Goal: Task Accomplishment & Management: Manage account settings

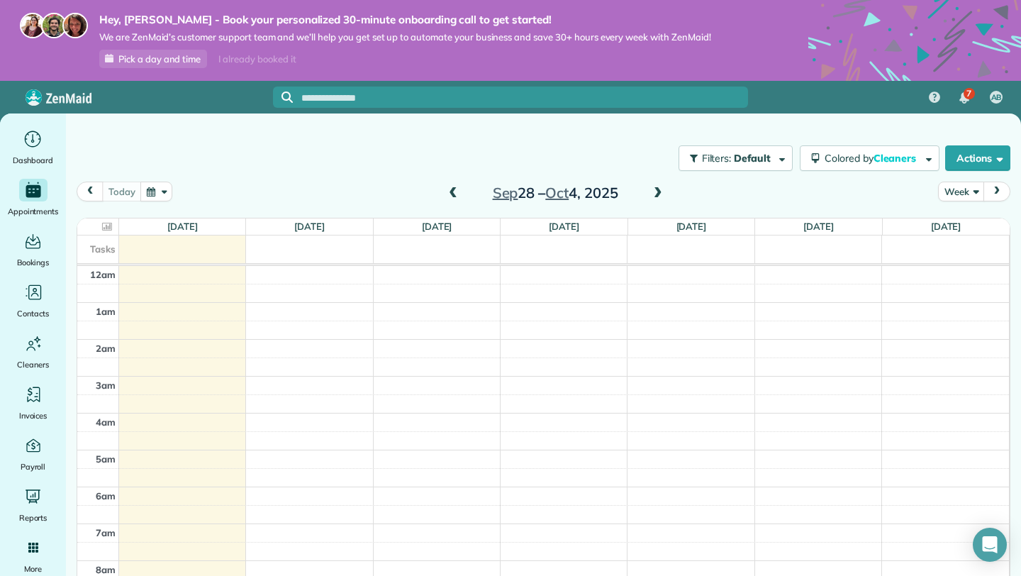
scroll to position [259, 0]
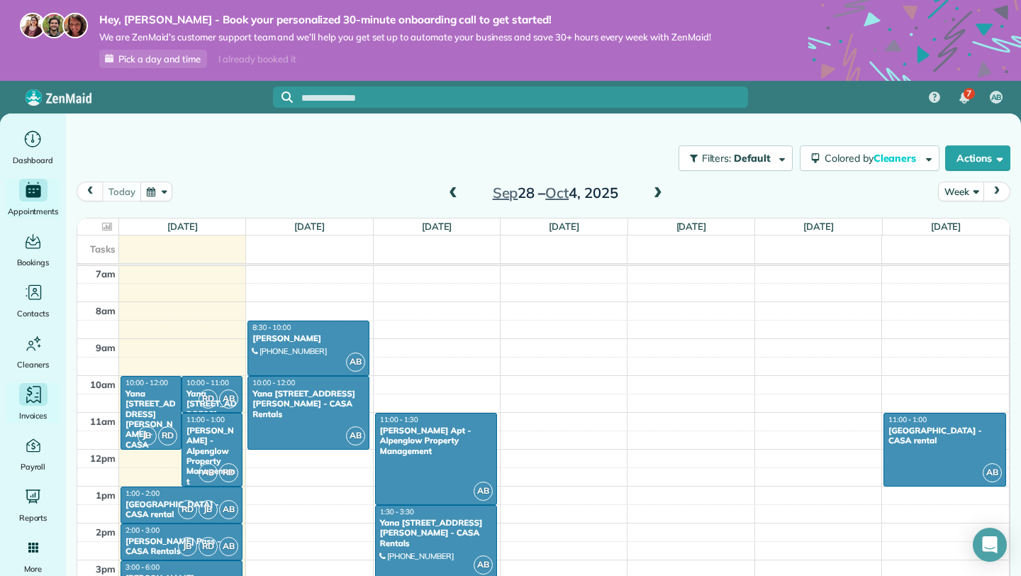
click at [38, 391] on icon "Main" at bounding box center [33, 394] width 21 height 21
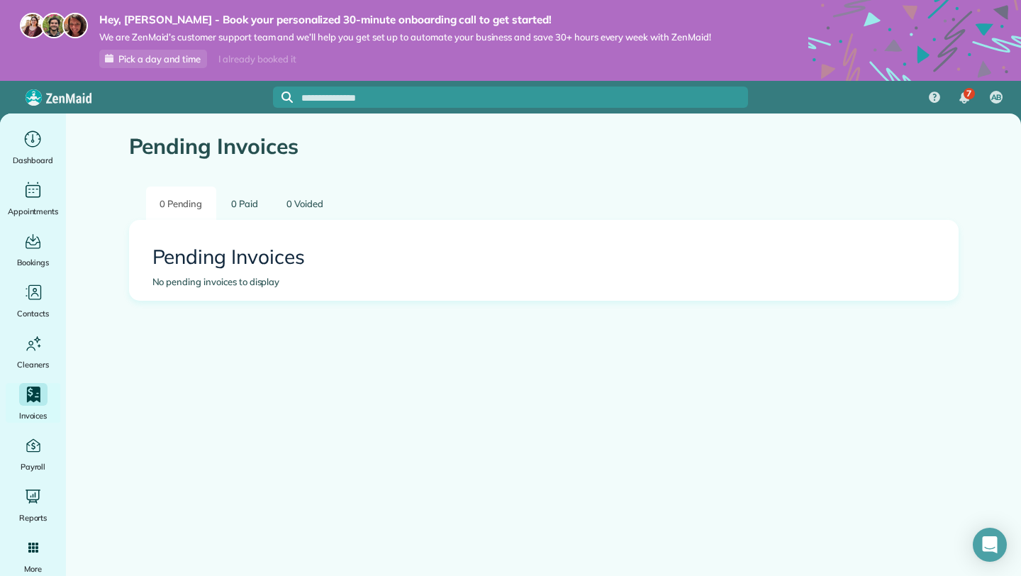
click at [38, 391] on icon "Main" at bounding box center [32, 394] width 13 height 16
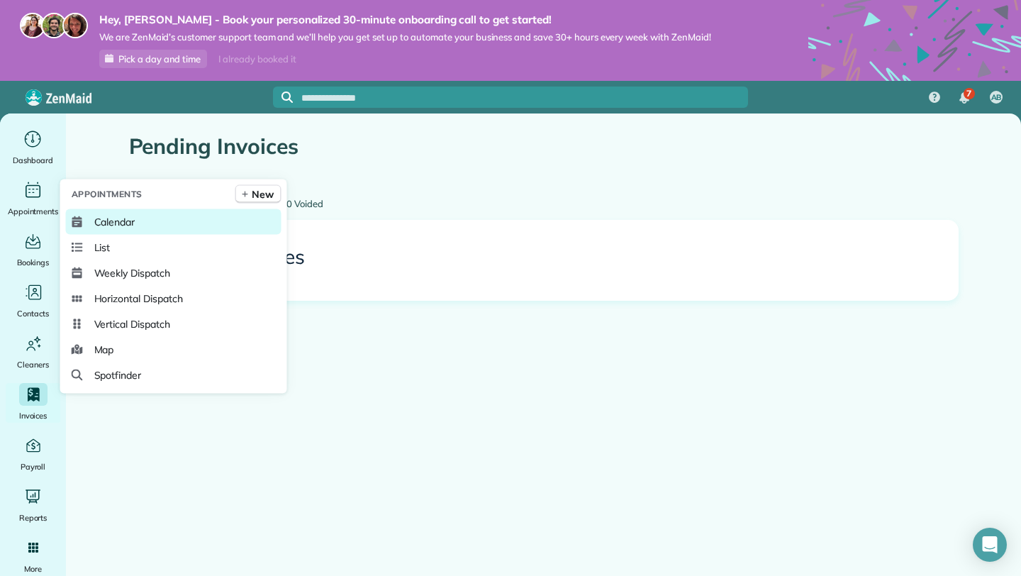
click at [96, 218] on span "Calendar" at bounding box center [114, 222] width 41 height 14
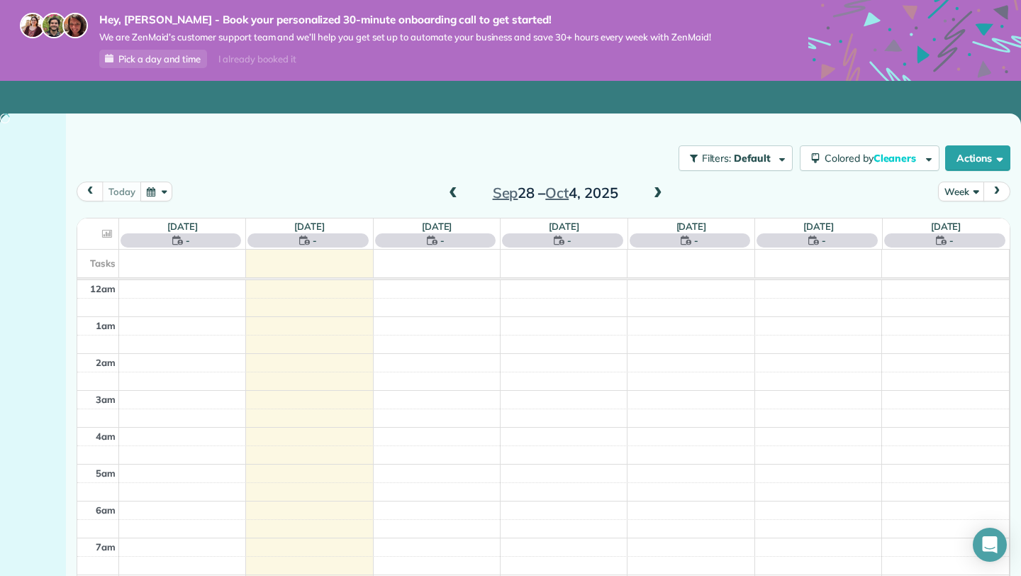
scroll to position [259, 0]
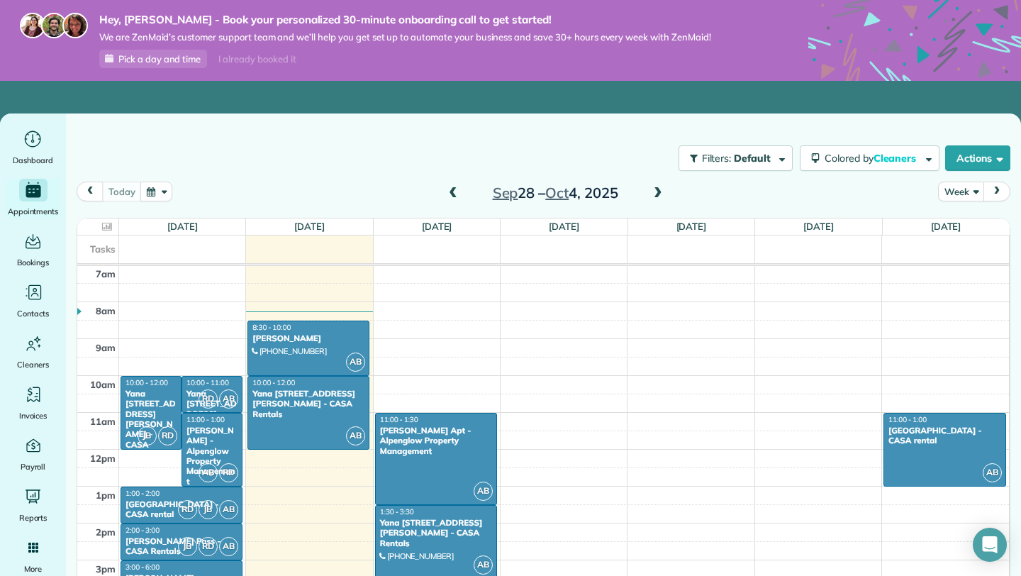
click at [167, 56] on span "Pick a day and time" at bounding box center [159, 58] width 82 height 11
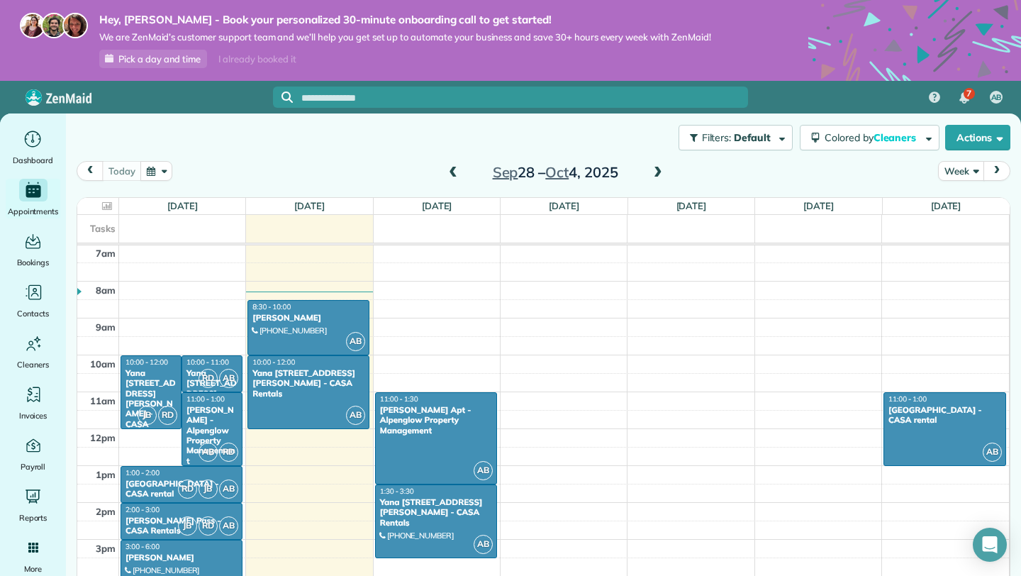
scroll to position [16, 0]
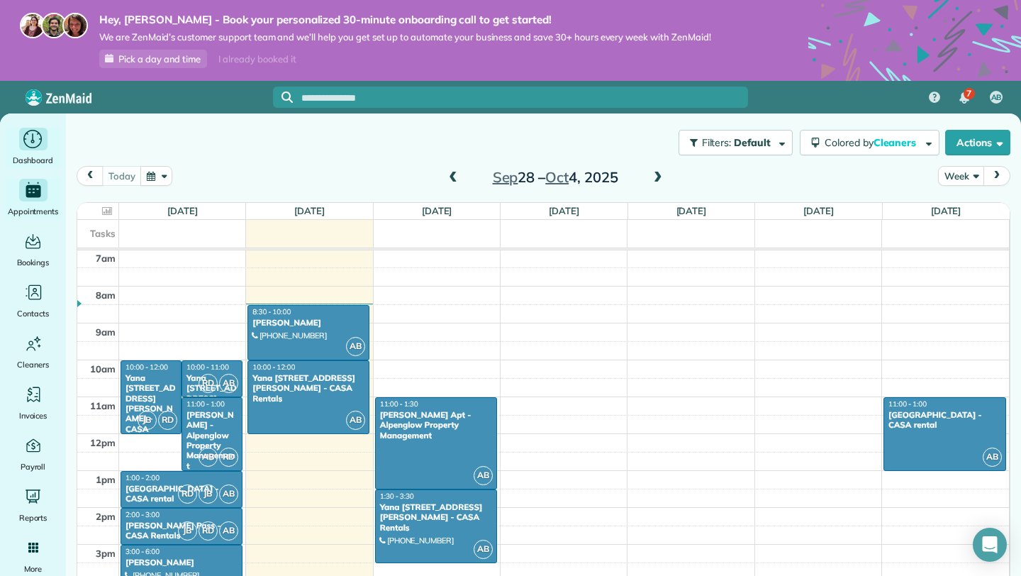
click at [35, 135] on icon "Main" at bounding box center [33, 139] width 22 height 21
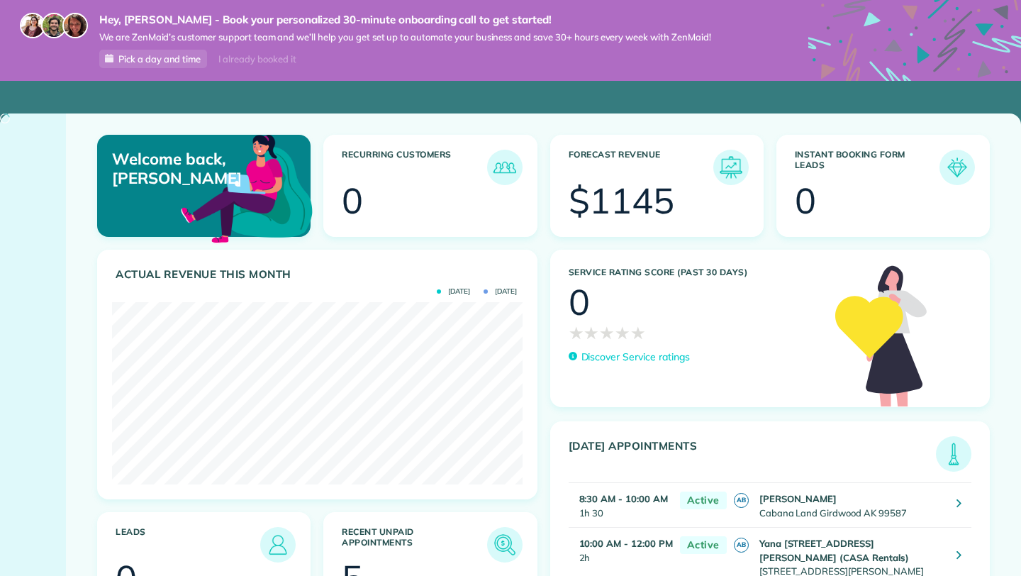
scroll to position [182, 410]
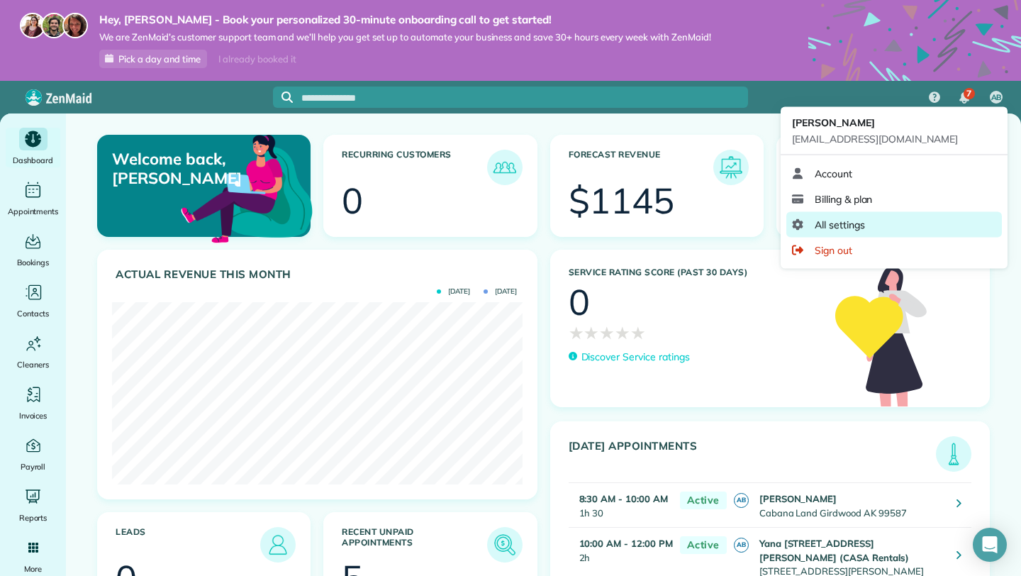
click at [932, 228] on link "All settings" at bounding box center [894, 225] width 216 height 26
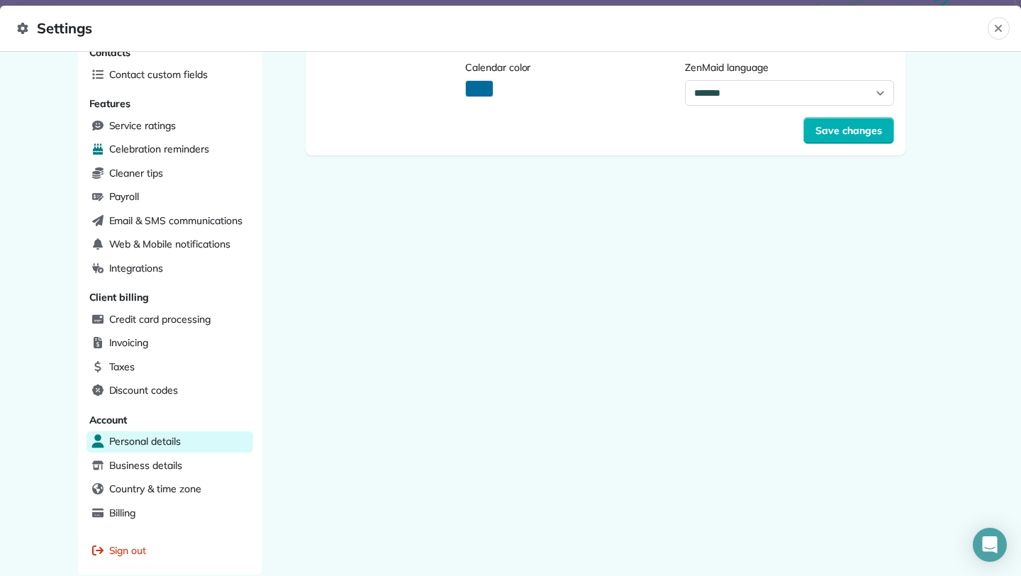
scroll to position [278, 0]
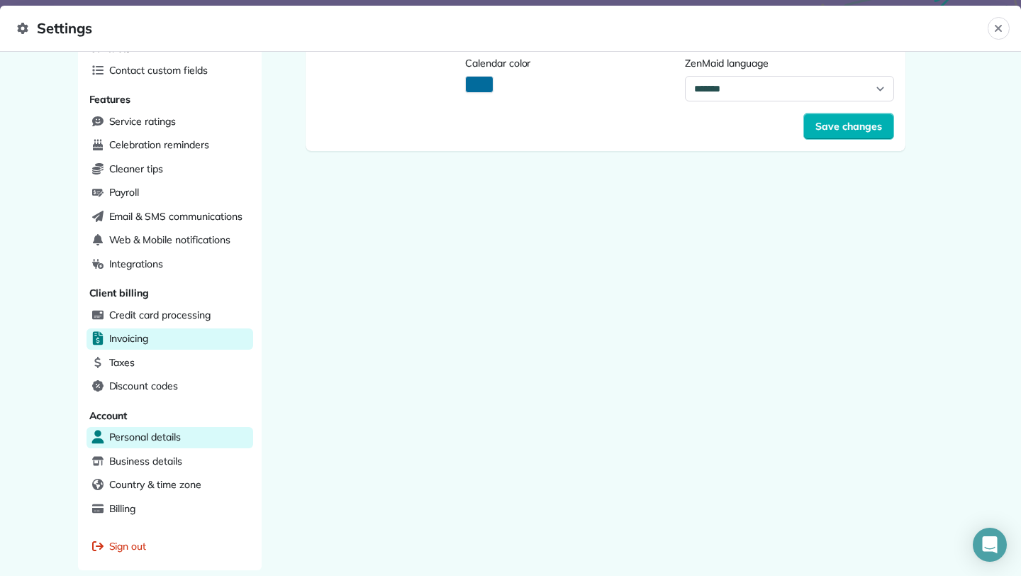
click at [131, 331] on span "Invoicing" at bounding box center [129, 338] width 40 height 14
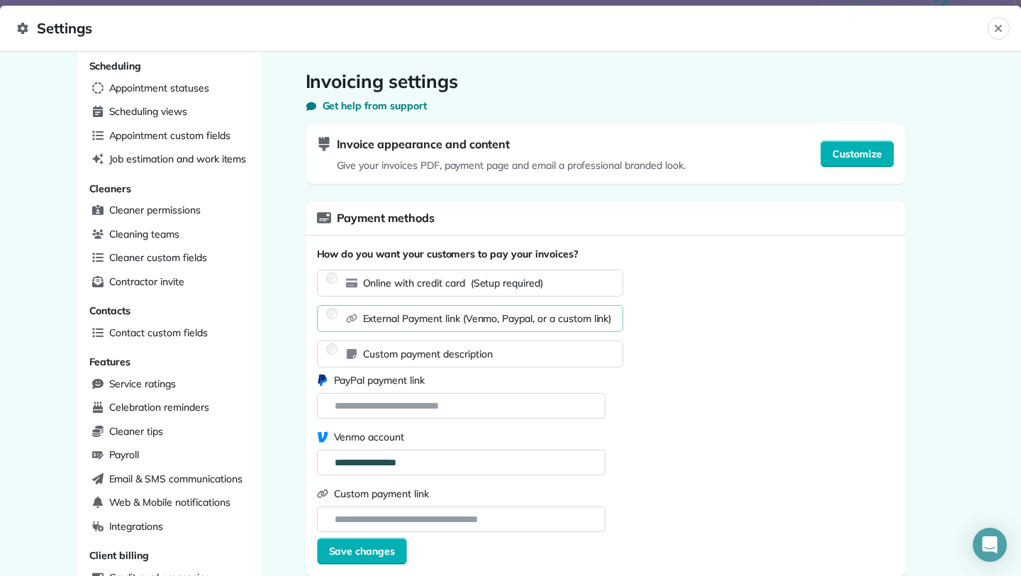
scroll to position [16, 0]
click at [862, 155] on span "Customize" at bounding box center [858, 154] width 50 height 14
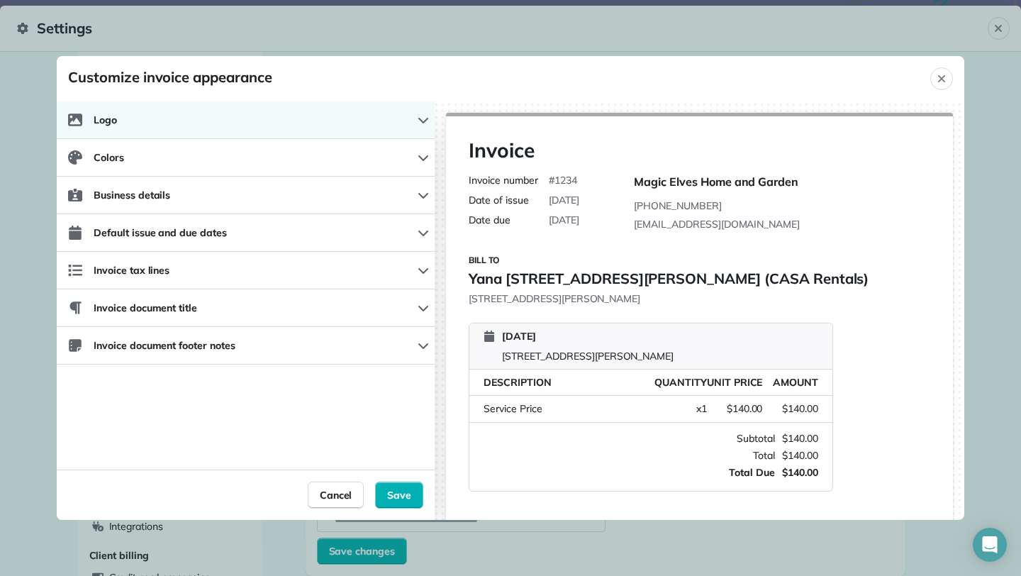
click at [419, 117] on icon "button" at bounding box center [423, 119] width 11 height 11
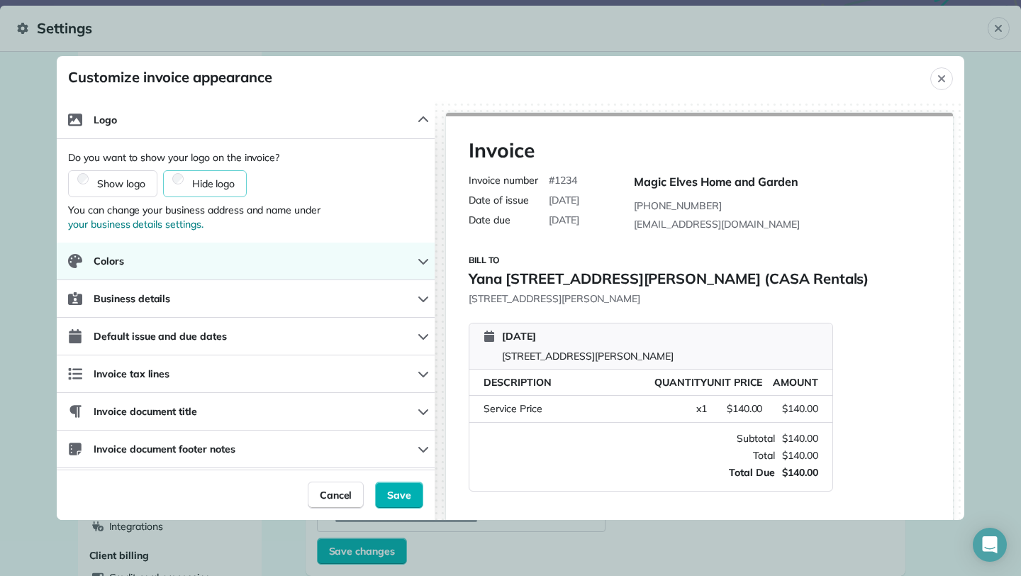
click at [407, 257] on button "Colors" at bounding box center [246, 262] width 378 height 38
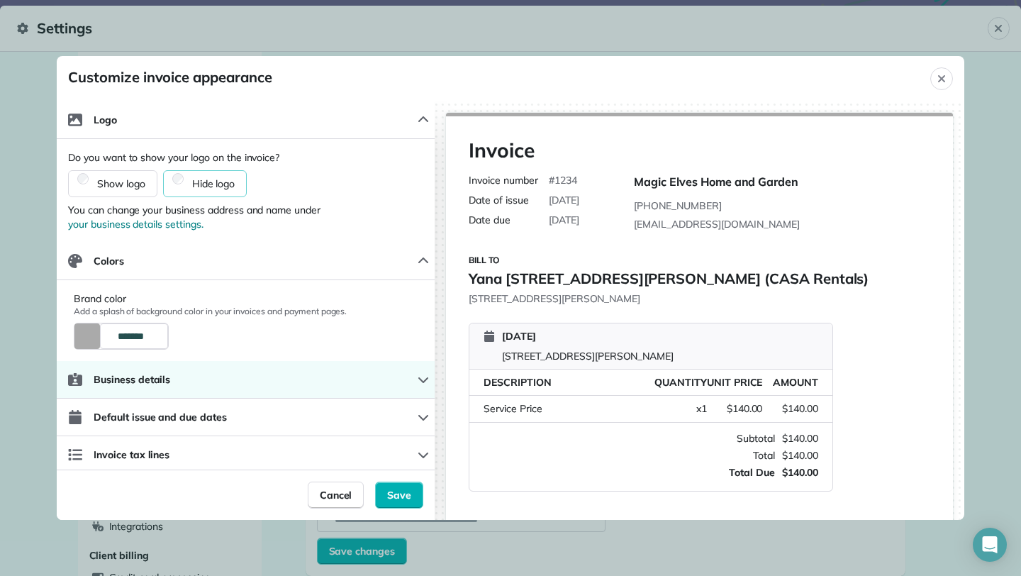
click at [355, 382] on button "Business details" at bounding box center [246, 380] width 378 height 38
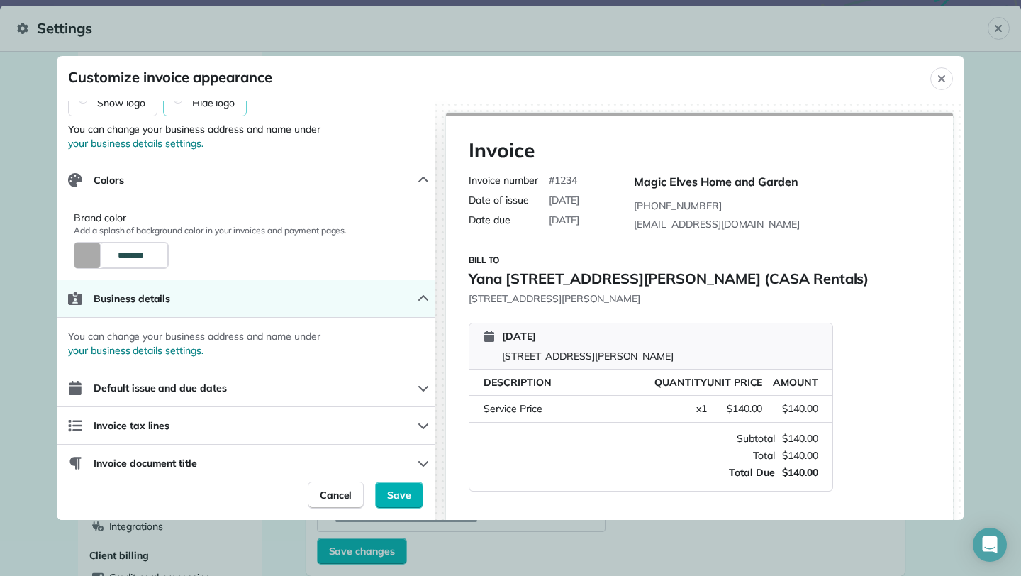
scroll to position [130, 0]
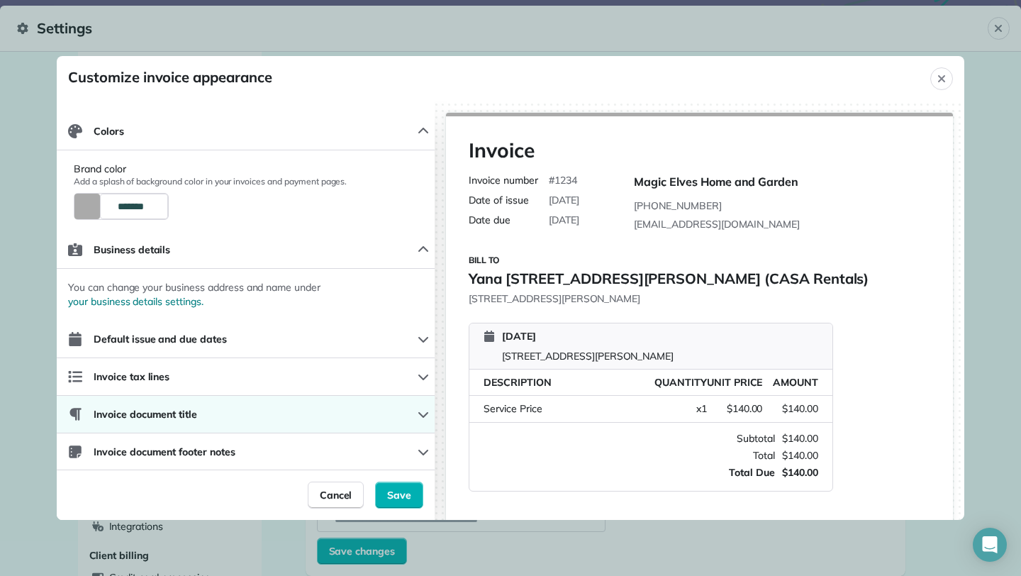
click at [389, 415] on button "Invoice document title" at bounding box center [246, 415] width 378 height 38
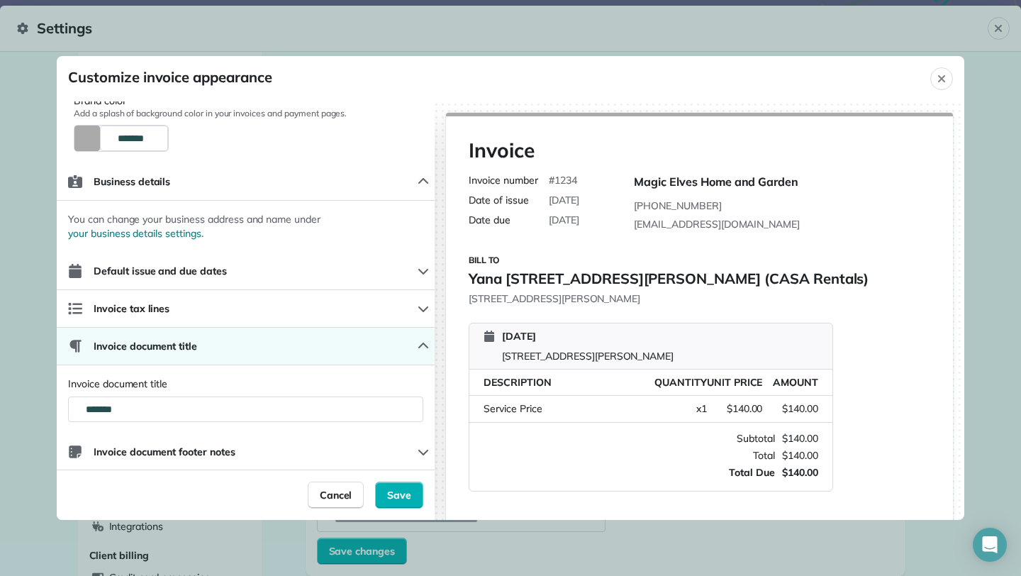
scroll to position [191, 0]
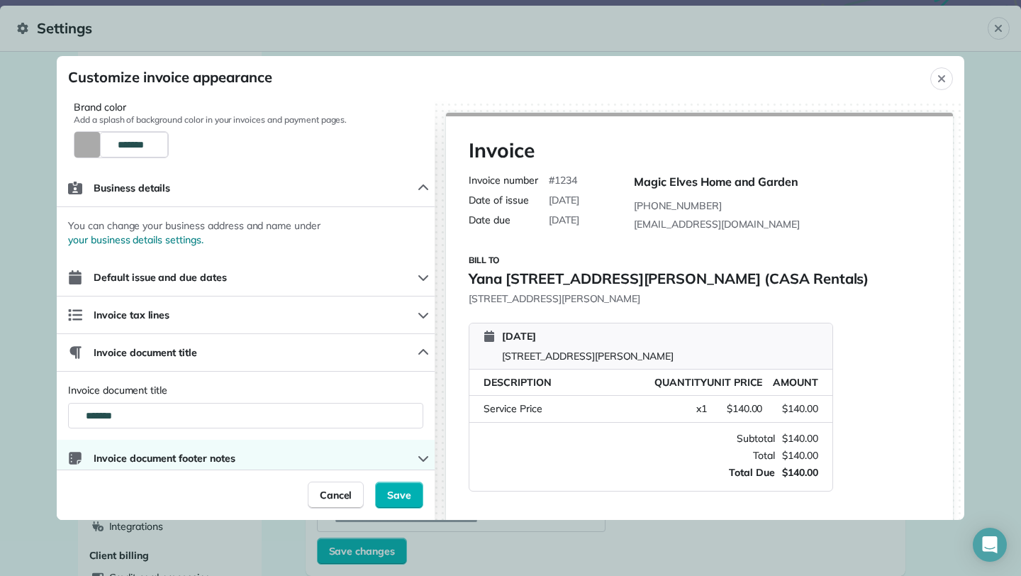
click at [413, 457] on button "Invoice document footer notes" at bounding box center [246, 459] width 378 height 38
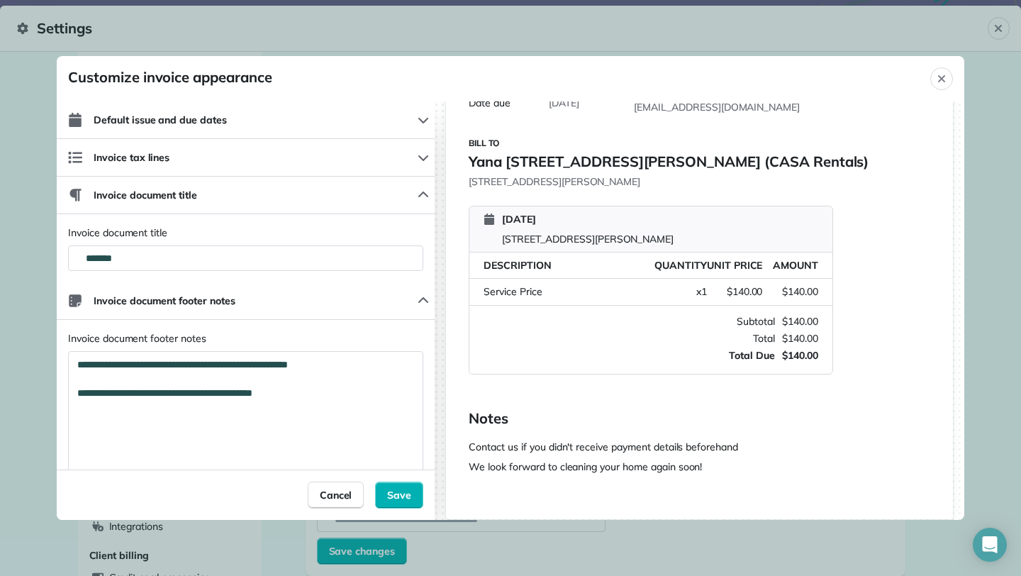
scroll to position [81, 0]
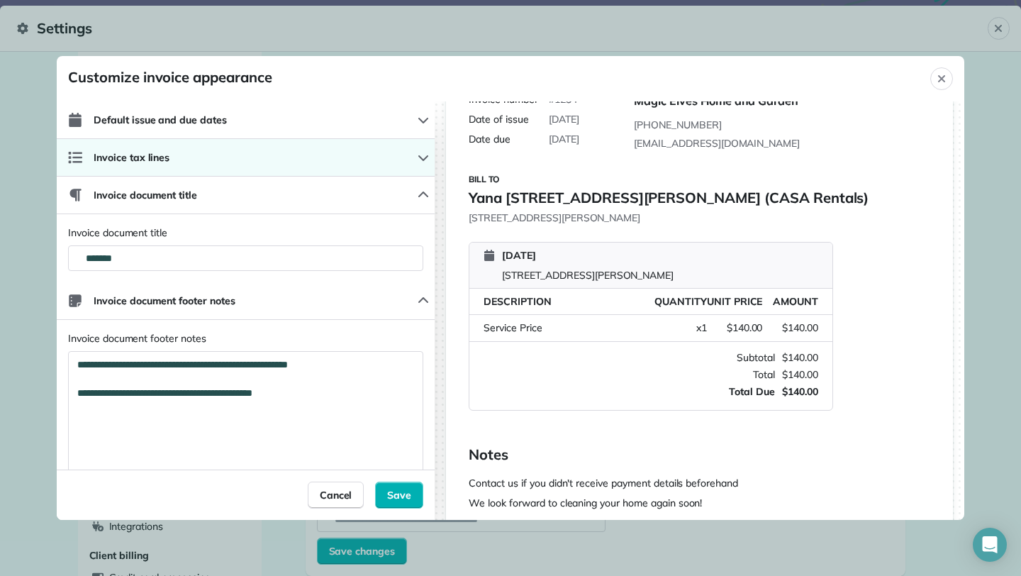
click at [418, 154] on icon "button" at bounding box center [423, 157] width 11 height 11
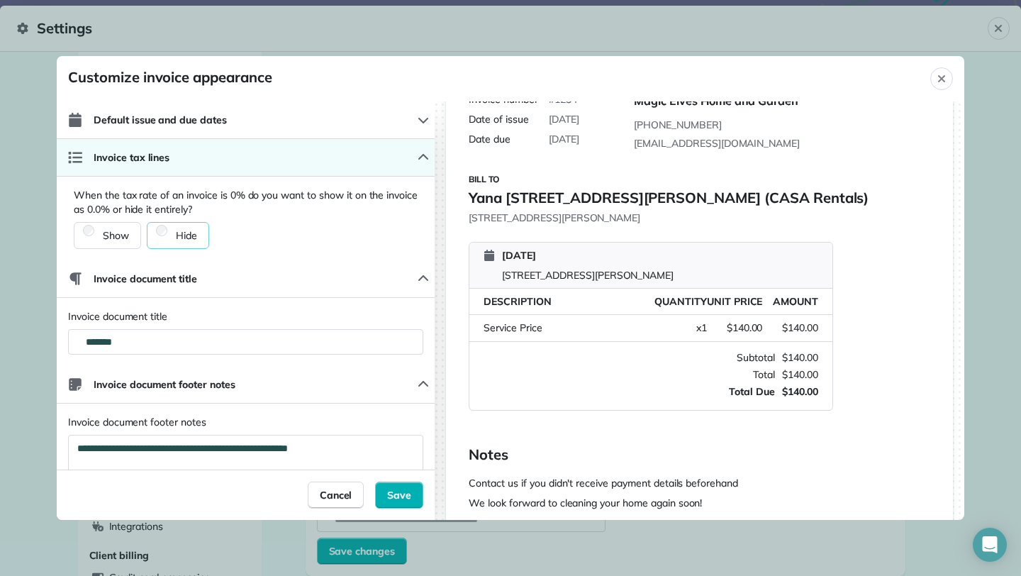
click at [418, 154] on icon "button" at bounding box center [423, 157] width 11 height 11
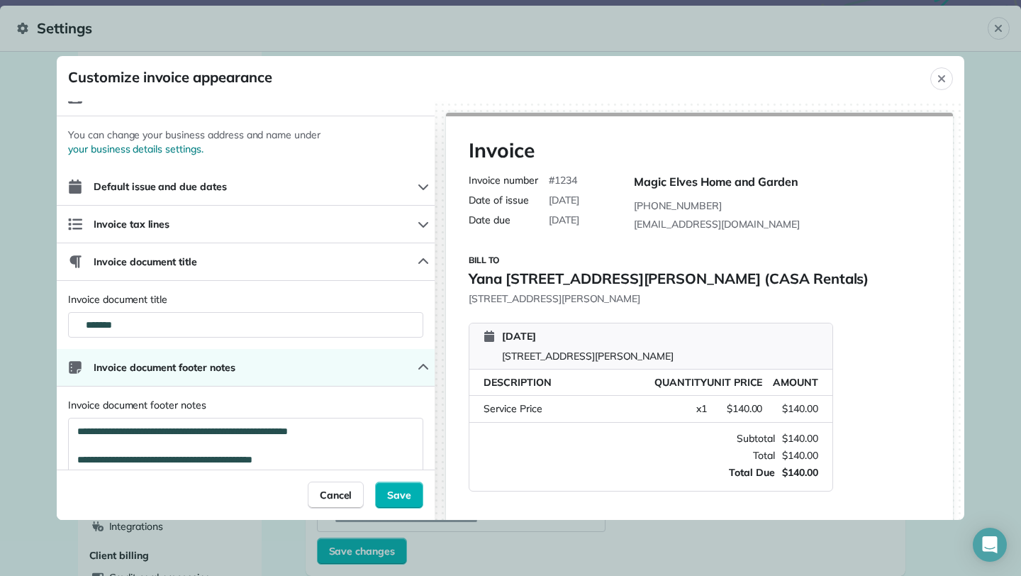
scroll to position [295, 0]
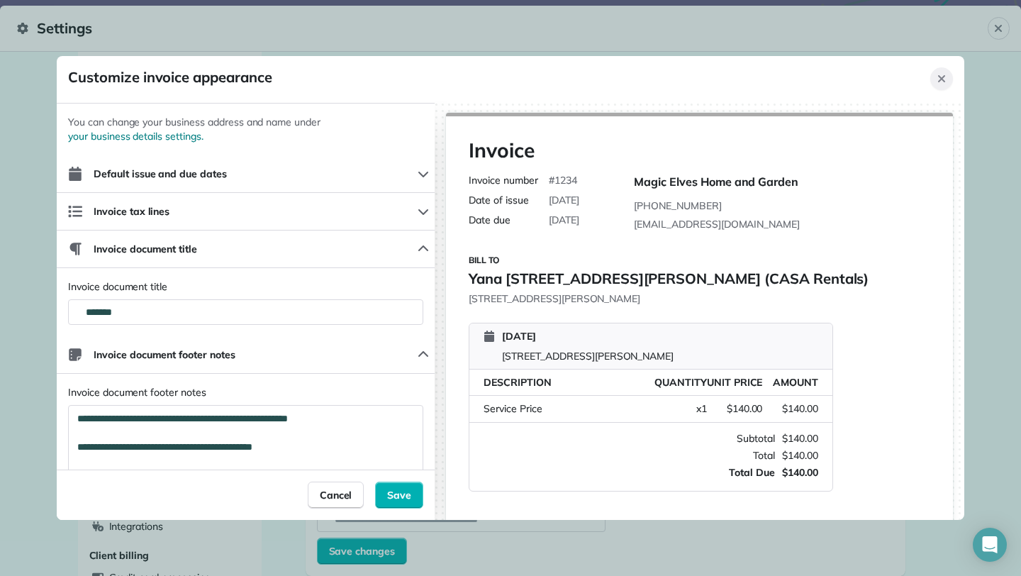
click at [943, 82] on icon "Close" at bounding box center [941, 78] width 11 height 11
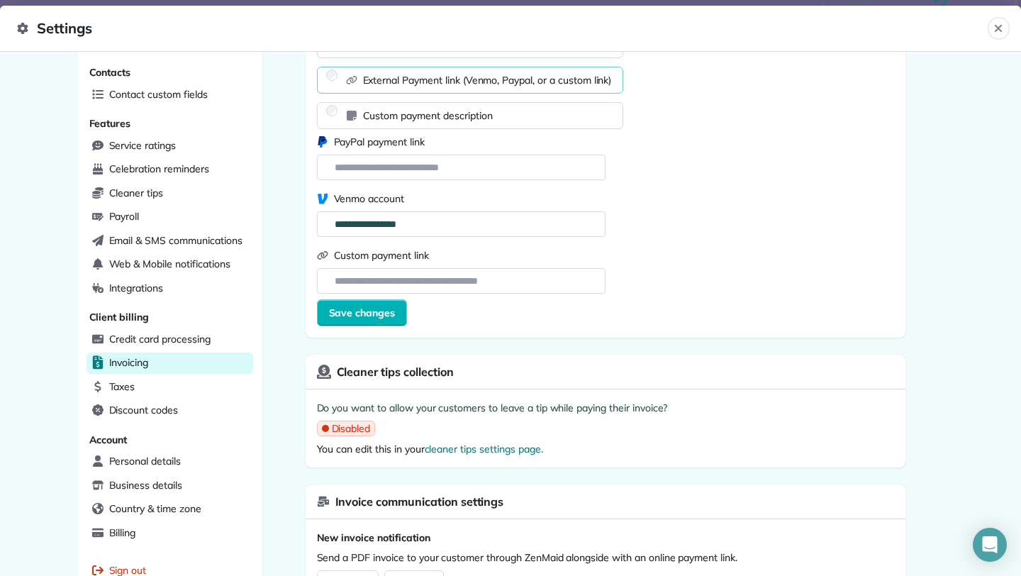
scroll to position [332, 0]
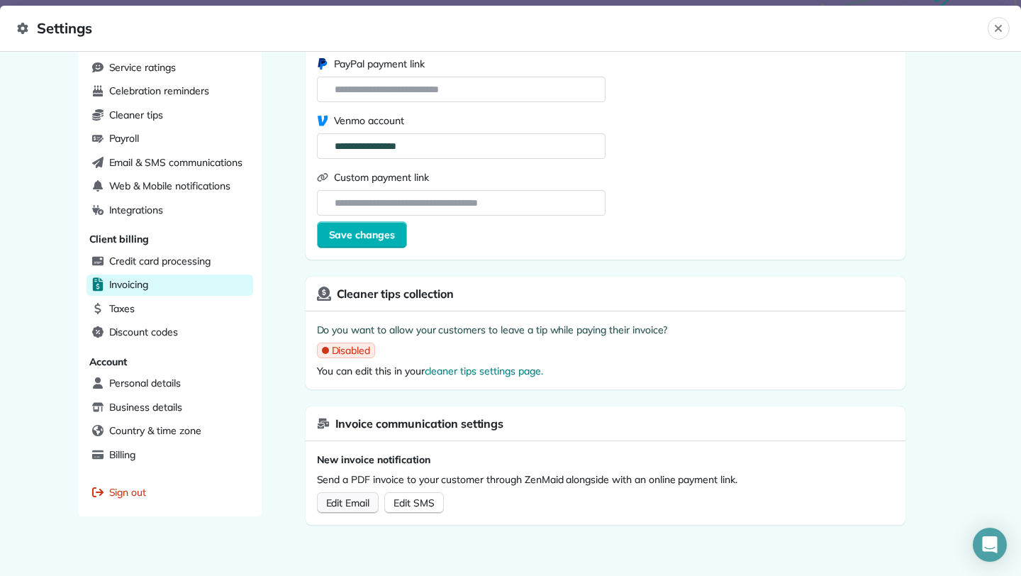
click at [354, 504] on span "Edit Email" at bounding box center [348, 502] width 44 height 13
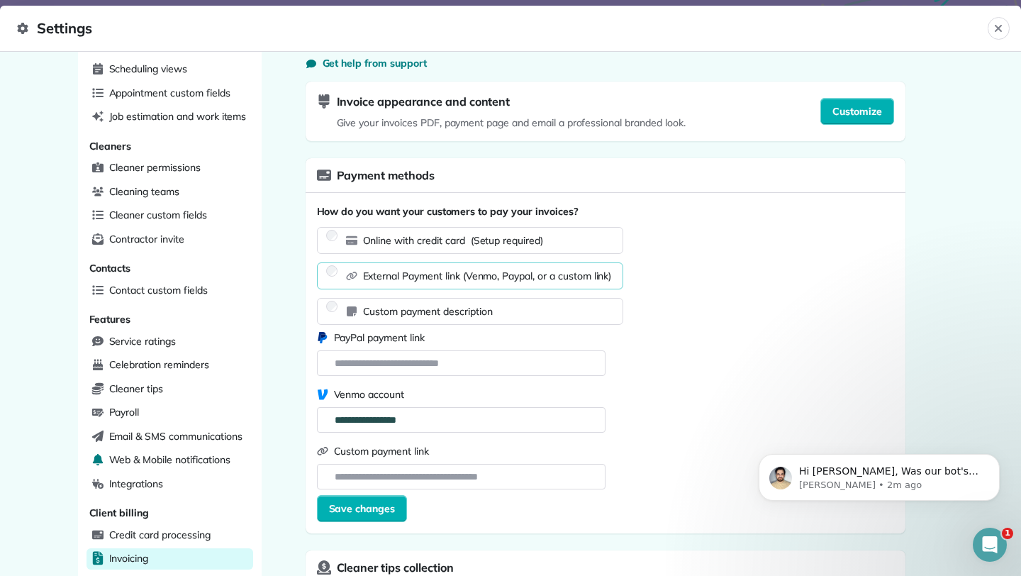
scroll to position [0, 0]
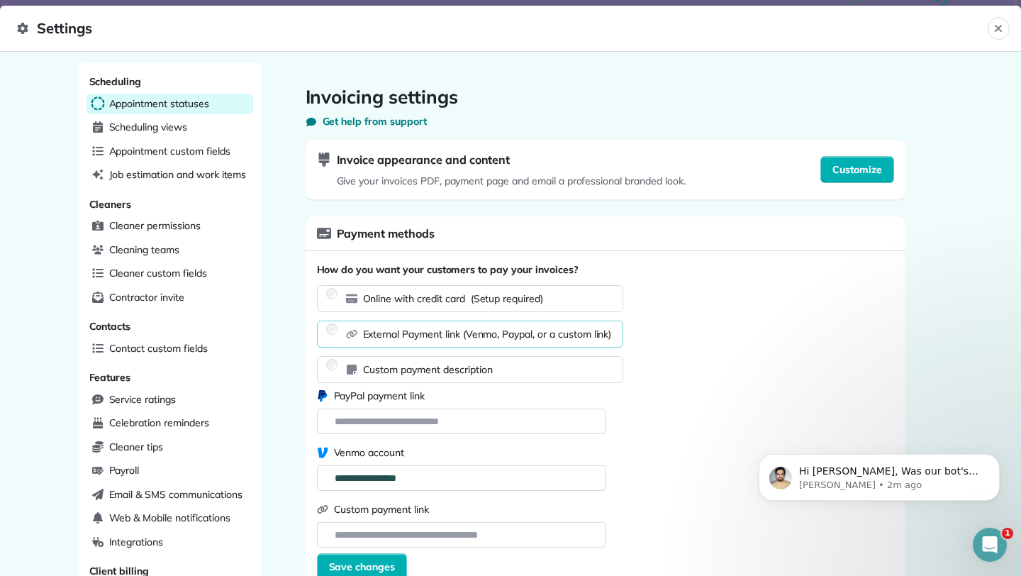
click at [162, 104] on span "Appointment statuses" at bounding box center [159, 103] width 100 height 14
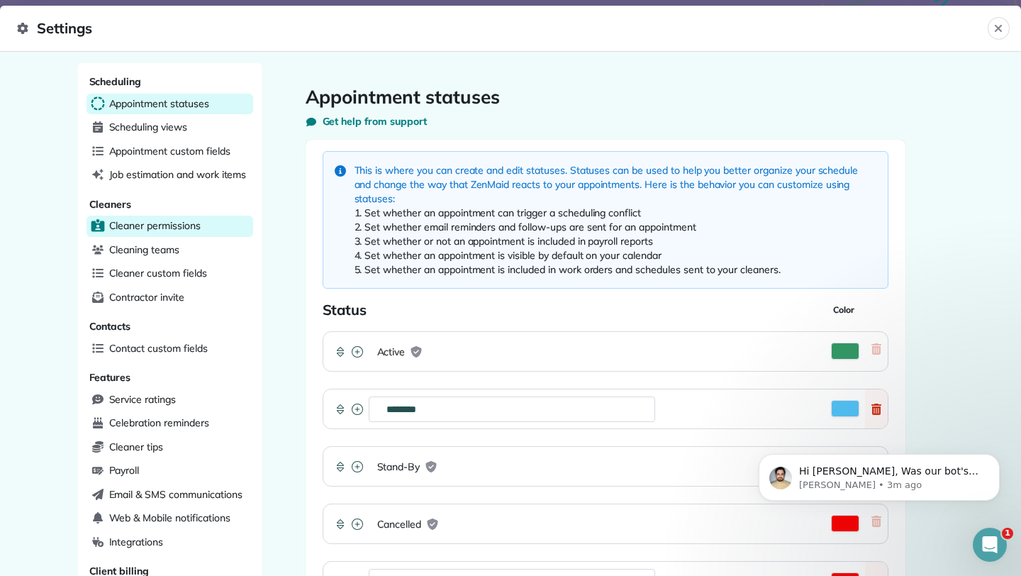
click at [167, 222] on span "Cleaner permissions" at bounding box center [154, 225] width 91 height 14
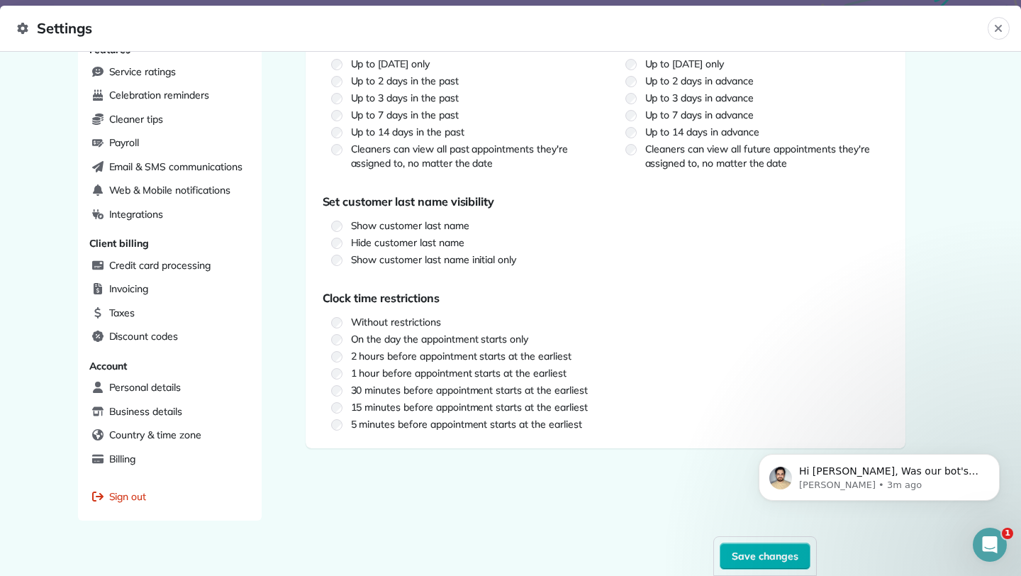
scroll to position [332, 0]
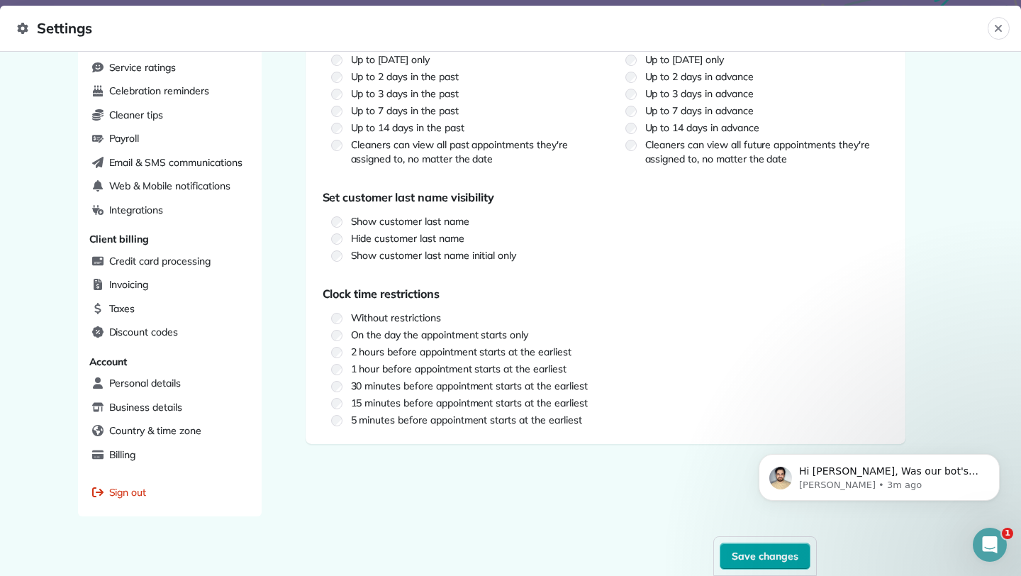
click at [772, 556] on span "Save changes" at bounding box center [765, 556] width 67 height 14
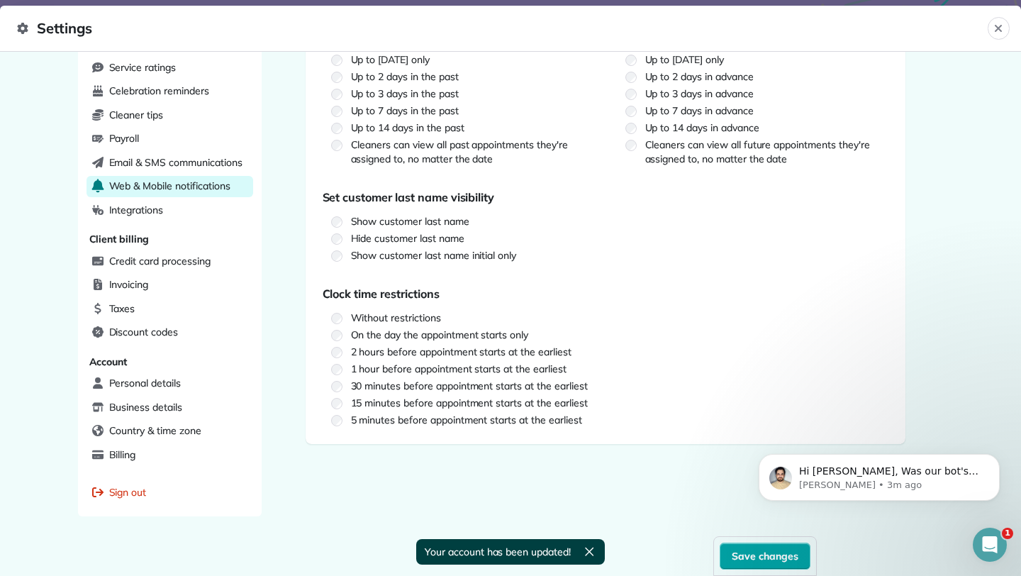
click at [196, 179] on span "Web & Mobile notifications" at bounding box center [169, 186] width 121 height 14
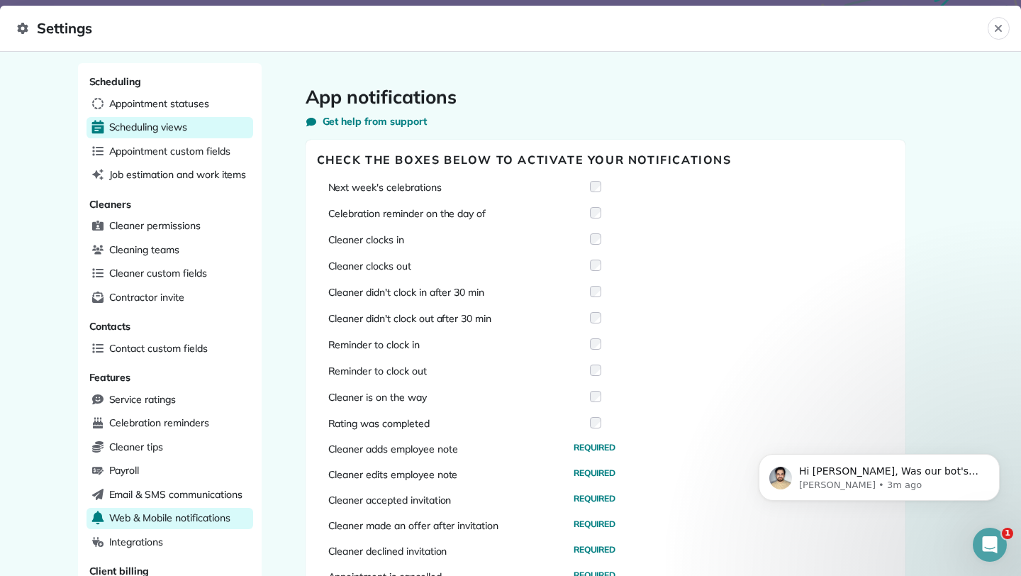
click at [182, 126] on span "Scheduling views" at bounding box center [148, 127] width 78 height 14
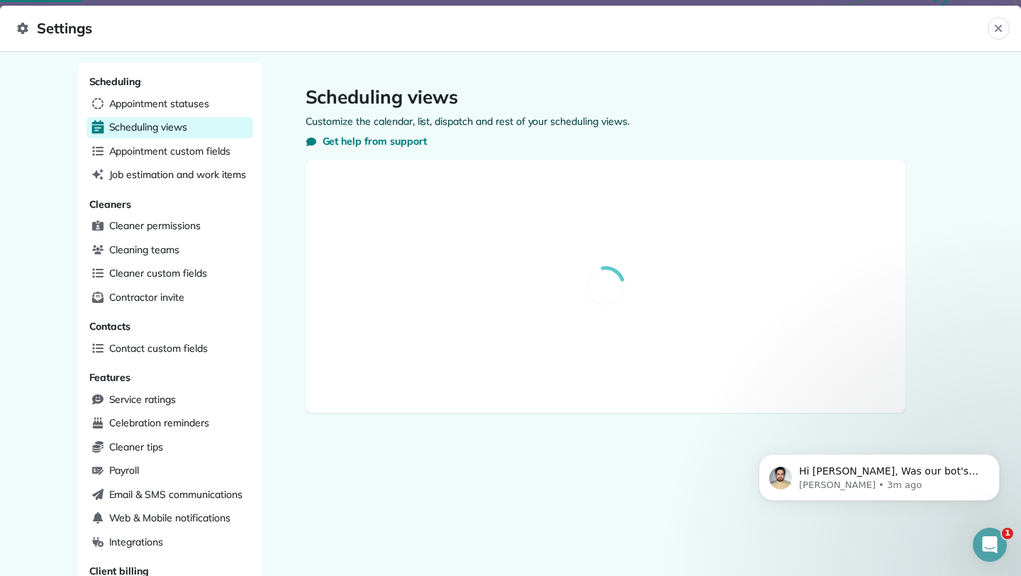
select select "**********"
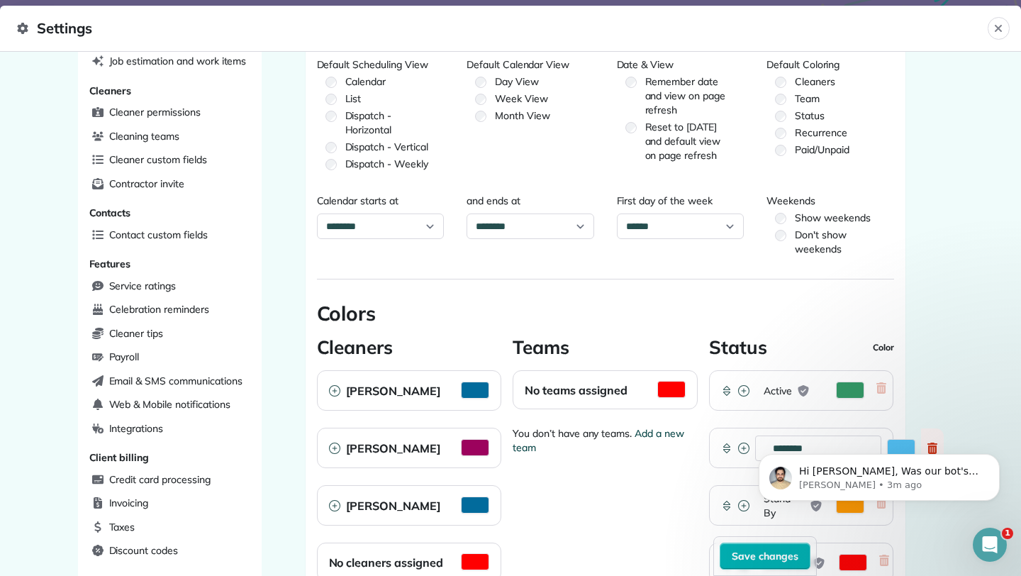
scroll to position [125, 0]
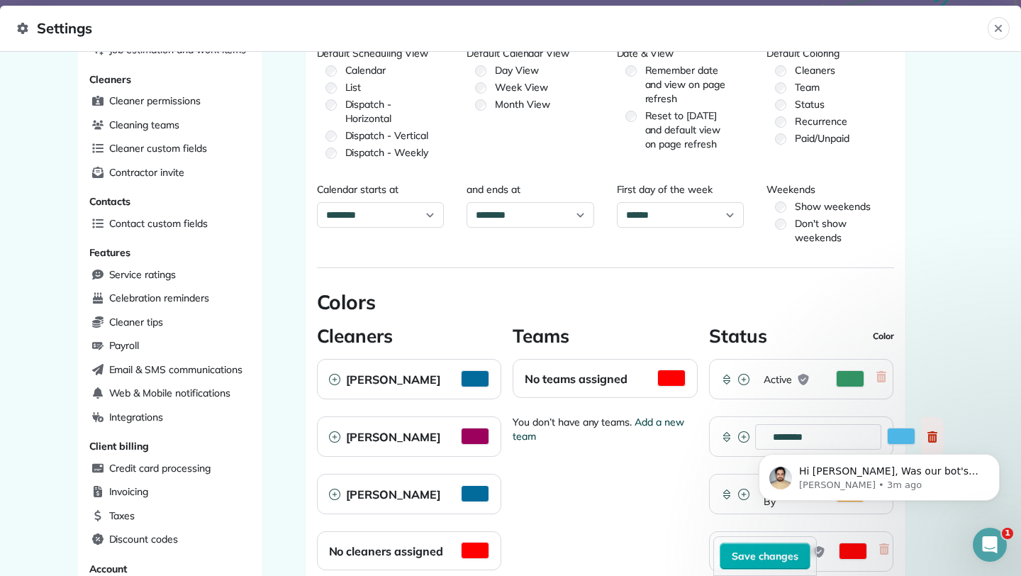
click at [468, 489] on button "Activate Color Picker" at bounding box center [475, 493] width 28 height 17
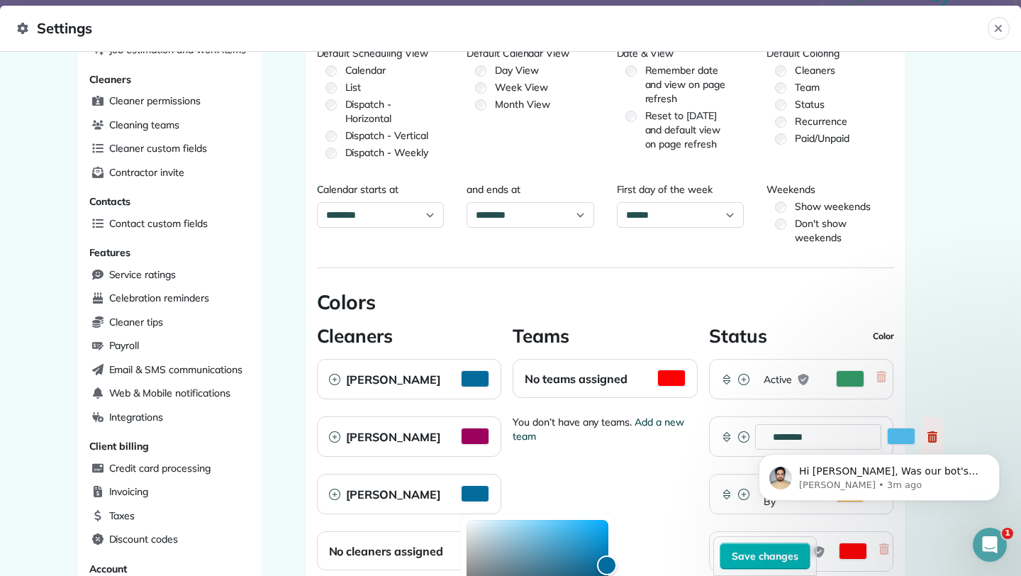
click at [468, 489] on button "Activate Color Picker" at bounding box center [475, 493] width 28 height 17
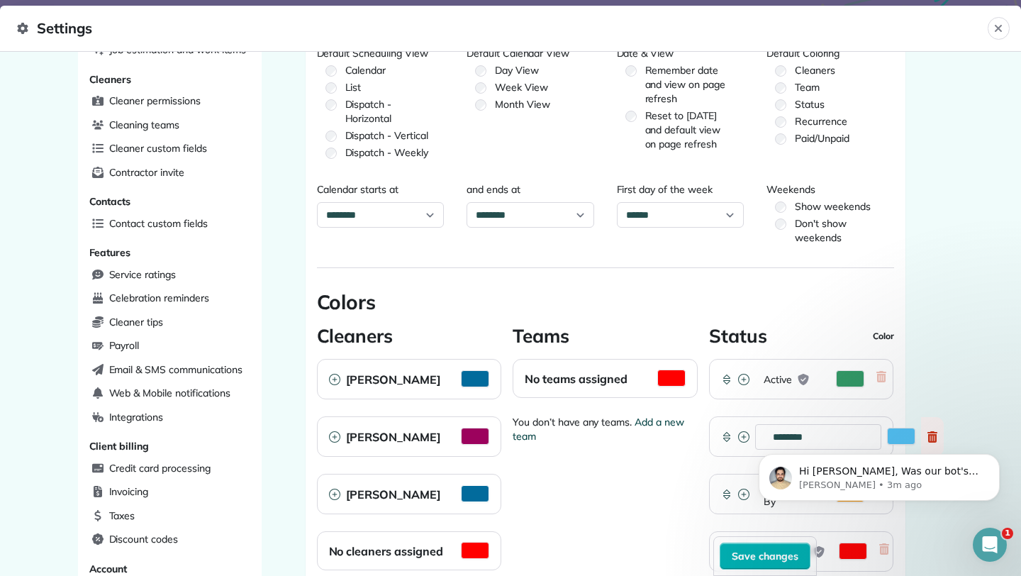
click at [468, 489] on button "Activate Color Picker" at bounding box center [475, 493] width 28 height 17
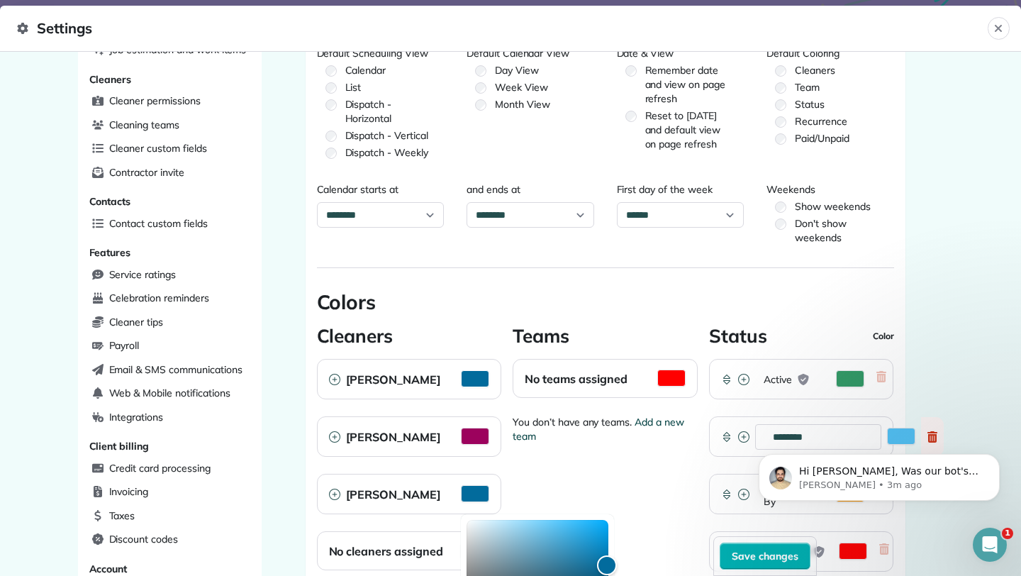
click at [473, 379] on button "Activate Color Picker" at bounding box center [475, 378] width 28 height 17
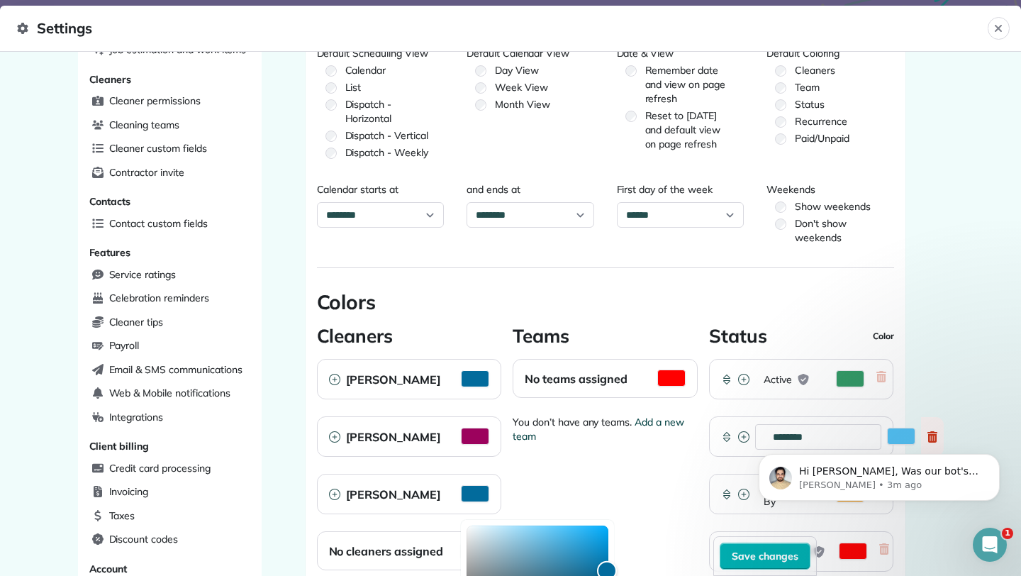
click at [473, 379] on button "Activate Color Picker" at bounding box center [475, 378] width 28 height 17
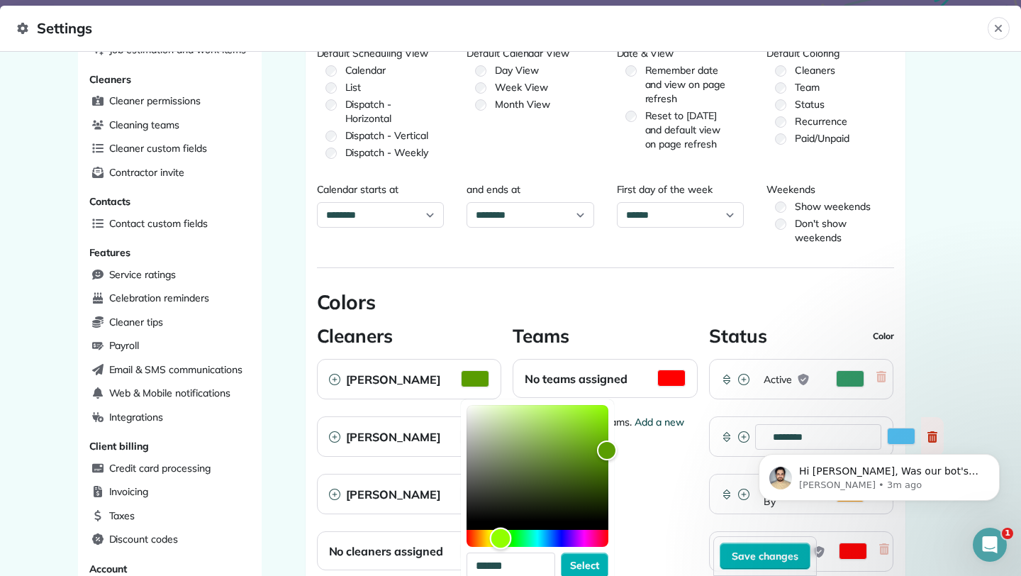
type input "******"
drag, startPoint x: 543, startPoint y: 537, endPoint x: 500, endPoint y: 540, distance: 43.4
click at [500, 540] on div "Hue" at bounding box center [500, 539] width 22 height 22
click at [589, 562] on span "Select" at bounding box center [584, 565] width 29 height 14
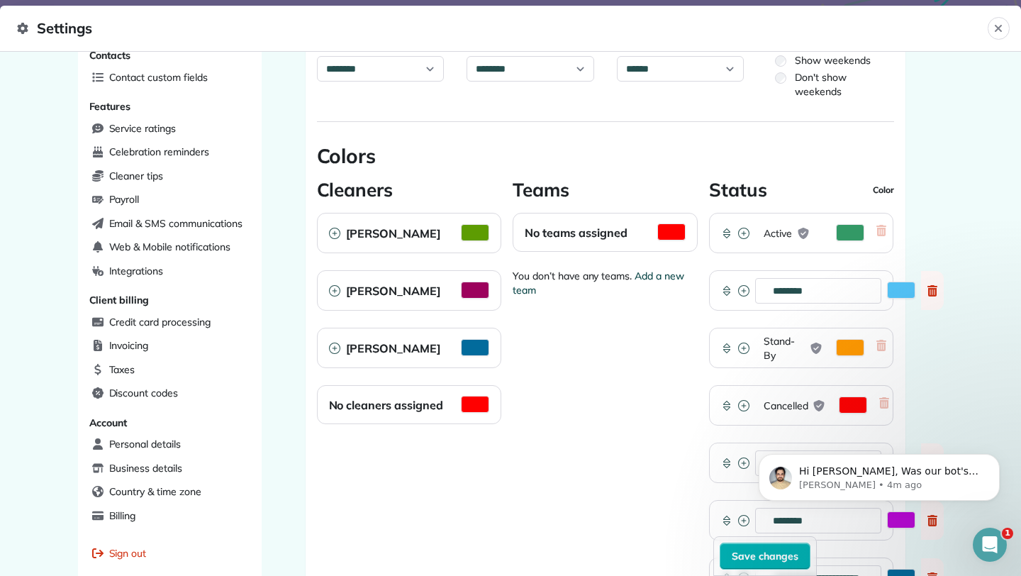
scroll to position [409, 0]
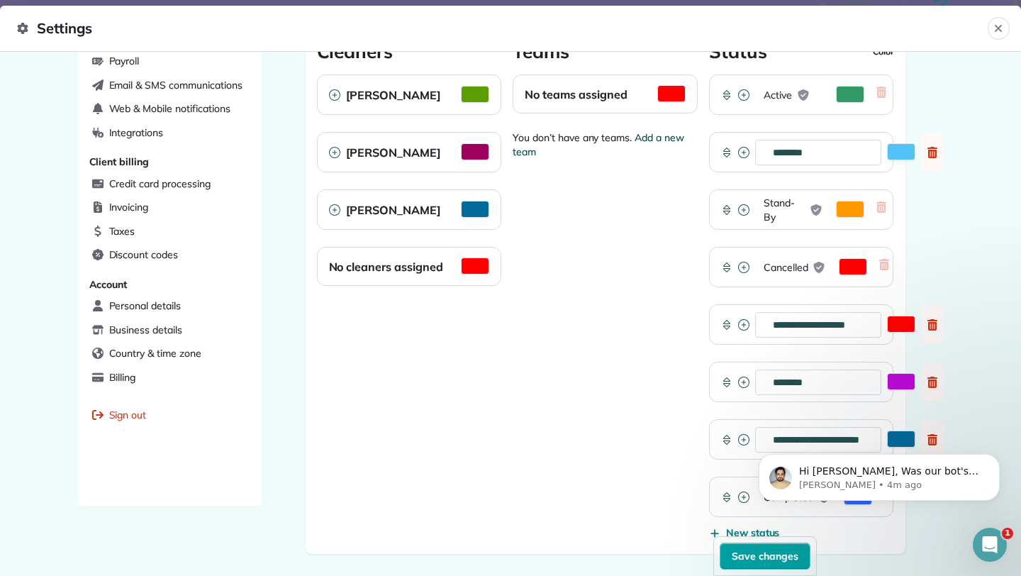
click at [767, 557] on span "Save changes" at bounding box center [765, 556] width 67 height 14
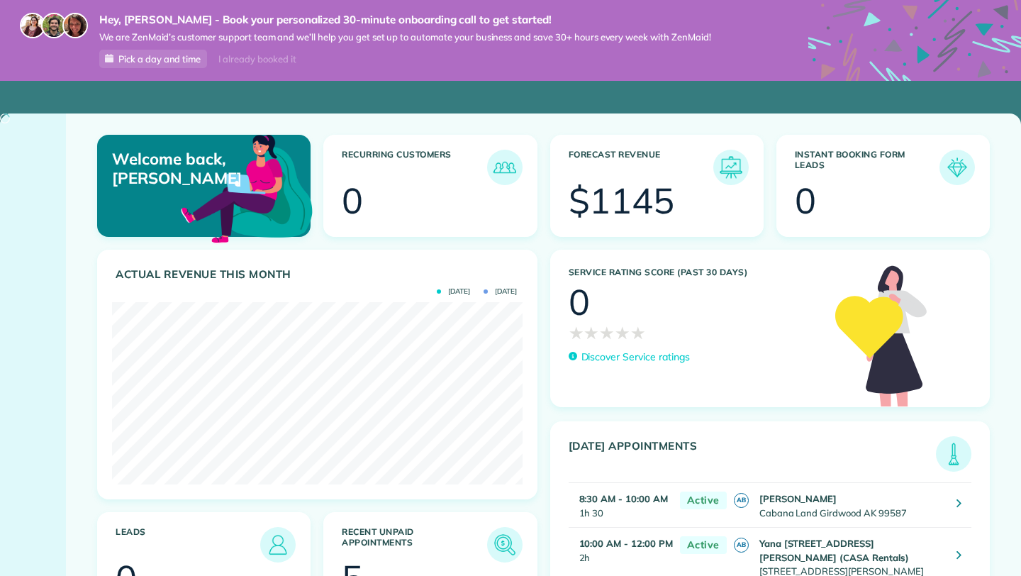
scroll to position [182, 410]
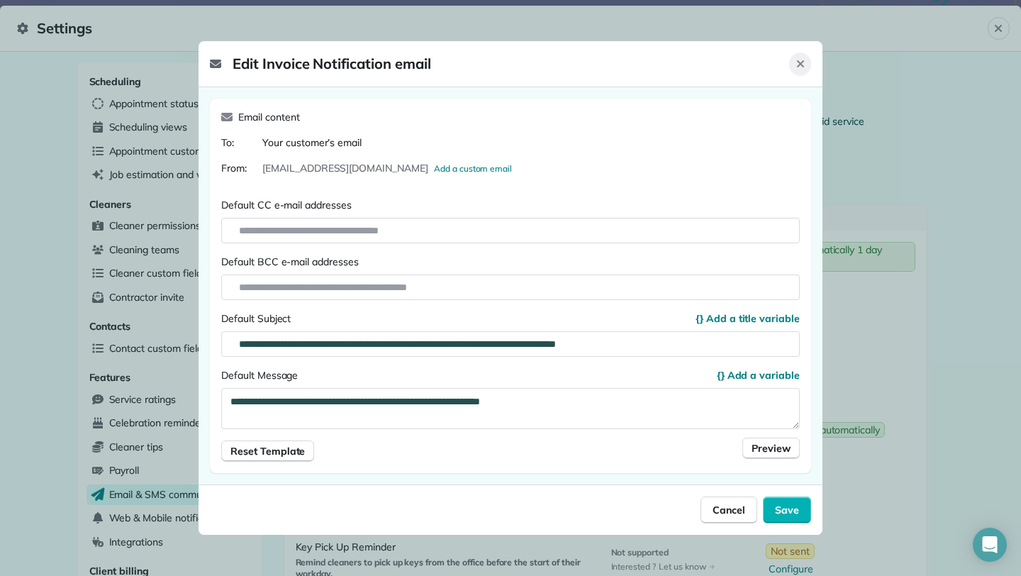
click at [803, 65] on icon "Close" at bounding box center [800, 63] width 11 height 11
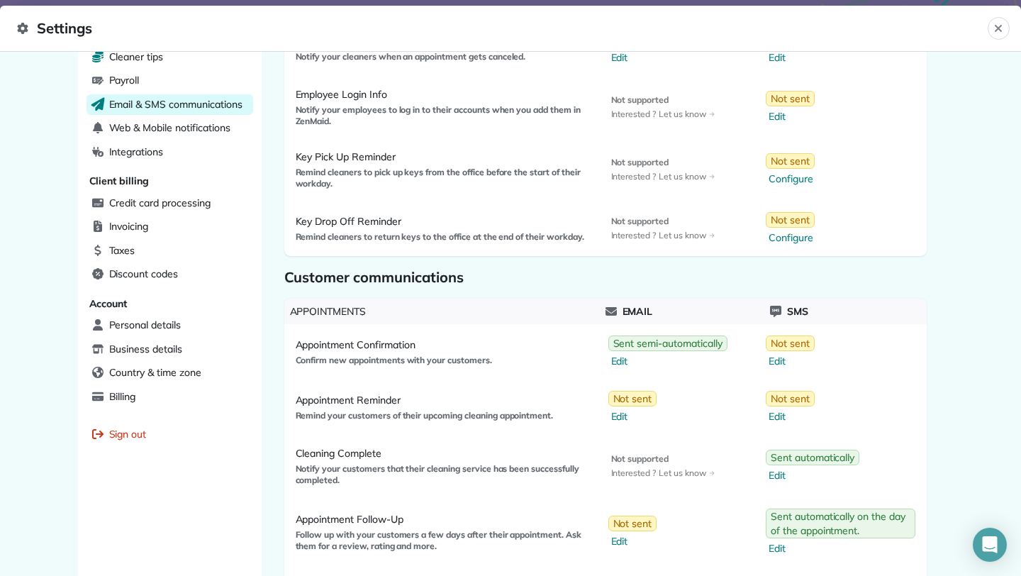
scroll to position [394, 0]
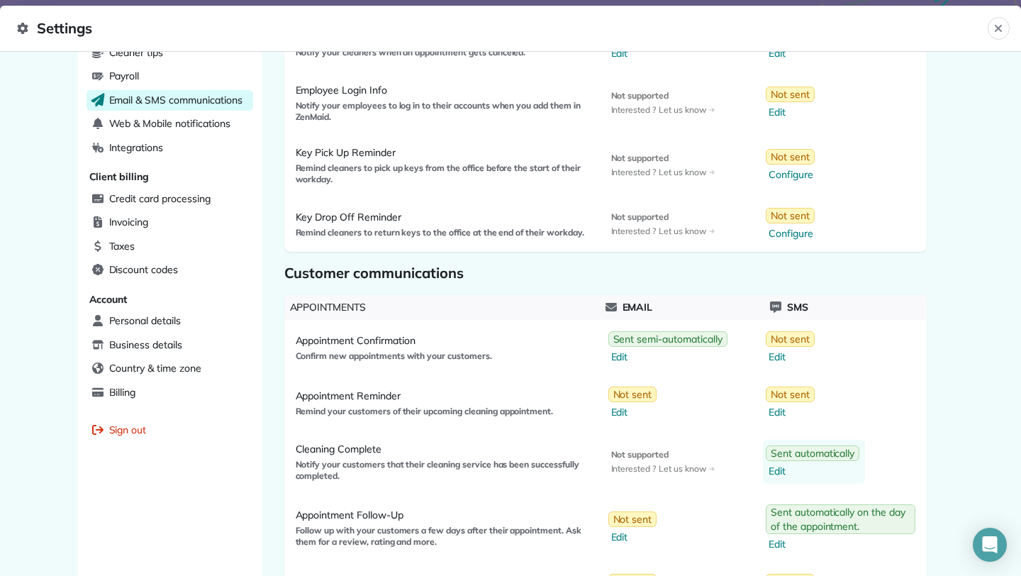
click at [782, 470] on span "Edit" at bounding box center [814, 471] width 91 height 14
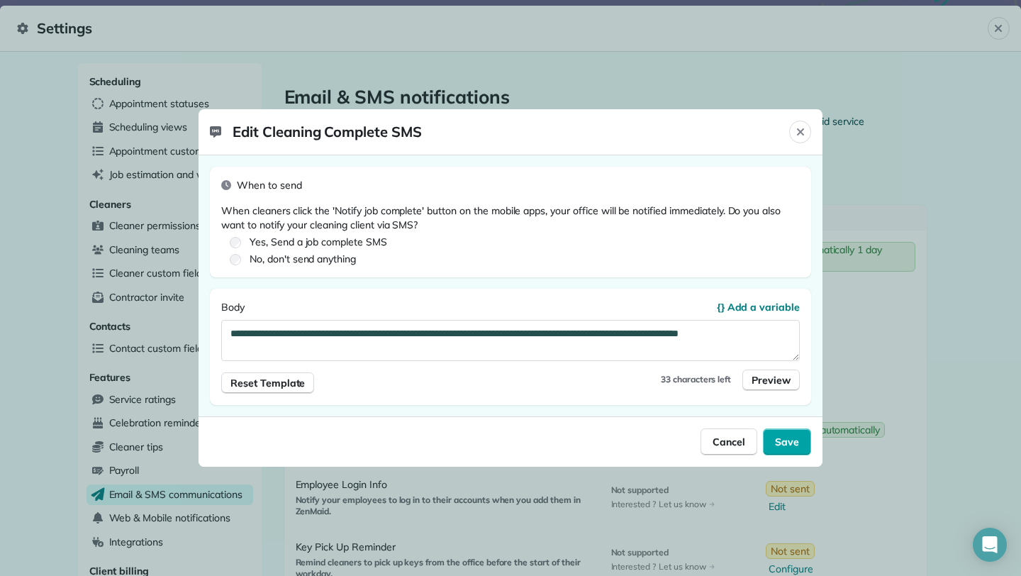
click at [790, 442] on span "Save" at bounding box center [787, 442] width 24 height 14
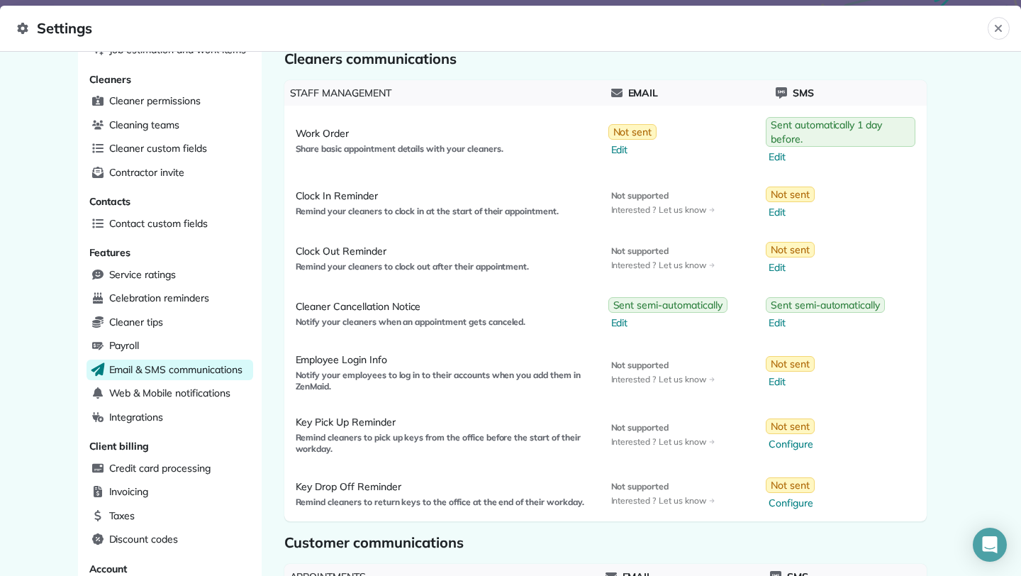
scroll to position [128, 0]
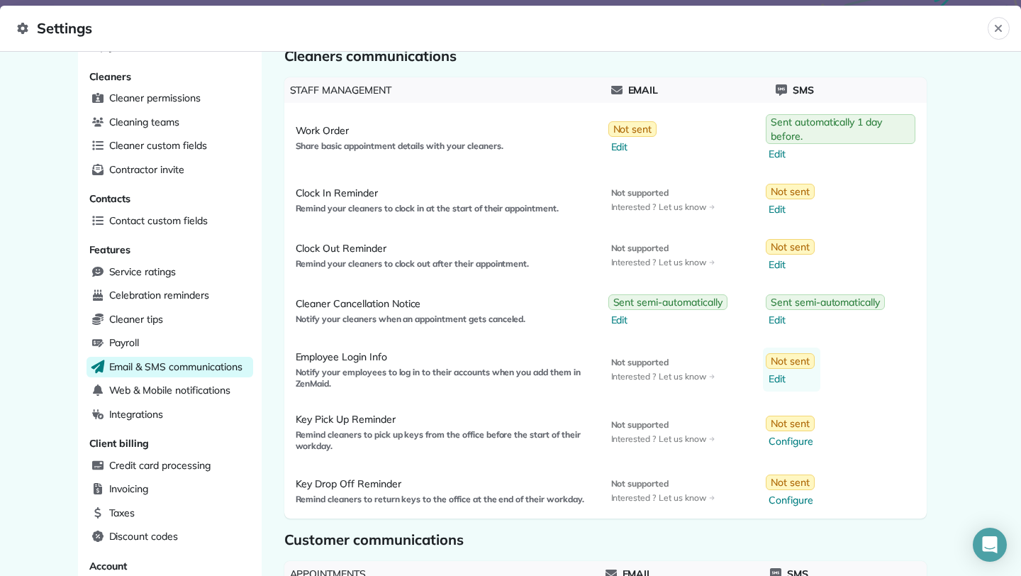
click at [775, 379] on span "Edit" at bounding box center [792, 379] width 46 height 14
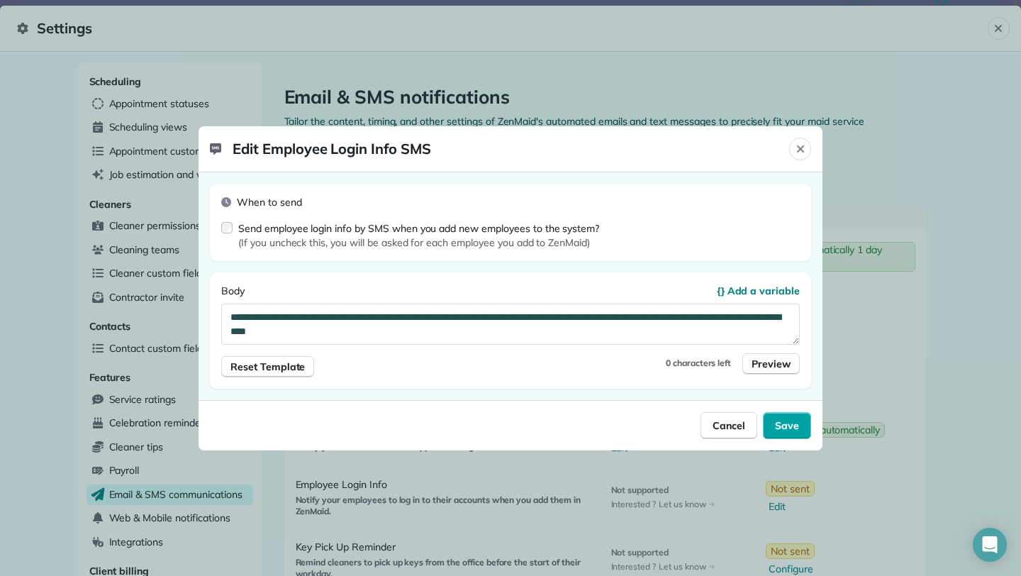
click at [795, 425] on span "Save" at bounding box center [787, 425] width 24 height 14
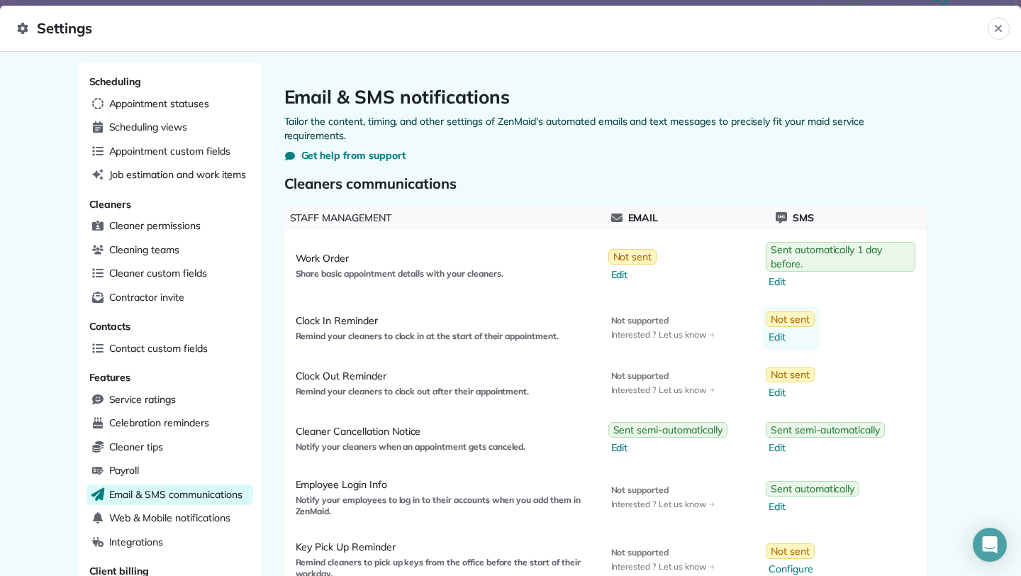
click at [777, 337] on span "Edit" at bounding box center [792, 337] width 46 height 14
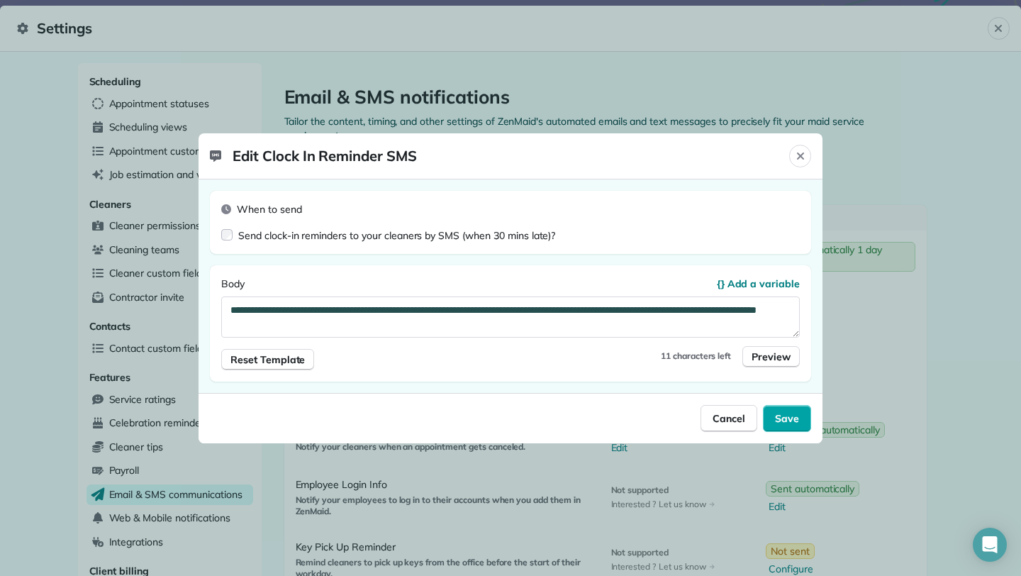
click at [785, 418] on span "Save" at bounding box center [787, 418] width 24 height 14
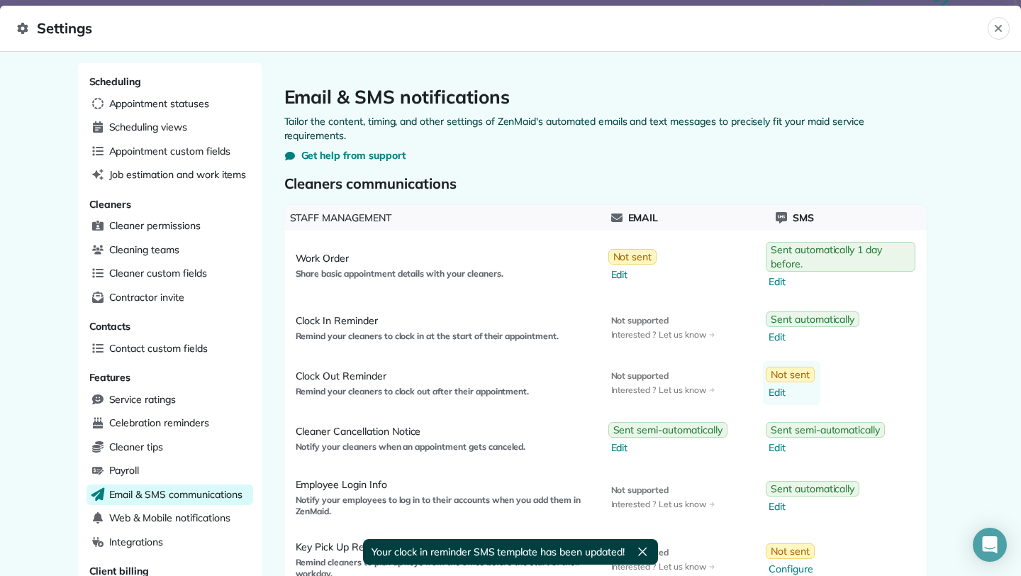
click at [776, 392] on span "Edit" at bounding box center [792, 392] width 46 height 14
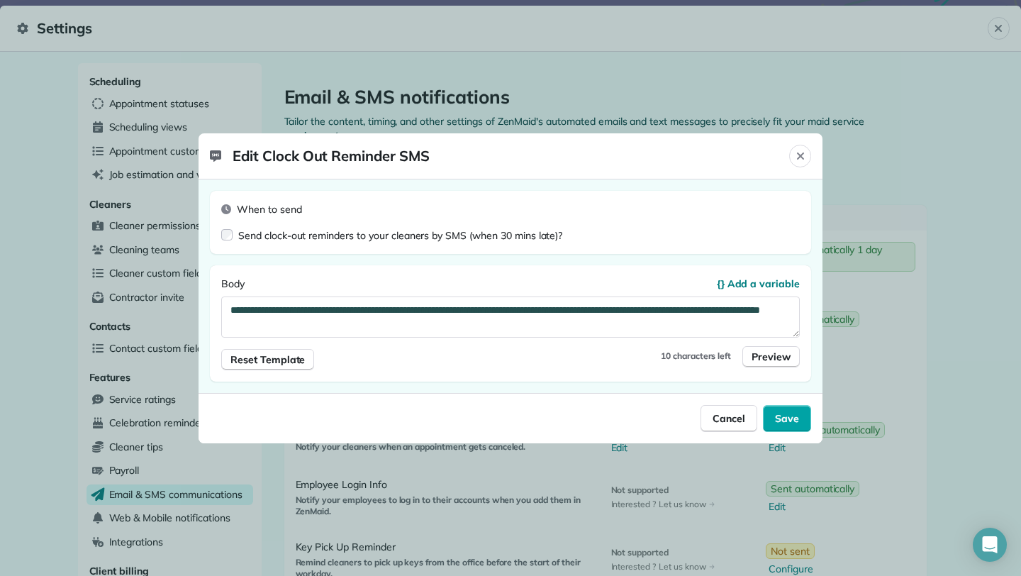
click at [791, 419] on span "Save" at bounding box center [787, 418] width 24 height 14
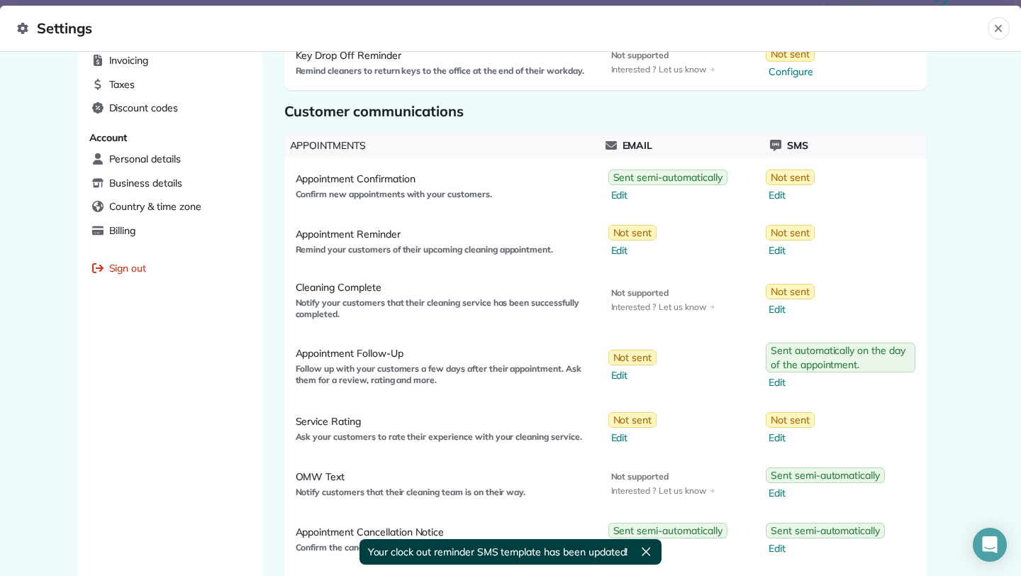
scroll to position [590, 0]
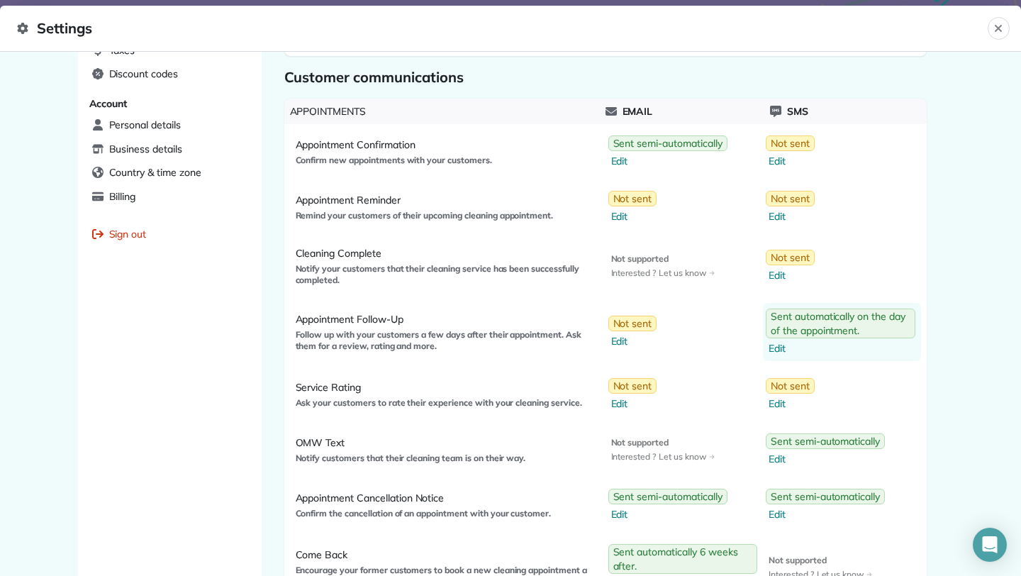
click at [774, 342] on span "Edit" at bounding box center [842, 348] width 147 height 14
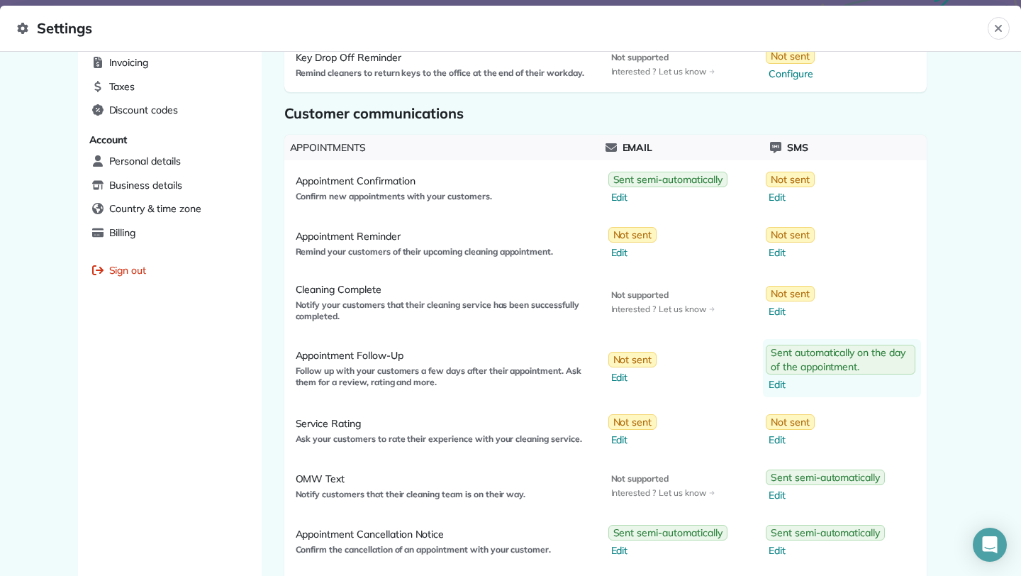
select select "*"
select select "********"
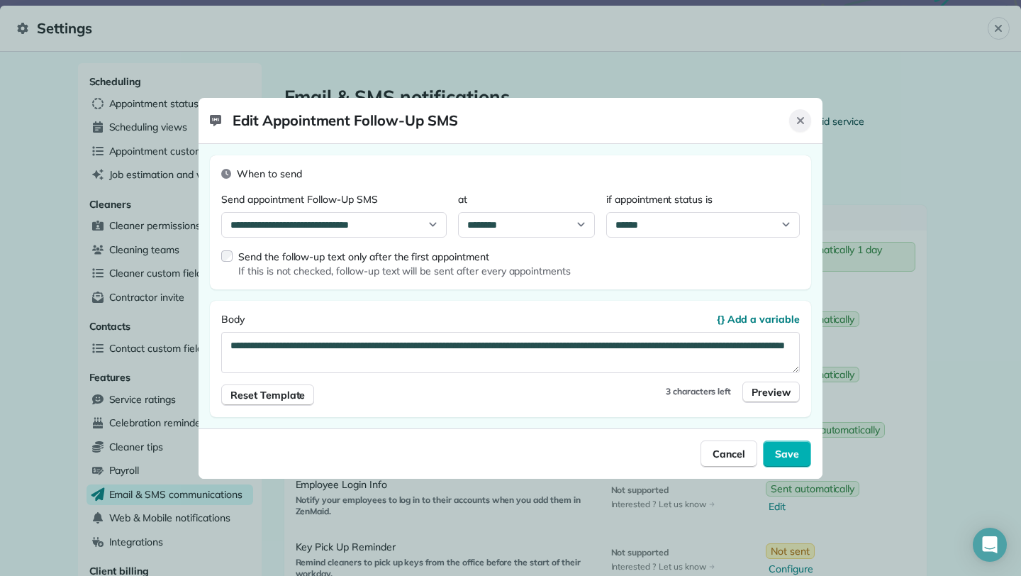
click at [805, 118] on icon "Close" at bounding box center [800, 120] width 11 height 11
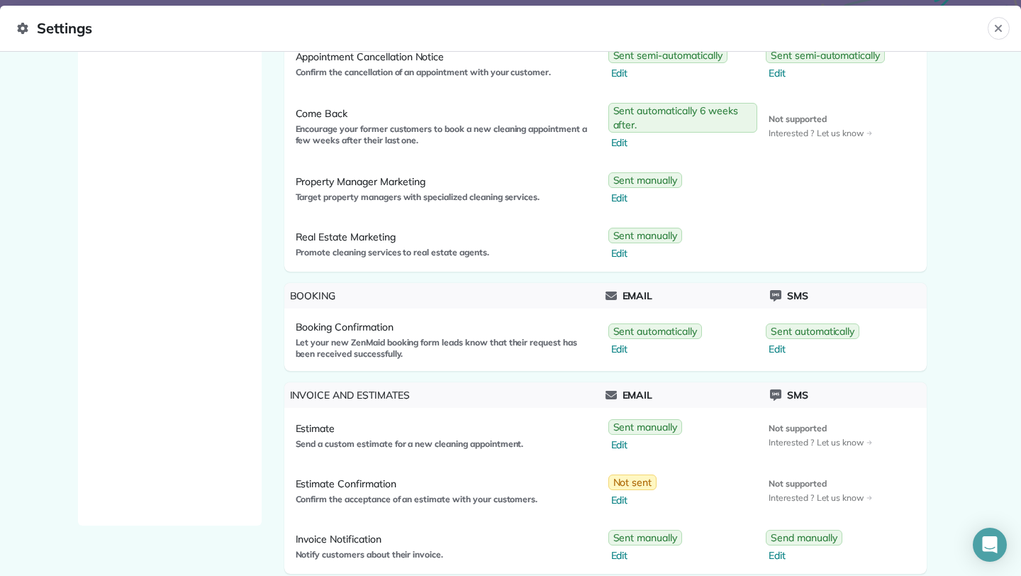
scroll to position [1052, 0]
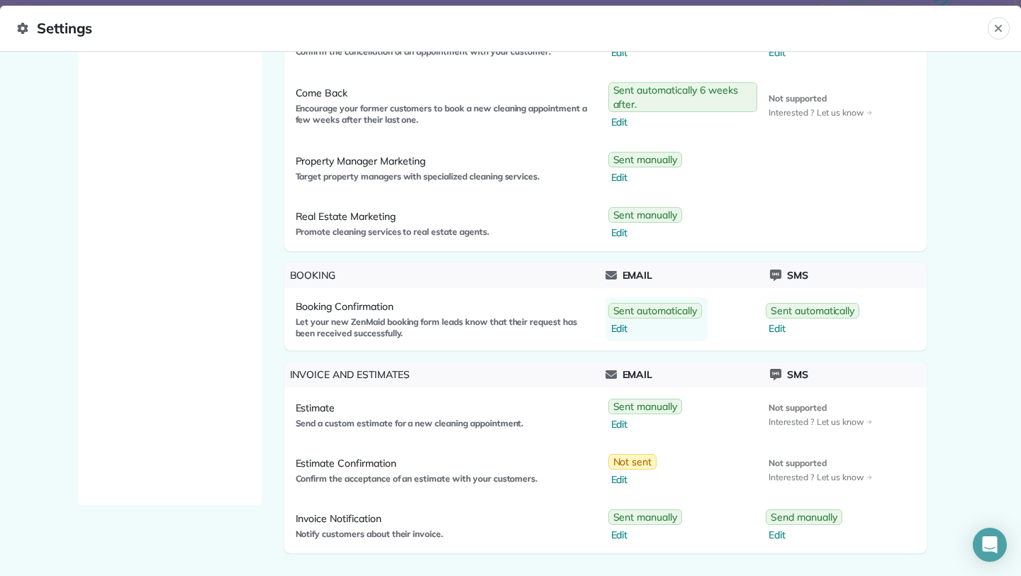
click at [626, 328] on span "Edit" at bounding box center [656, 328] width 91 height 14
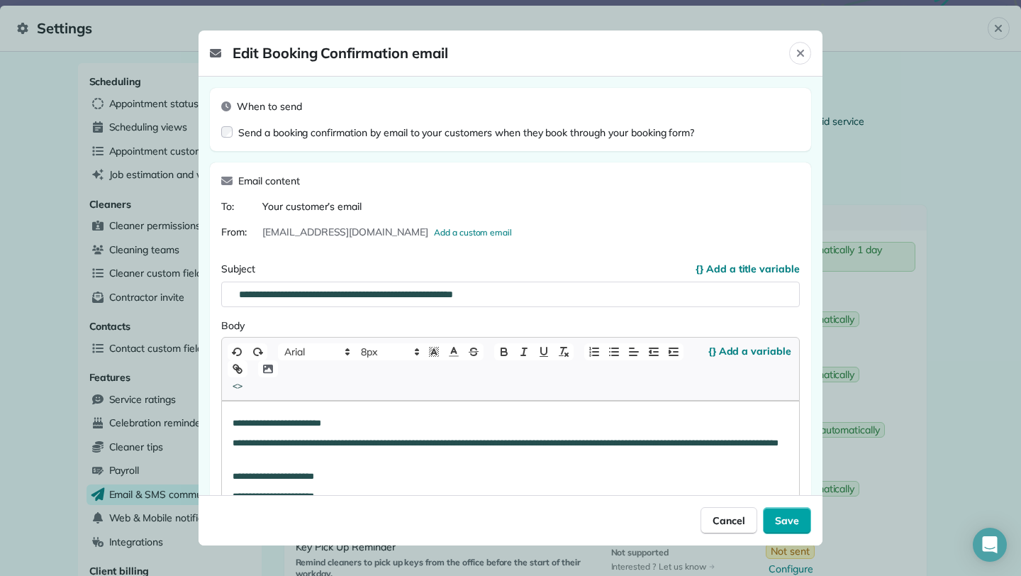
click at [794, 518] on span "Save" at bounding box center [787, 520] width 24 height 14
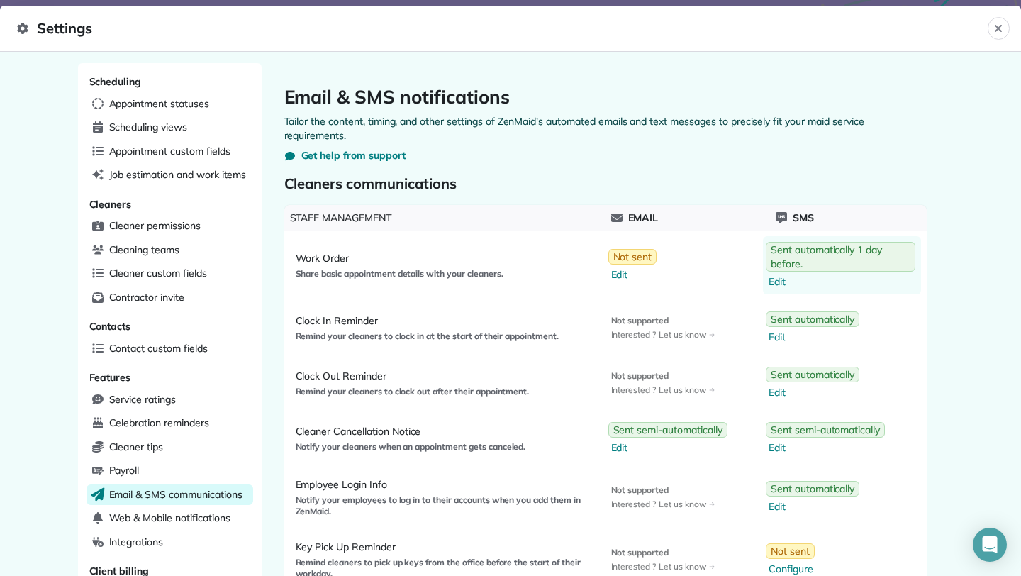
click at [782, 281] on span "Edit" at bounding box center [842, 281] width 147 height 14
select select "********"
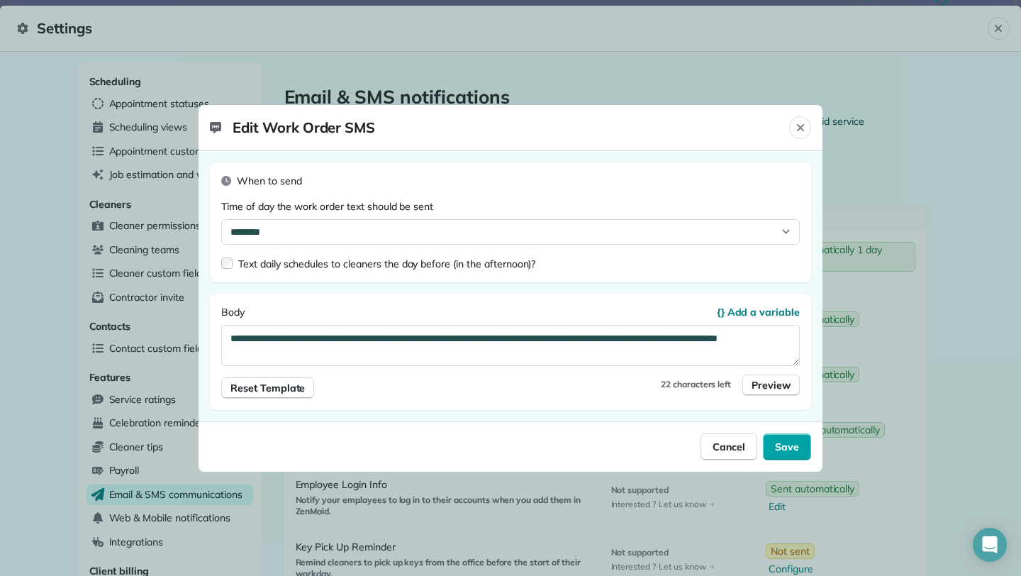
click at [796, 444] on span "Save" at bounding box center [787, 447] width 24 height 14
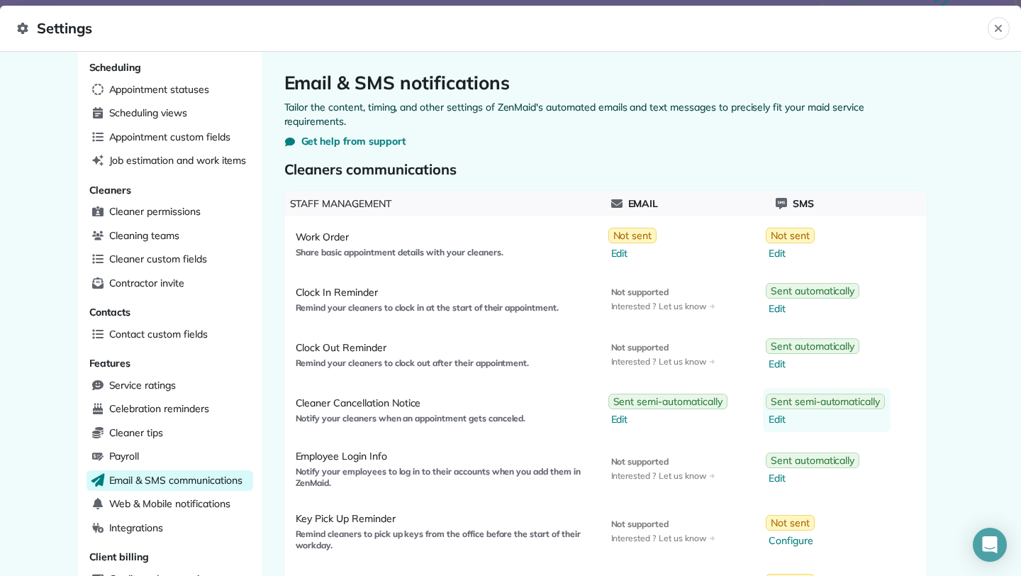
scroll to position [17, 0]
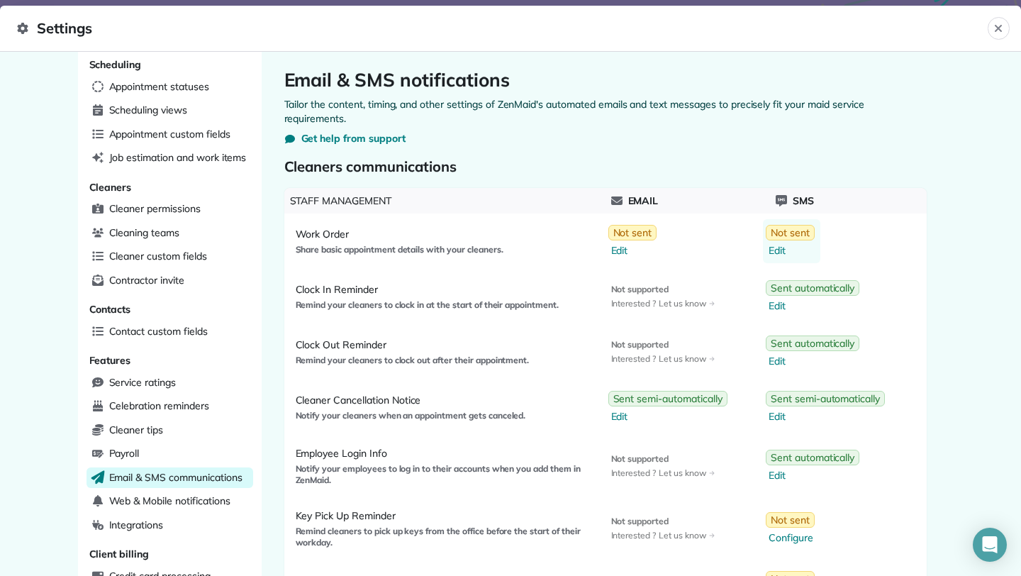
click at [779, 250] on span "Edit" at bounding box center [792, 250] width 46 height 14
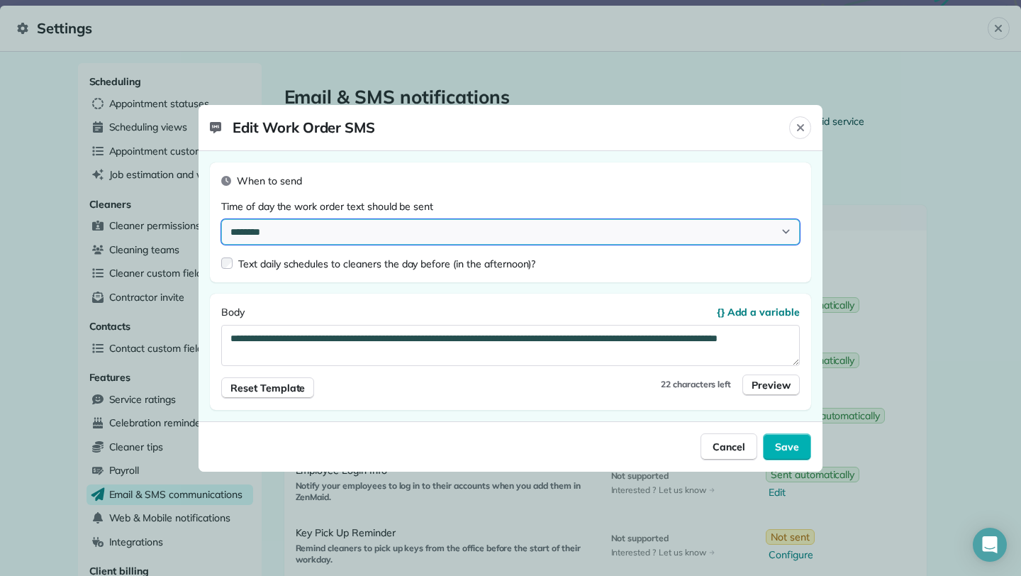
click at [394, 226] on select "******** ******* ******* ******* ******* ******* ******* ******* ******* ******…" at bounding box center [510, 232] width 579 height 26
click at [299, 231] on select "******** ******* ******* ******* ******* ******* ******* ******* ******* ******…" at bounding box center [510, 232] width 579 height 26
select select "********"
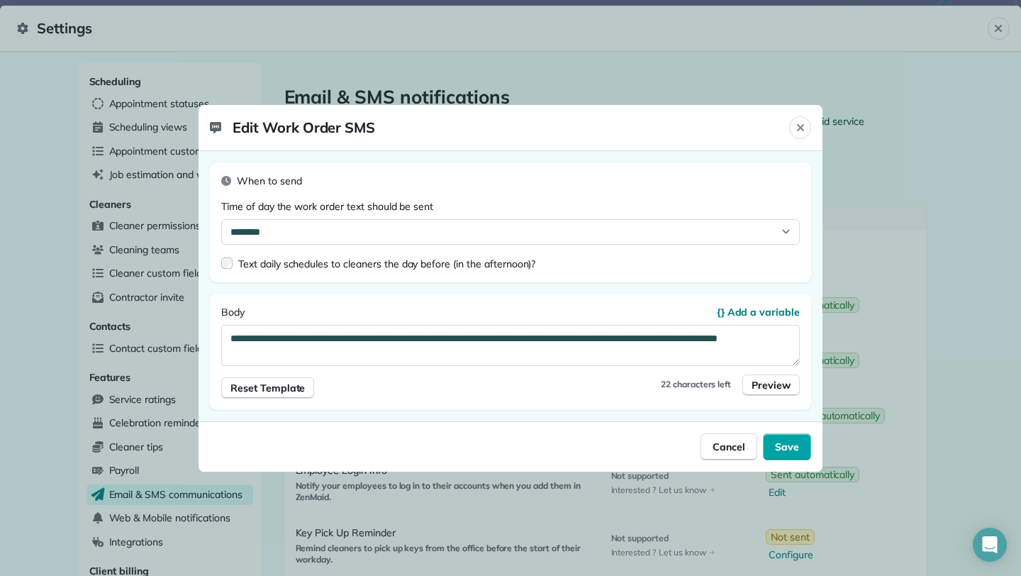
click at [787, 451] on span "Save" at bounding box center [787, 447] width 24 height 14
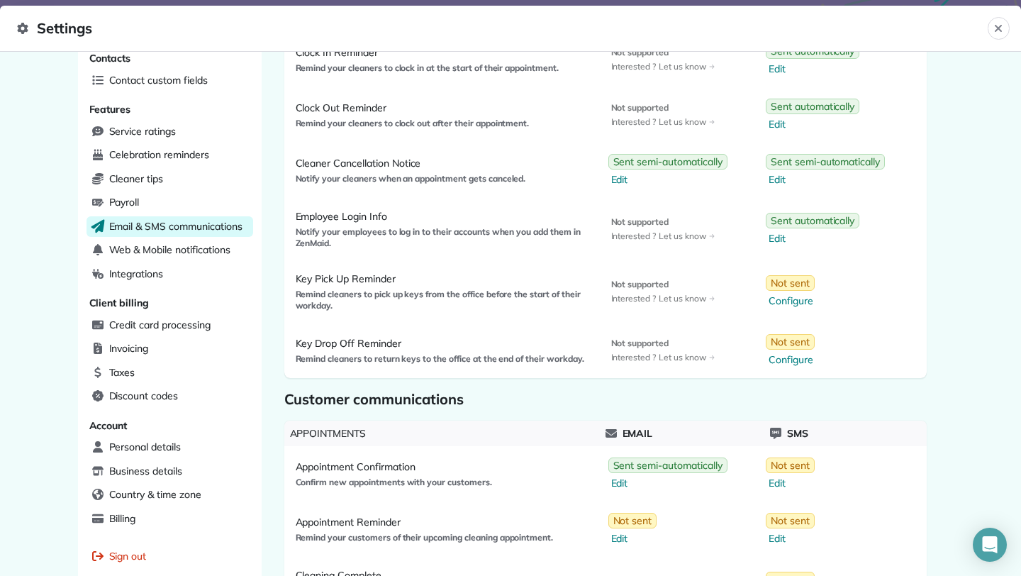
scroll to position [269, 0]
click at [800, 296] on span "Configure" at bounding box center [792, 299] width 46 height 14
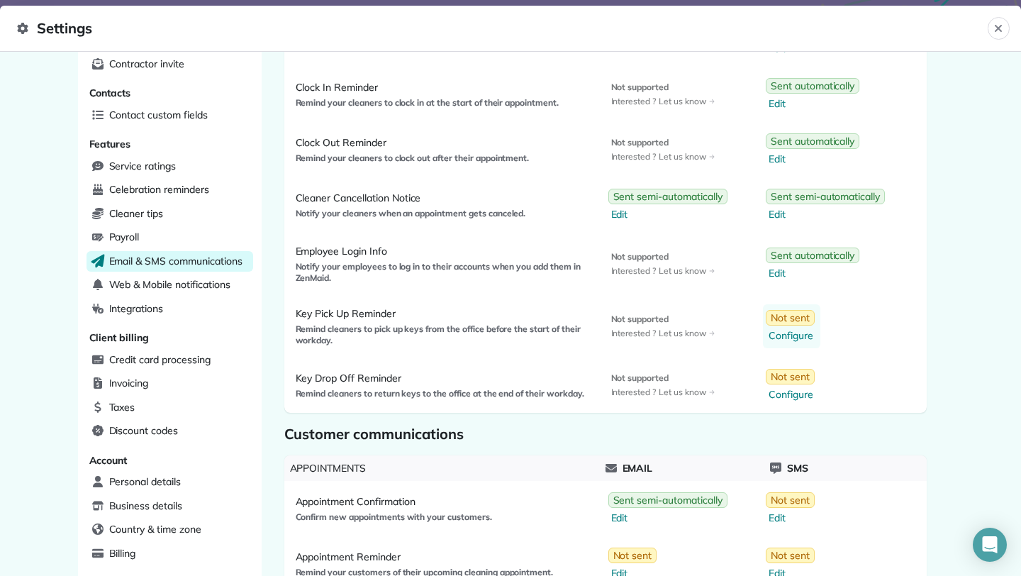
select select "********"
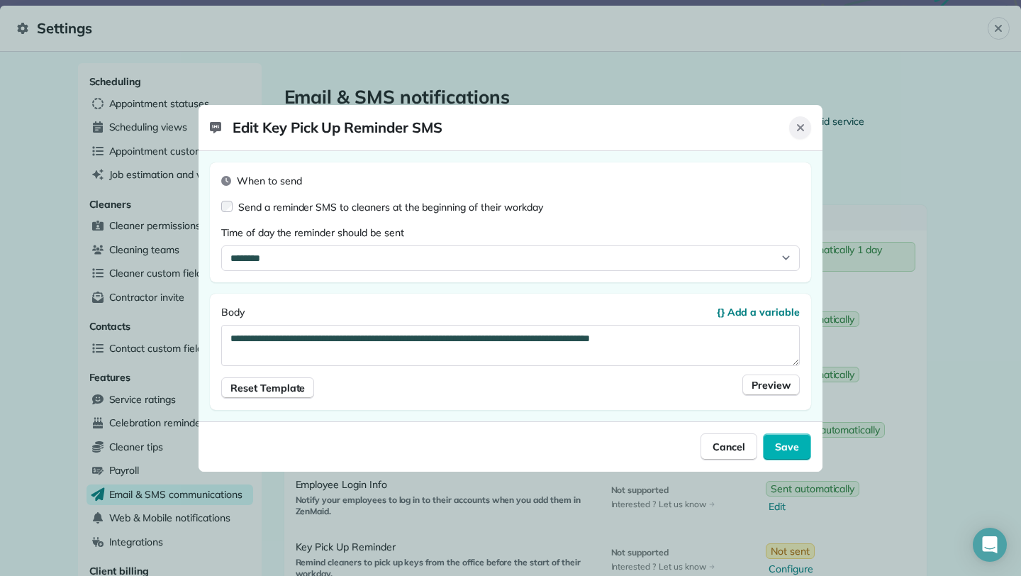
click at [803, 127] on icon "Close" at bounding box center [800, 127] width 11 height 11
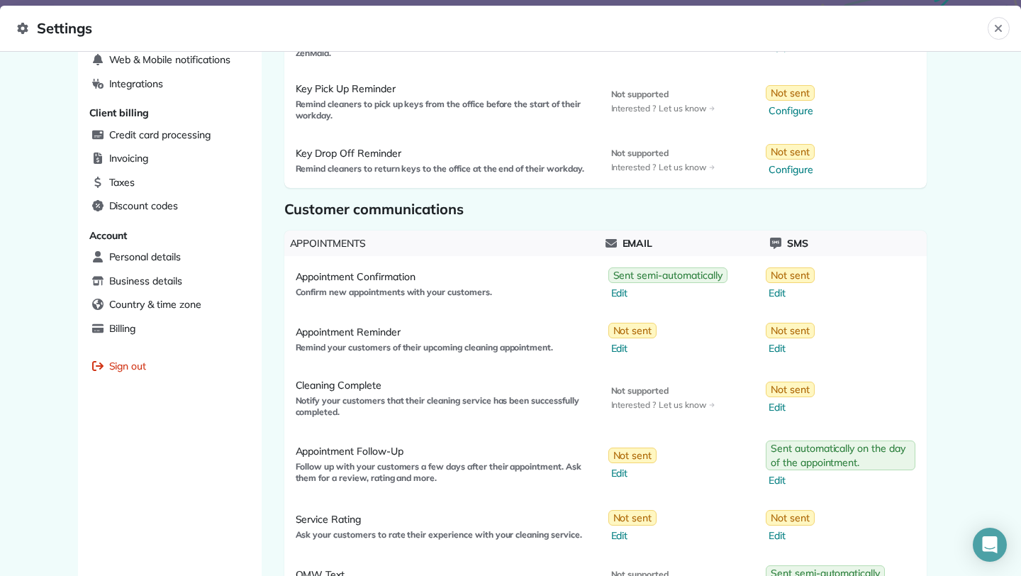
scroll to position [461, 0]
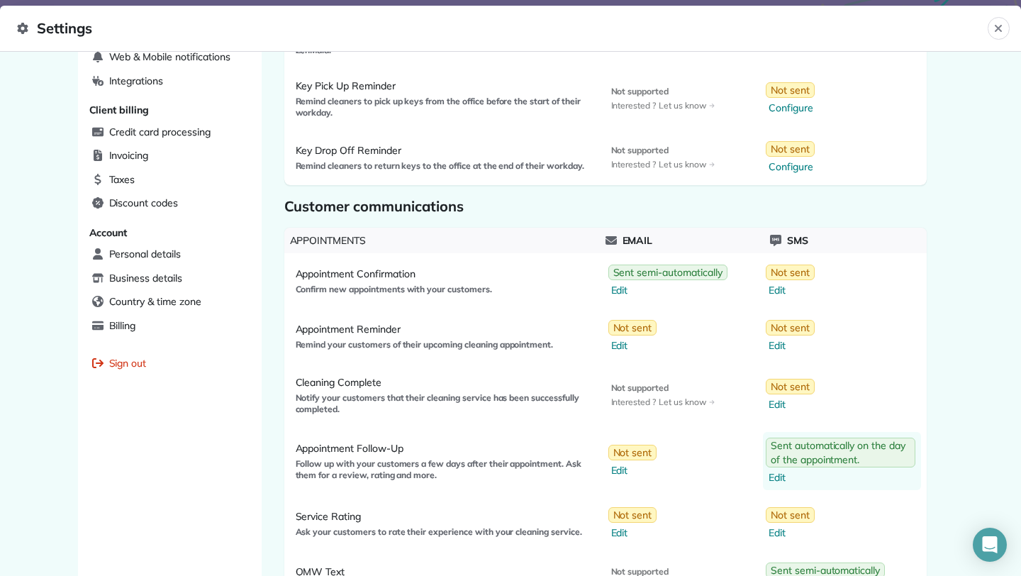
click at [776, 477] on span "Edit" at bounding box center [842, 477] width 147 height 14
select select "*"
select select "********"
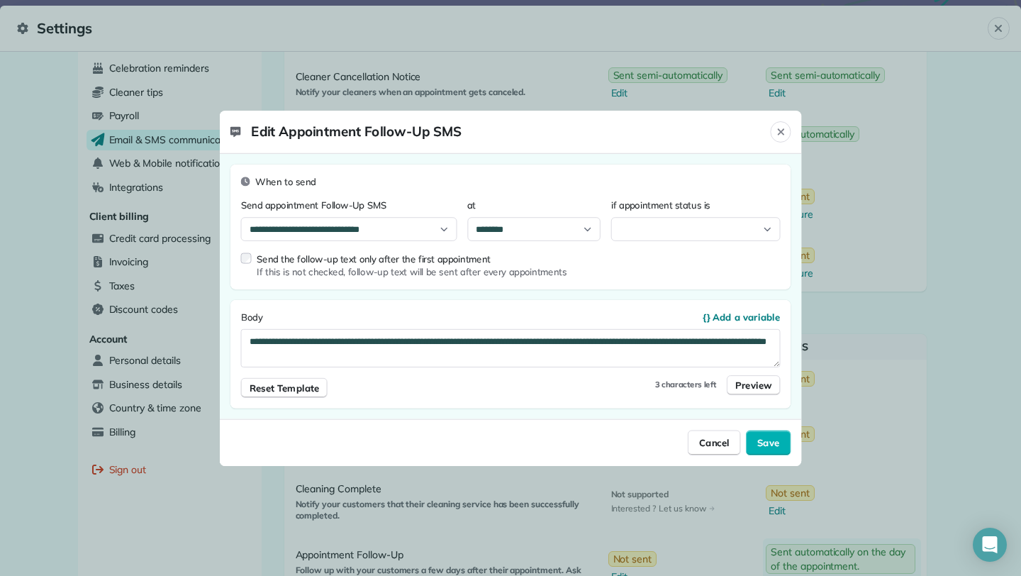
select select "*******"
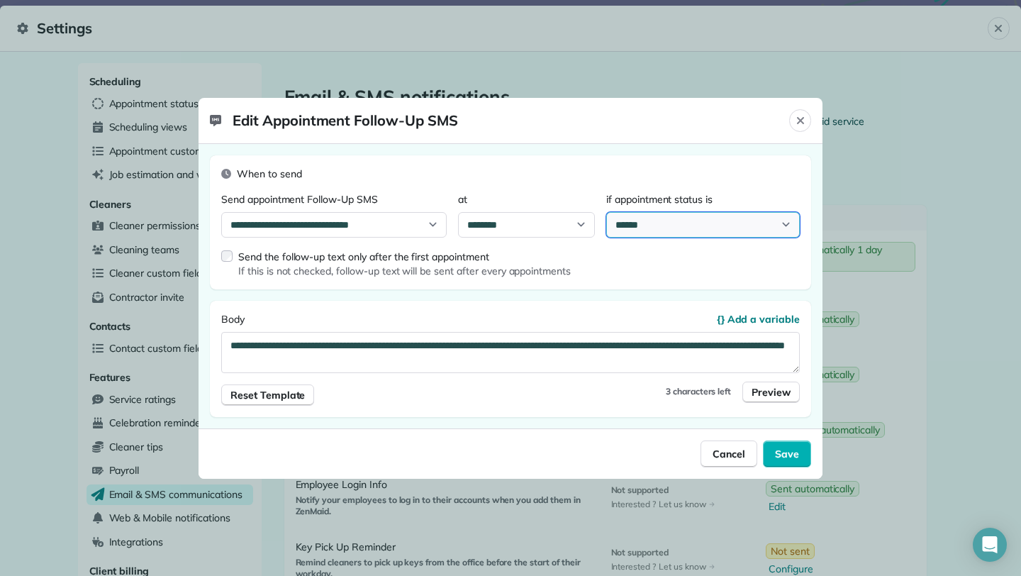
click at [655, 227] on select "**********" at bounding box center [703, 225] width 194 height 26
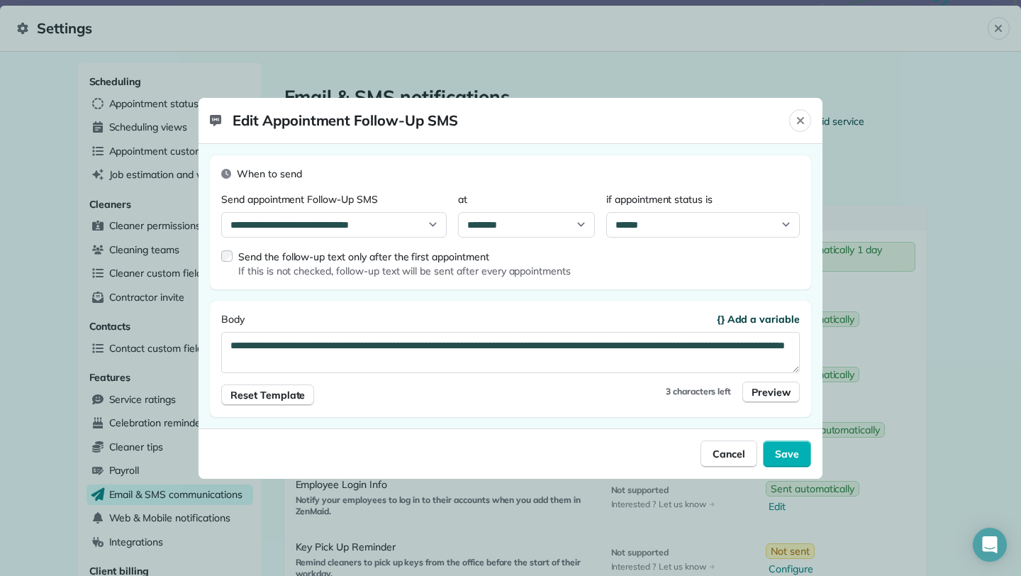
click at [783, 321] on span "{} Add a variable" at bounding box center [758, 319] width 83 height 14
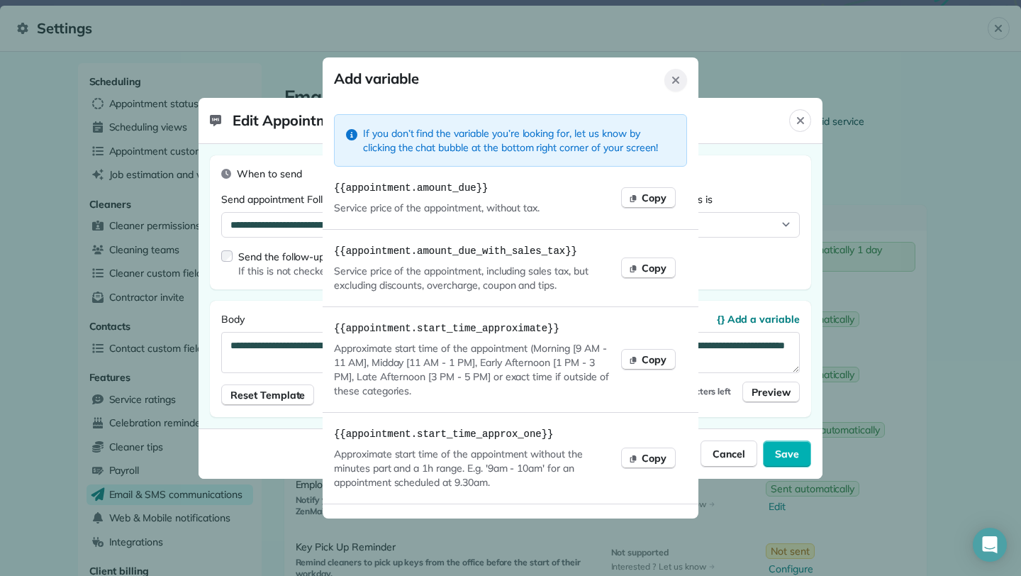
click at [678, 77] on icon "Close" at bounding box center [675, 80] width 7 height 7
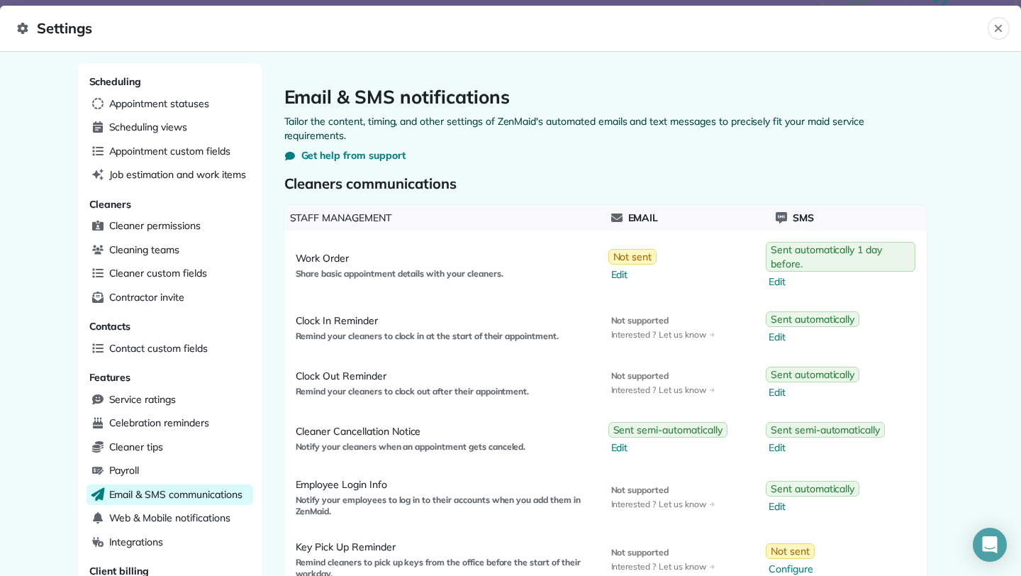
click at [1000, 545] on div at bounding box center [510, 288] width 1021 height 576
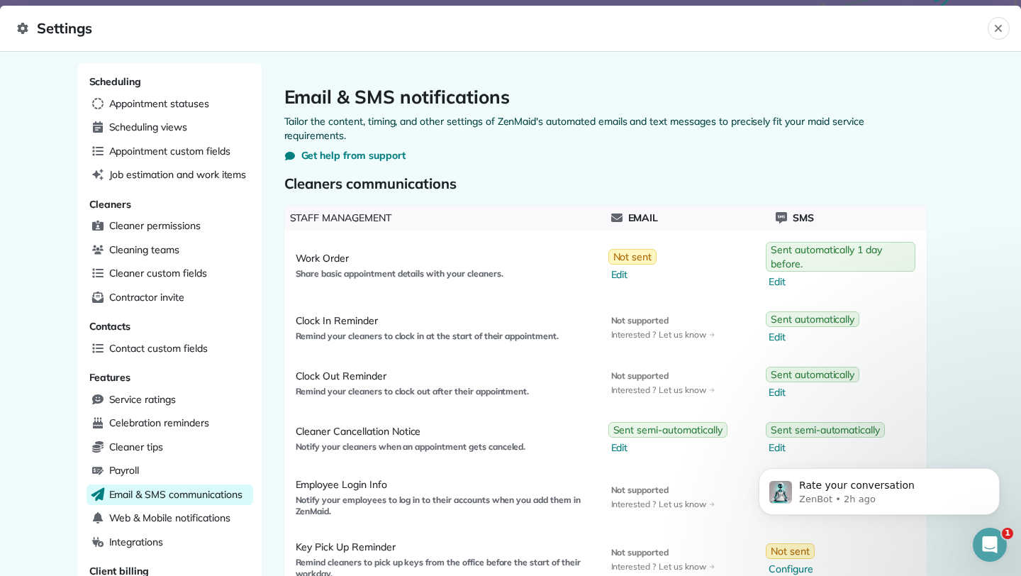
click at [987, 541] on icon "Open Intercom Messenger" at bounding box center [990, 544] width 23 height 23
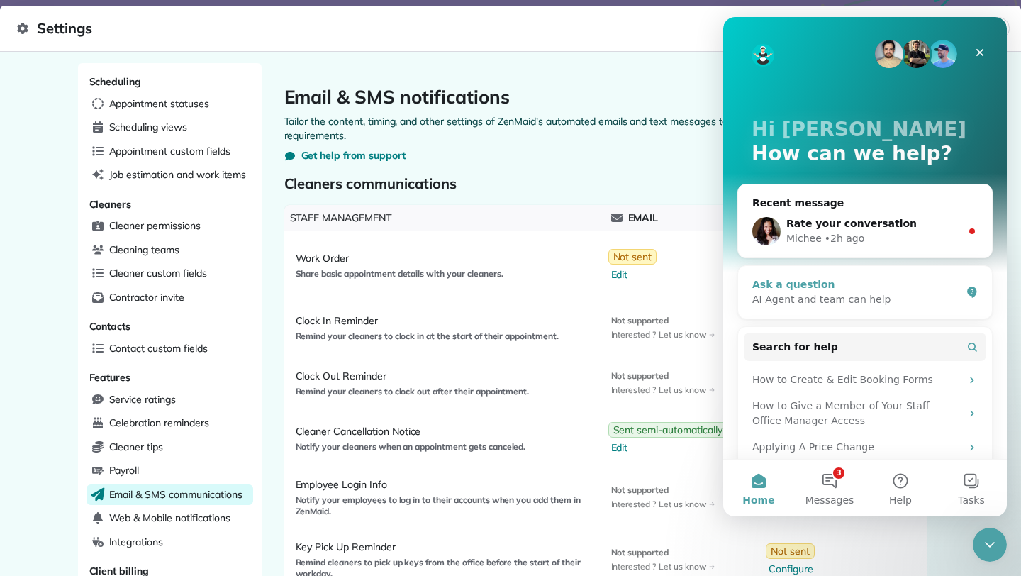
click at [902, 301] on div "AI Agent and team can help" at bounding box center [856, 299] width 208 height 15
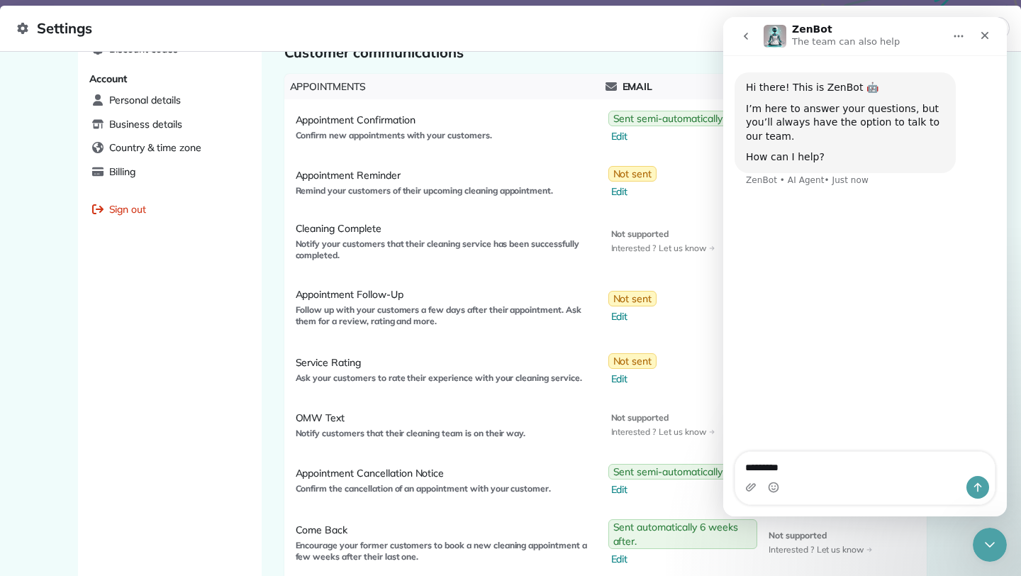
scroll to position [616, 0]
type textarea "********"
click at [891, 30] on div "ZenBot The team can also help" at bounding box center [847, 36] width 111 height 25
click at [750, 37] on icon "go back" at bounding box center [745, 35] width 11 height 11
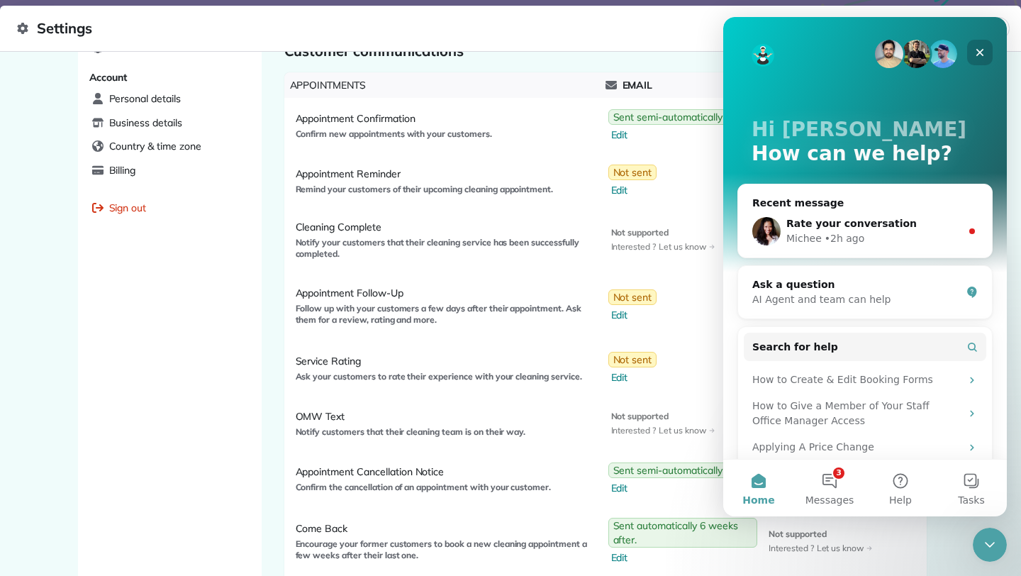
click at [977, 51] on icon "Close" at bounding box center [979, 52] width 11 height 11
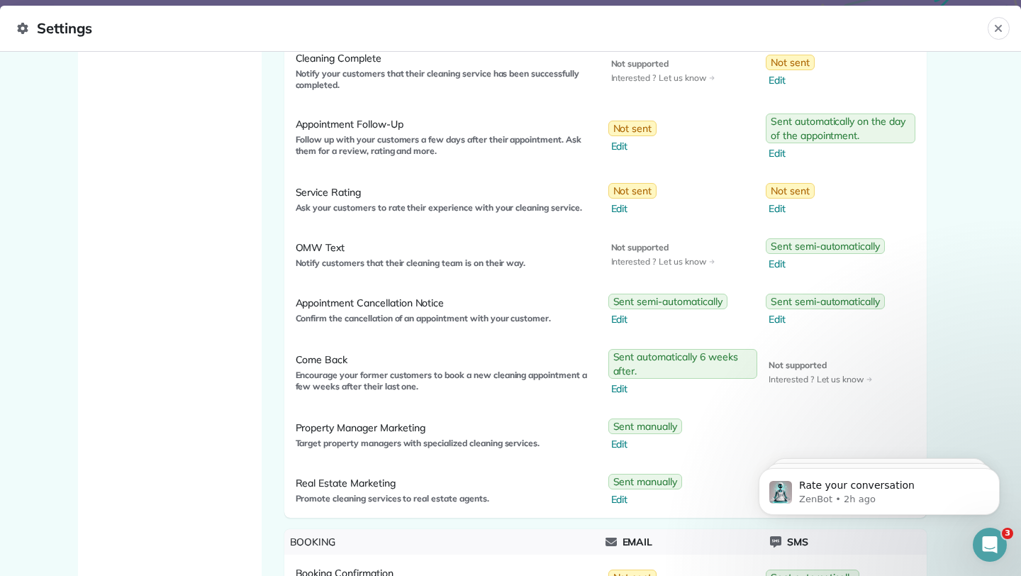
scroll to position [786, 0]
click at [698, 357] on span "Sent automatically 6 weeks after." at bounding box center [683, 362] width 140 height 28
select select "**"
select select "********"
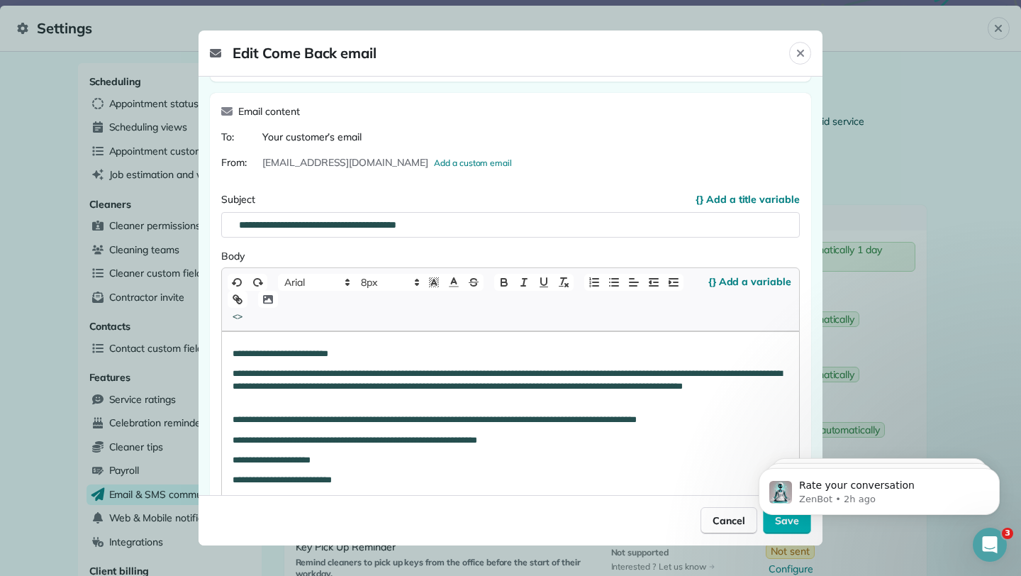
scroll to position [126, 0]
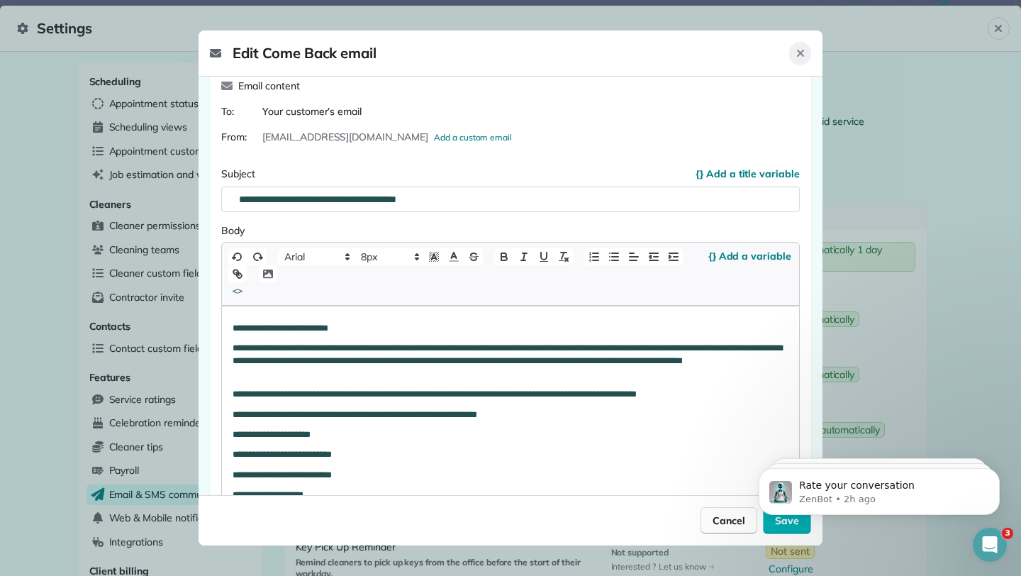
click at [807, 50] on div "Close" at bounding box center [800, 53] width 22 height 23
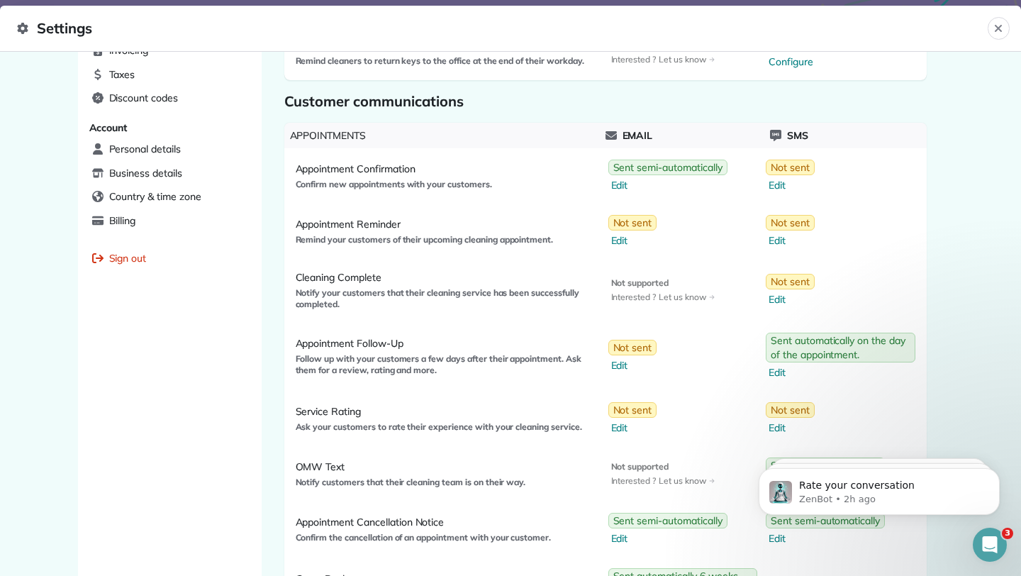
scroll to position [559, 0]
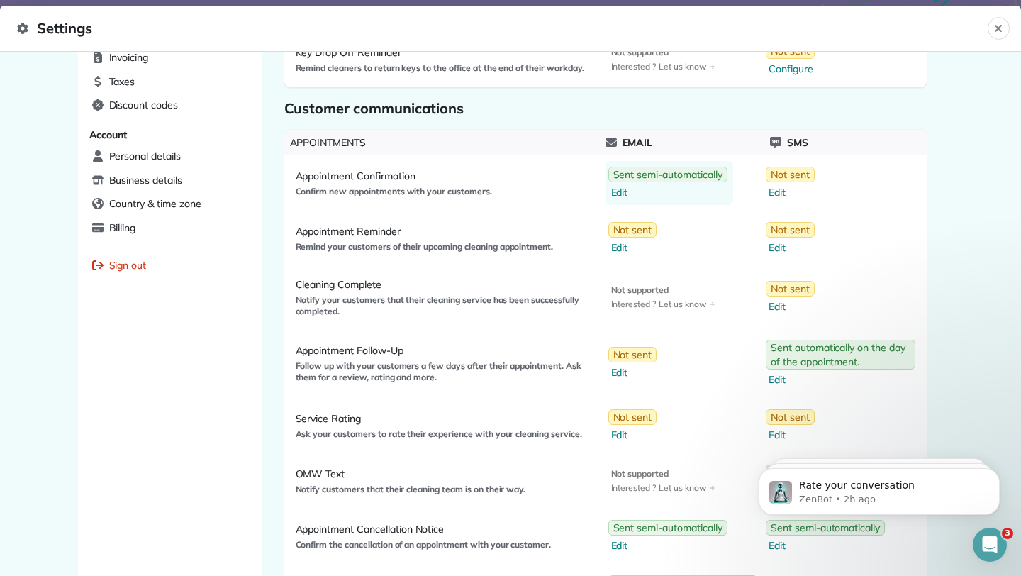
click at [625, 190] on span "Edit" at bounding box center [669, 192] width 116 height 14
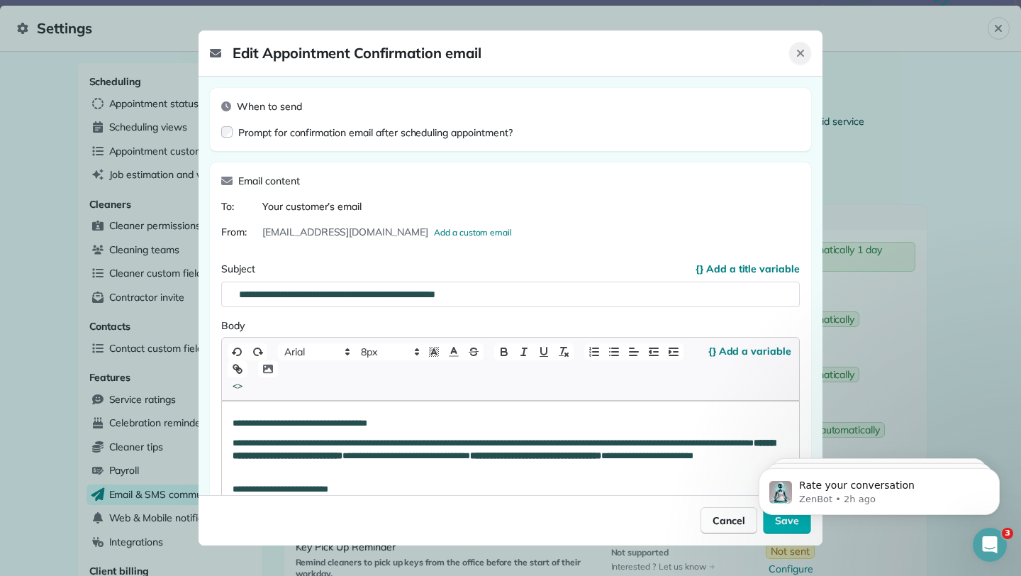
click at [801, 52] on icon "Close" at bounding box center [800, 53] width 7 height 7
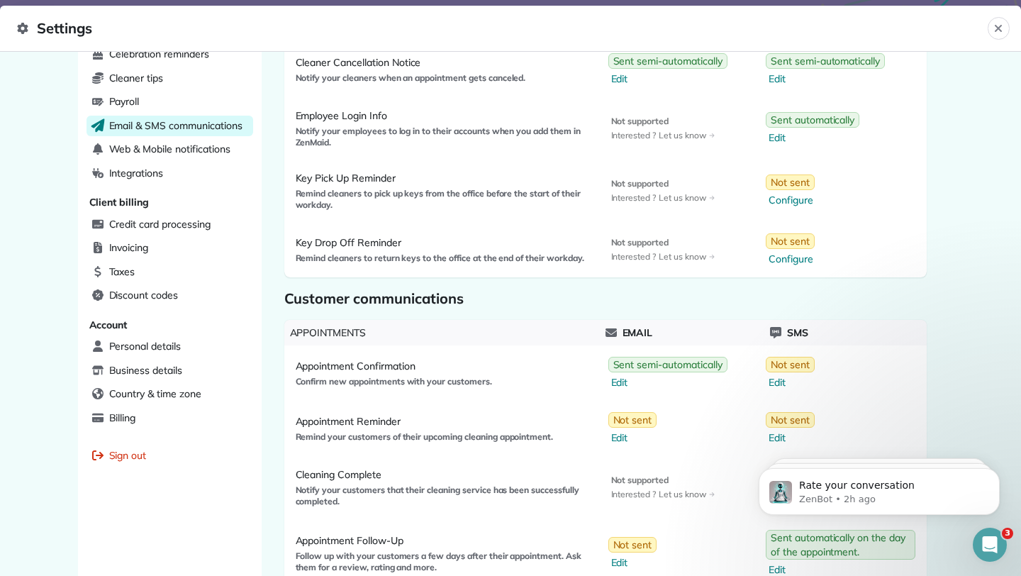
scroll to position [1052, 0]
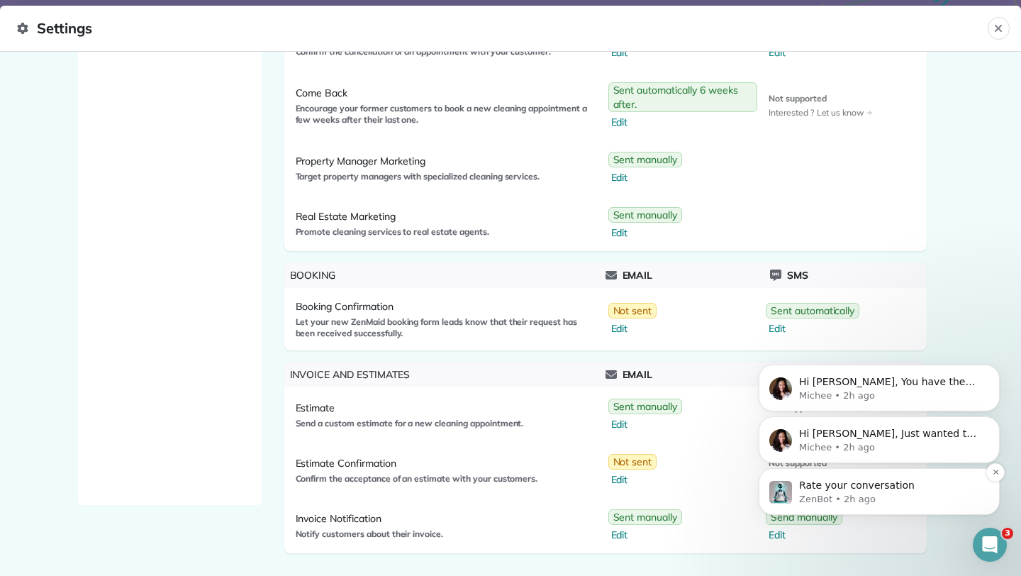
click at [962, 481] on p "Rate your conversation" at bounding box center [890, 486] width 183 height 14
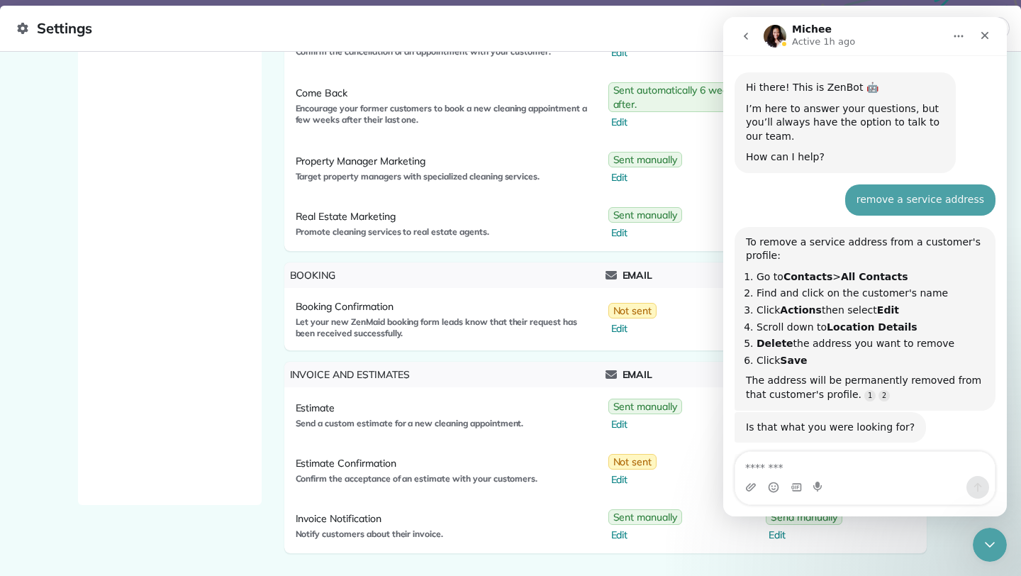
scroll to position [13, 0]
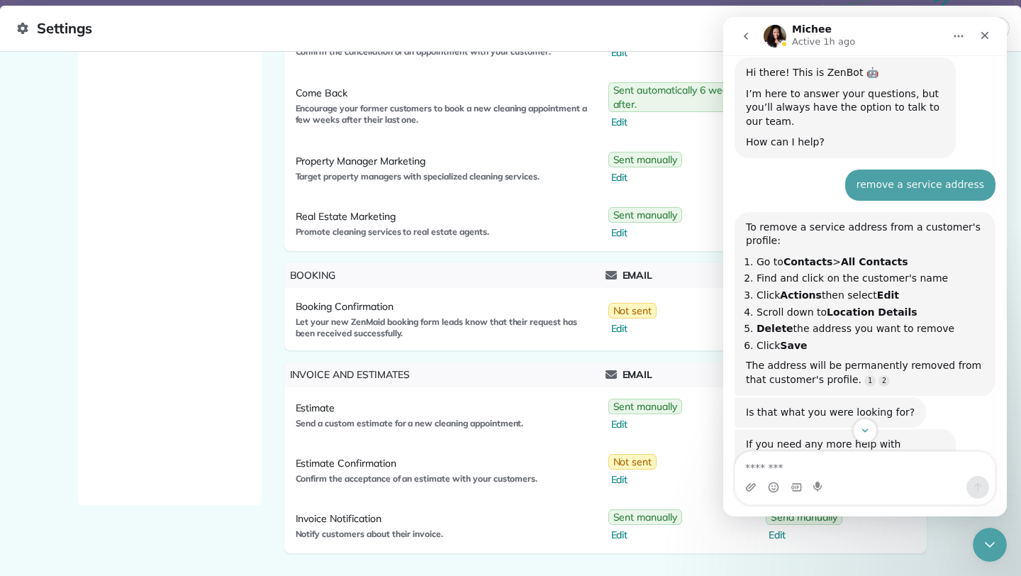
click at [742, 30] on icon "go back" at bounding box center [745, 35] width 11 height 11
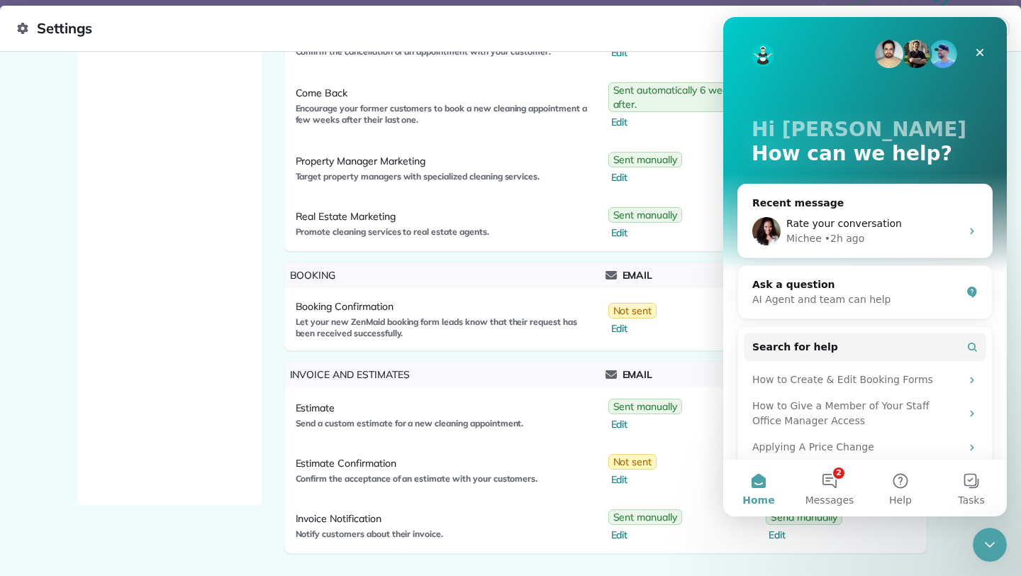
scroll to position [0, 0]
click at [979, 56] on icon "Close" at bounding box center [979, 52] width 11 height 11
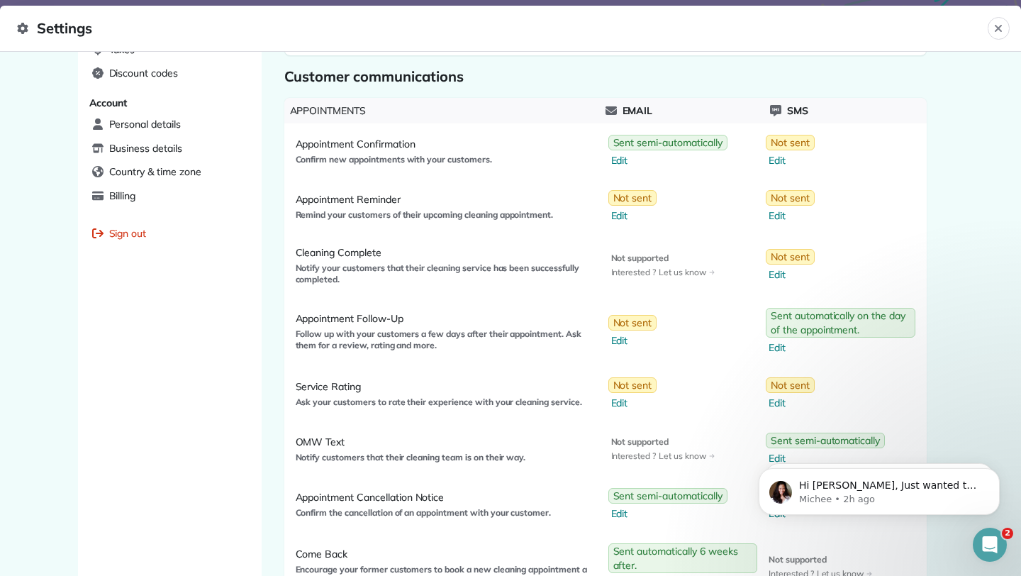
scroll to position [579, 0]
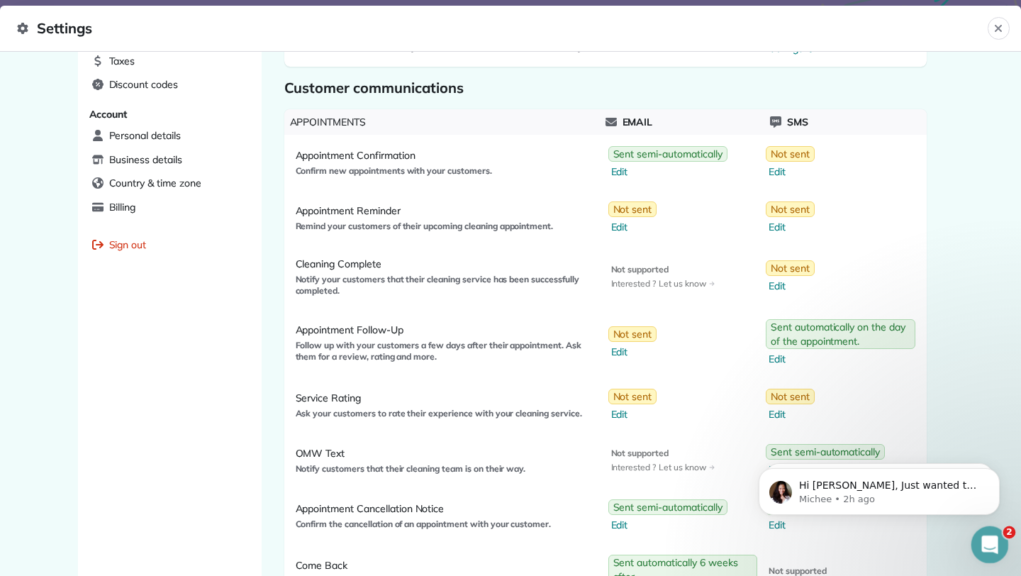
click at [982, 547] on icon "Open Intercom Messenger" at bounding box center [988, 542] width 23 height 23
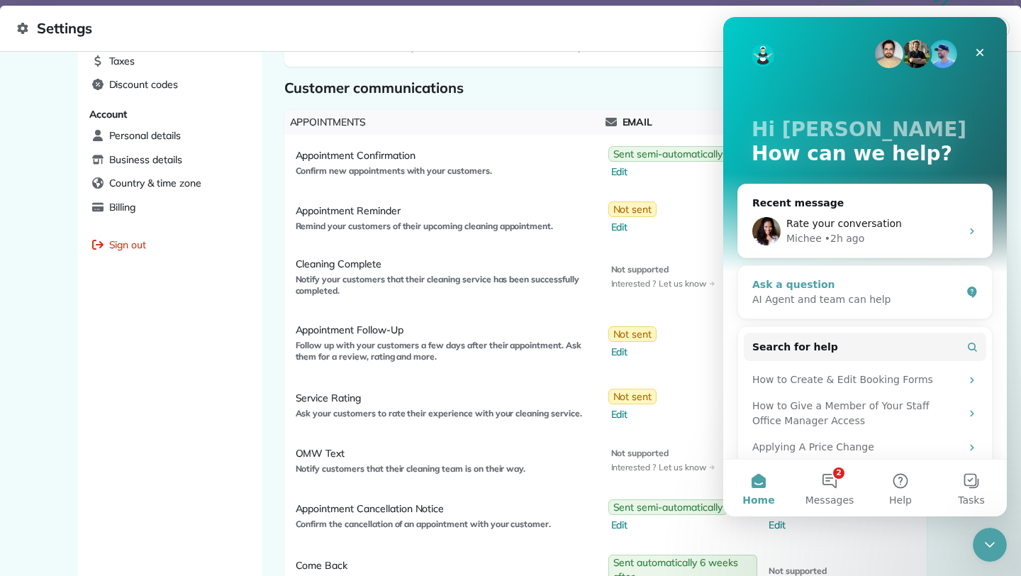
click at [877, 301] on div "AI Agent and team can help" at bounding box center [856, 299] width 208 height 15
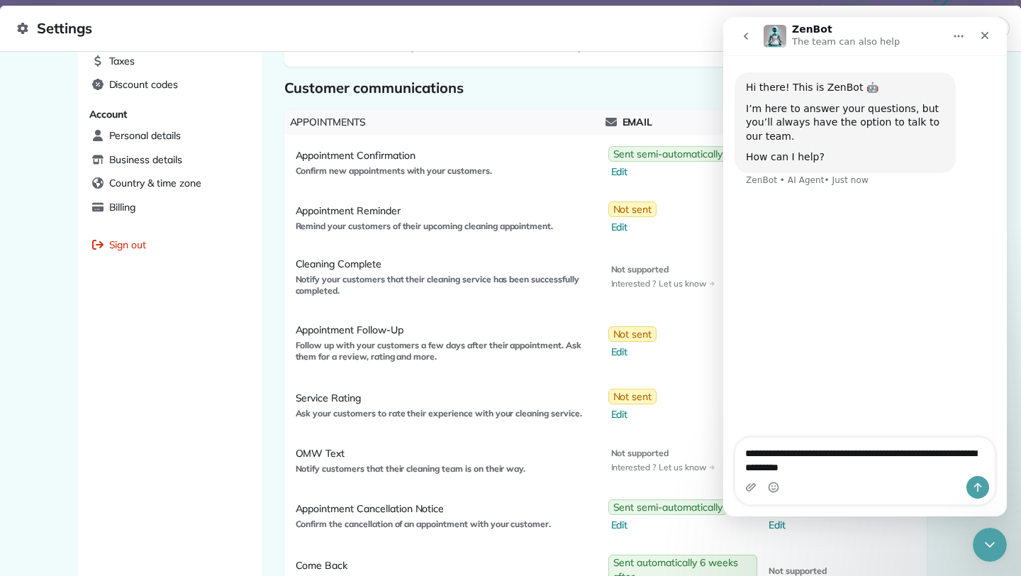
type textarea "**********"
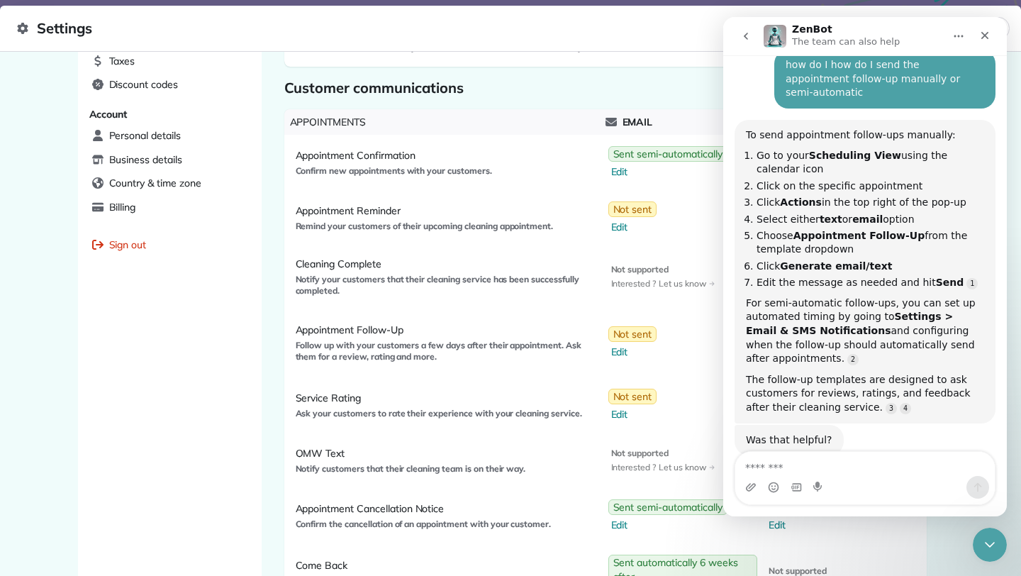
scroll to position [154, 0]
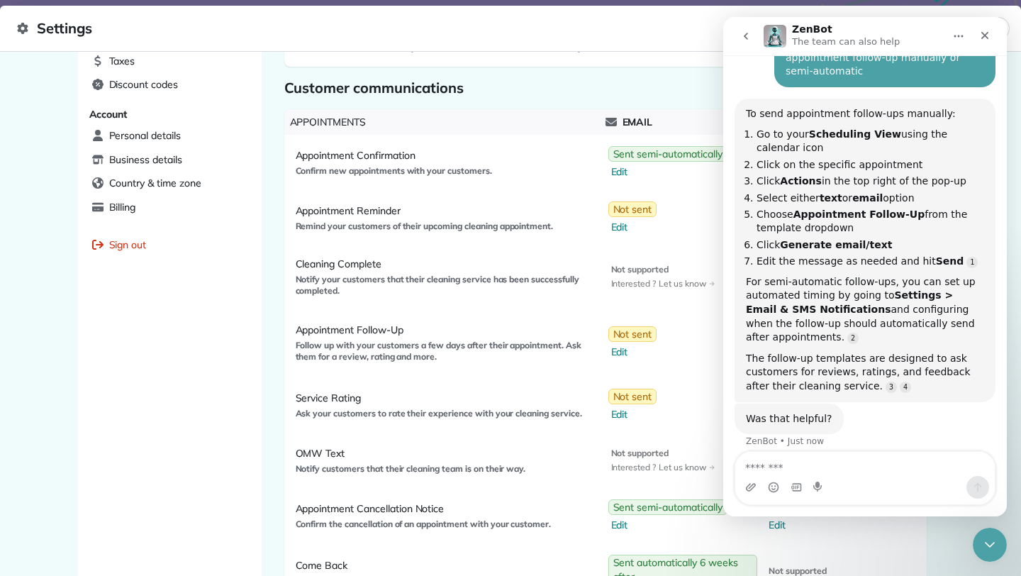
click at [835, 472] on textarea "Message…" at bounding box center [865, 464] width 260 height 24
type textarea "**********"
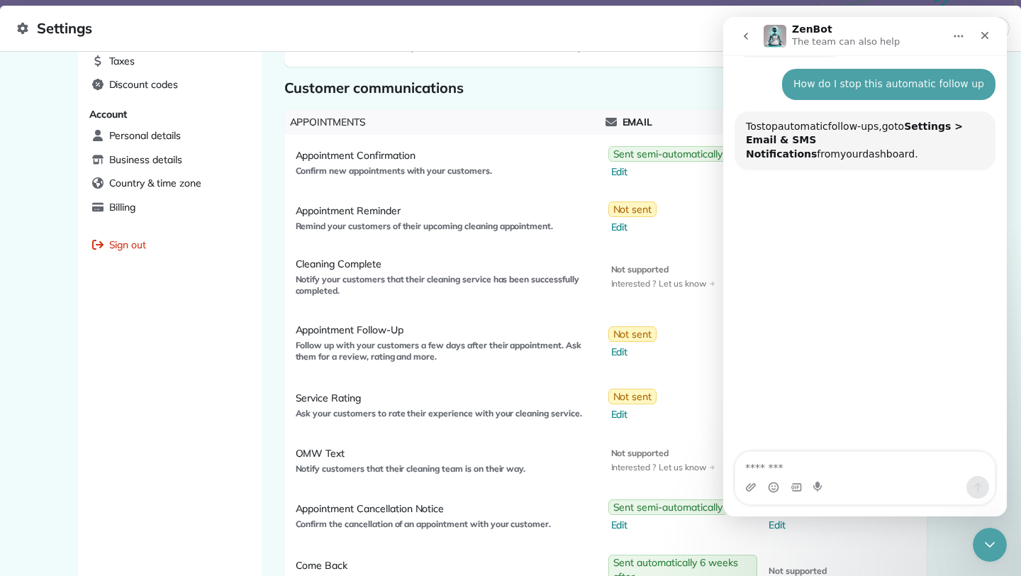
scroll to position [535, 0]
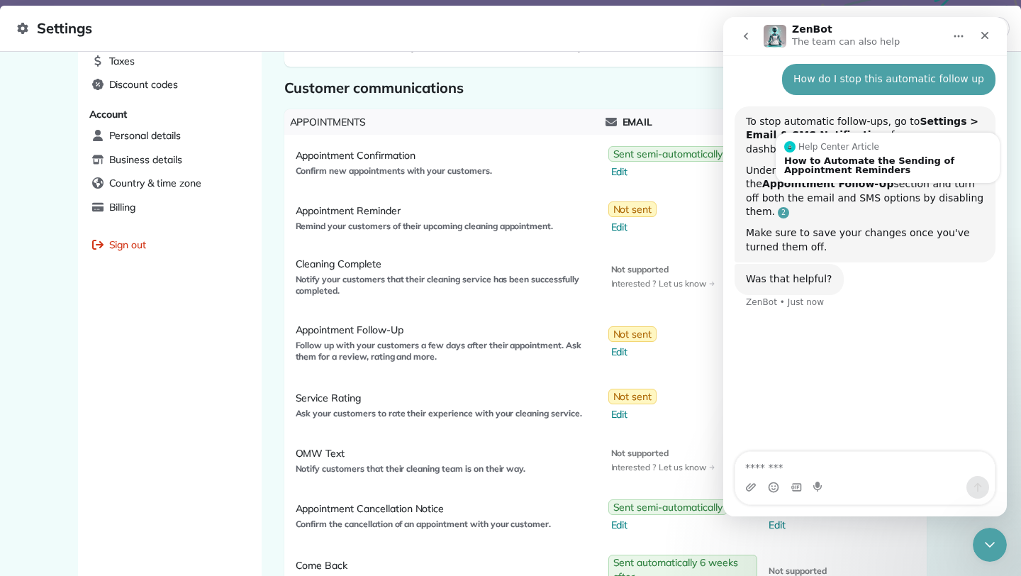
click at [789, 207] on link "Source reference 99905:" at bounding box center [783, 212] width 11 height 11
click at [964, 156] on div "How to Automate the Sending of Appointment Reminders" at bounding box center [887, 165] width 207 height 18
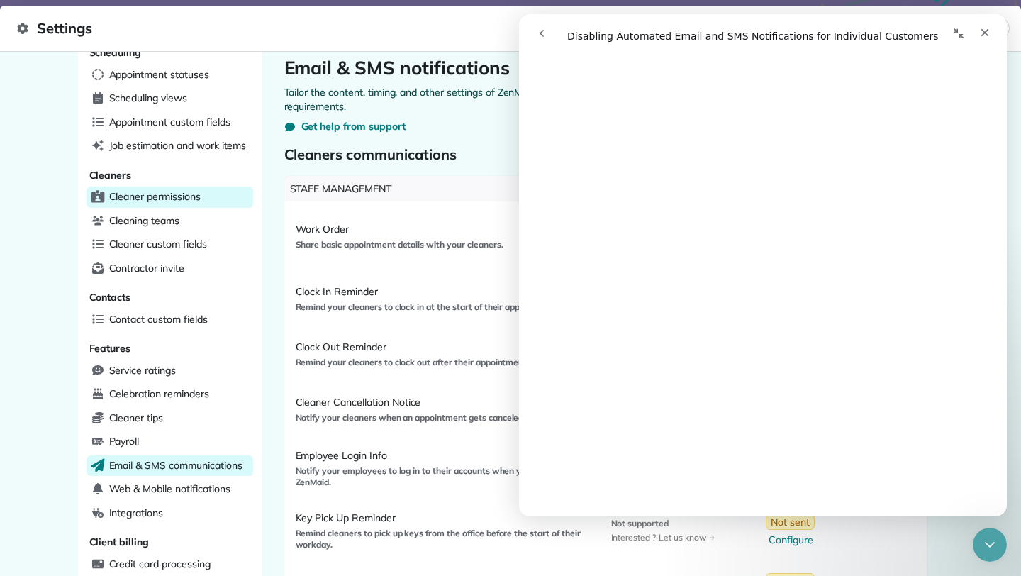
scroll to position [0, 0]
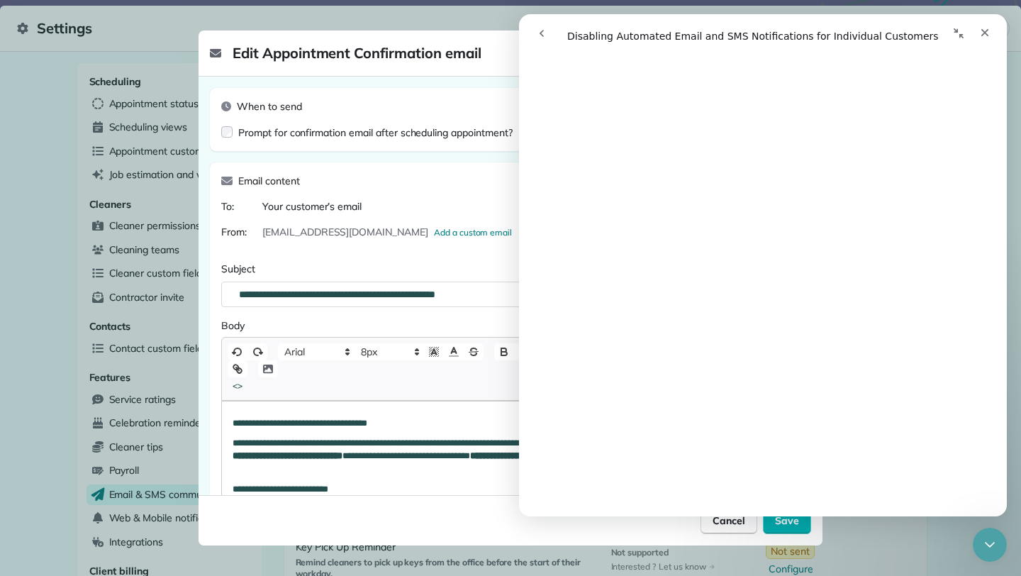
click at [964, 33] on icon "Collapse window" at bounding box center [958, 33] width 11 height 11
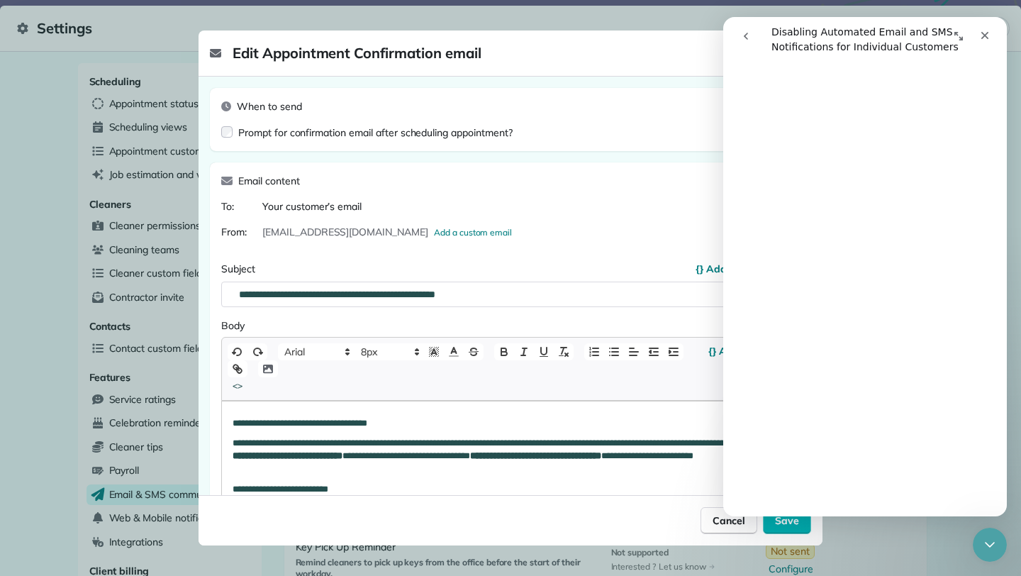
scroll to position [458, 0]
click at [596, 38] on header "Edit Appointment Confirmation email Close" at bounding box center [511, 53] width 624 height 46
click at [983, 38] on icon "Close" at bounding box center [985, 36] width 8 height 8
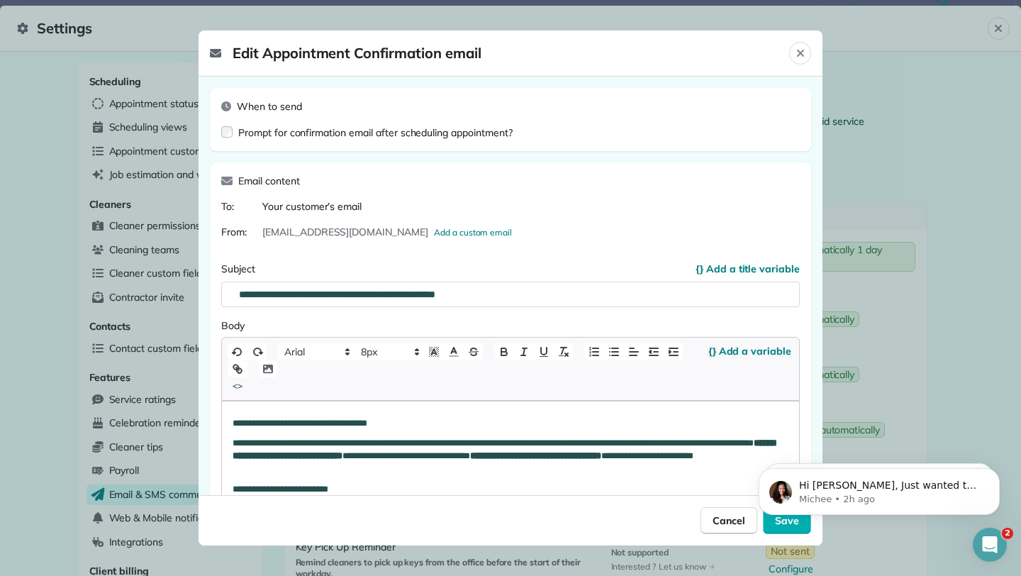
scroll to position [0, 0]
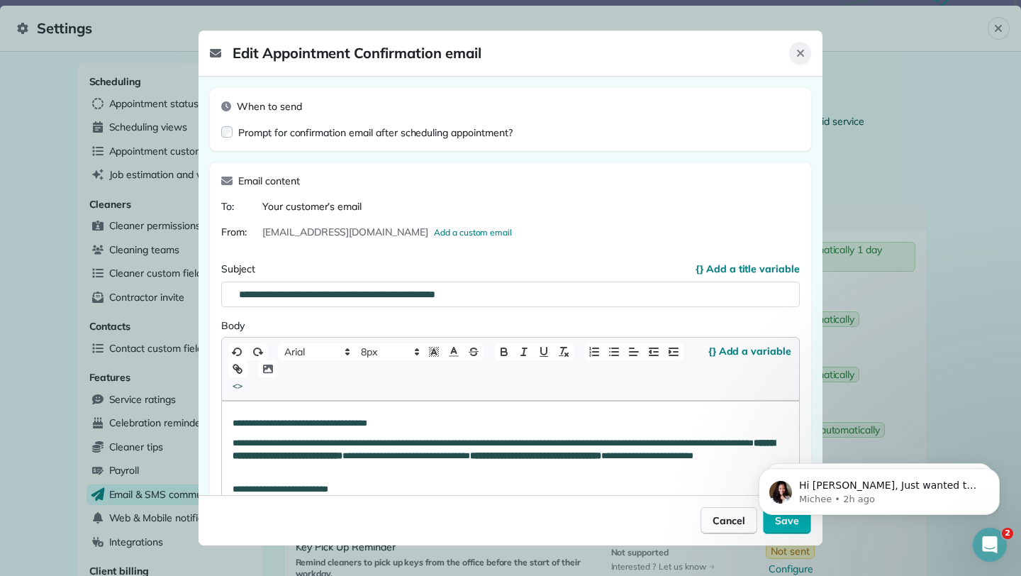
click at [801, 52] on icon "Close" at bounding box center [800, 53] width 7 height 7
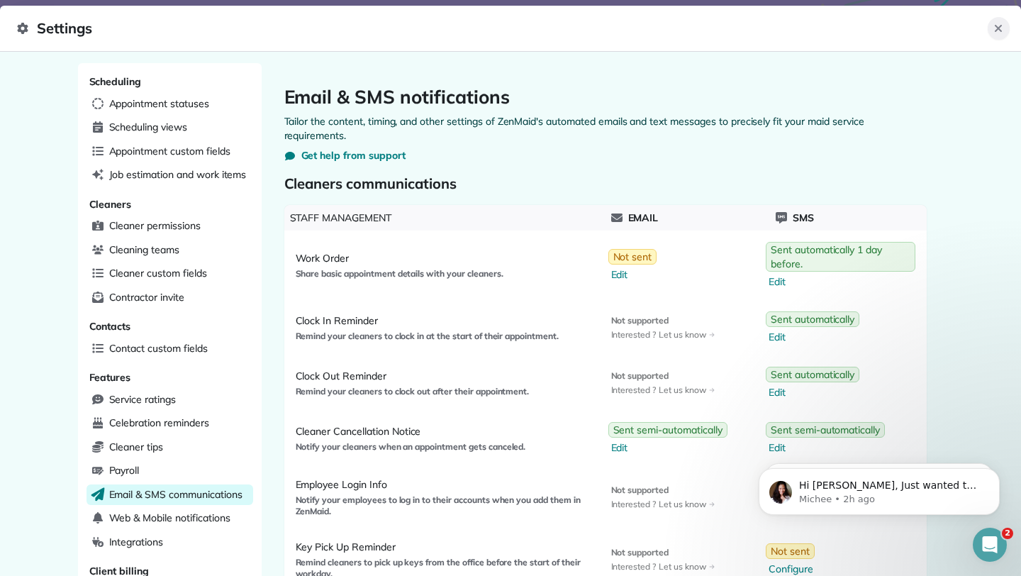
click at [999, 28] on icon "Close" at bounding box center [998, 28] width 7 height 7
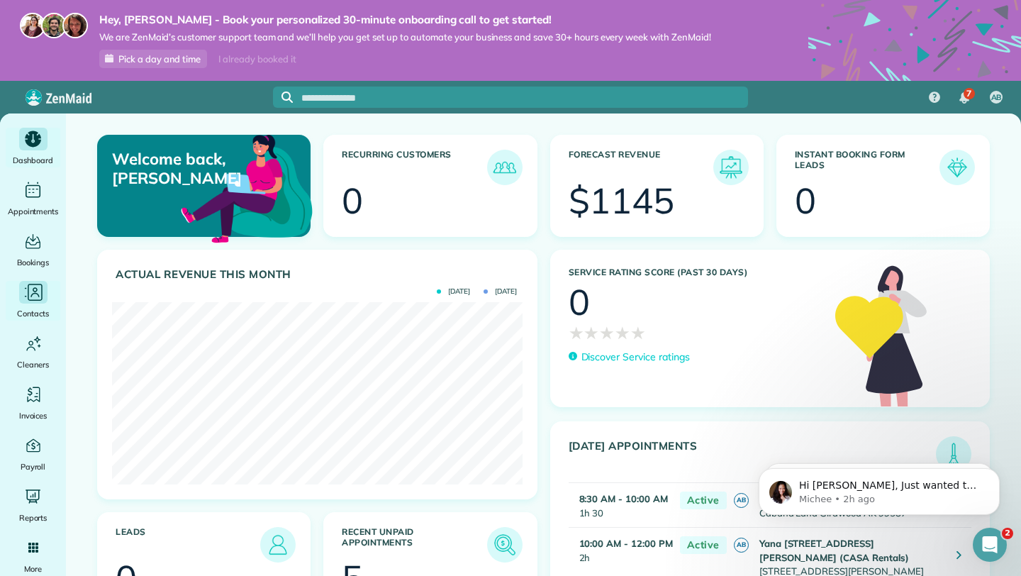
click at [33, 296] on icon "Main" at bounding box center [33, 292] width 21 height 21
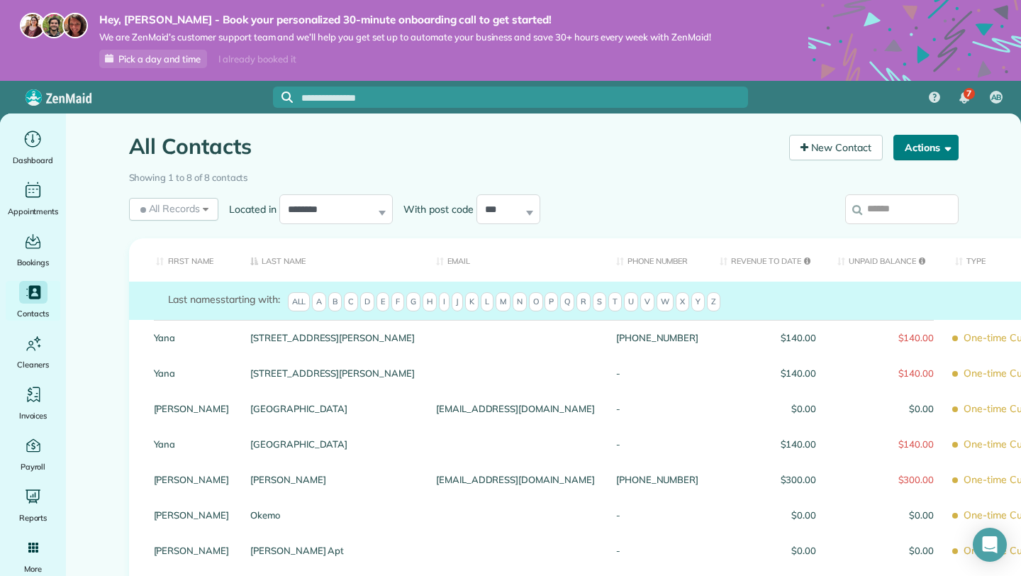
click at [948, 148] on span "button" at bounding box center [945, 147] width 11 height 11
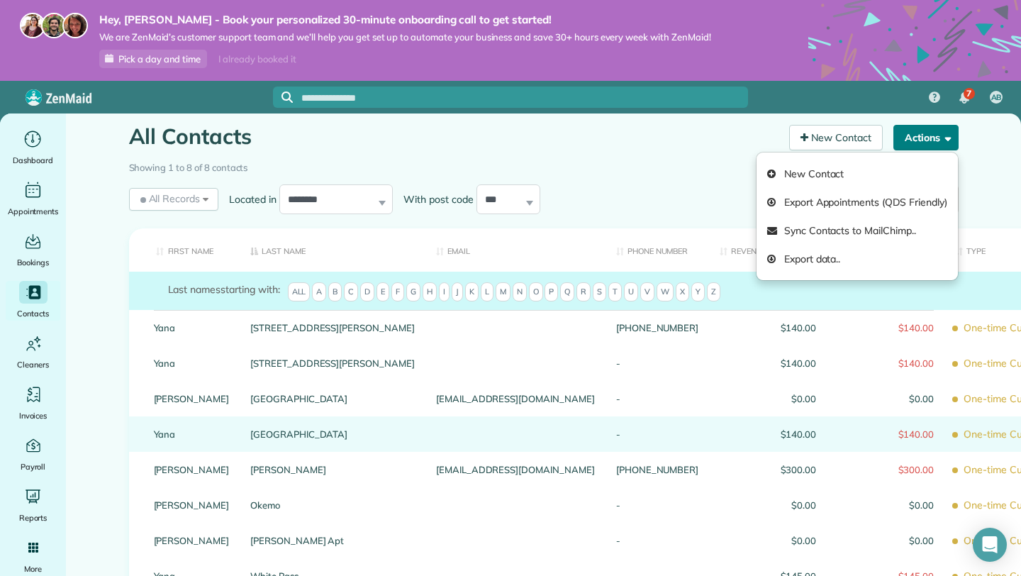
scroll to position [11, 0]
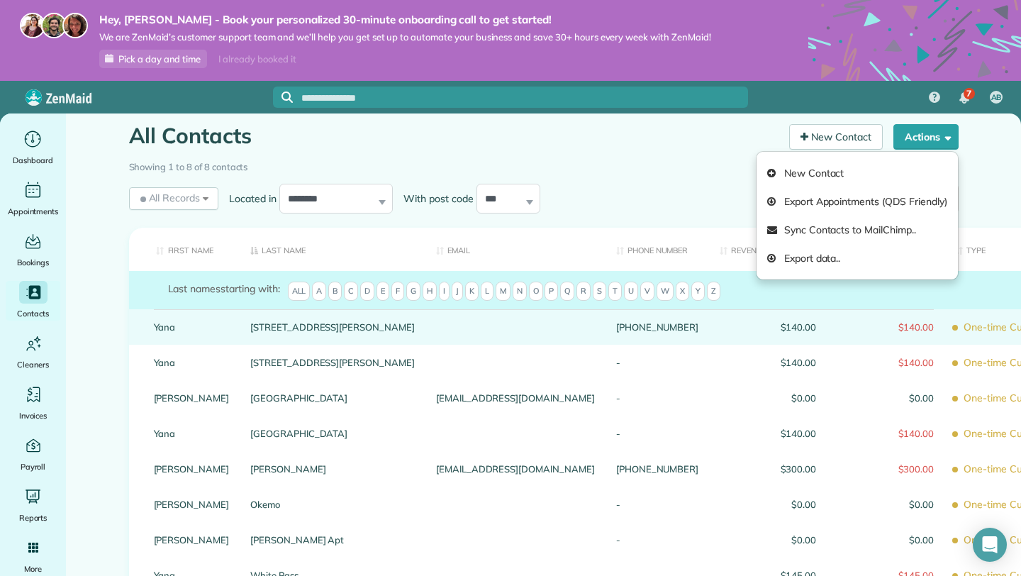
click at [425, 345] on div at bounding box center [515, 326] width 180 height 35
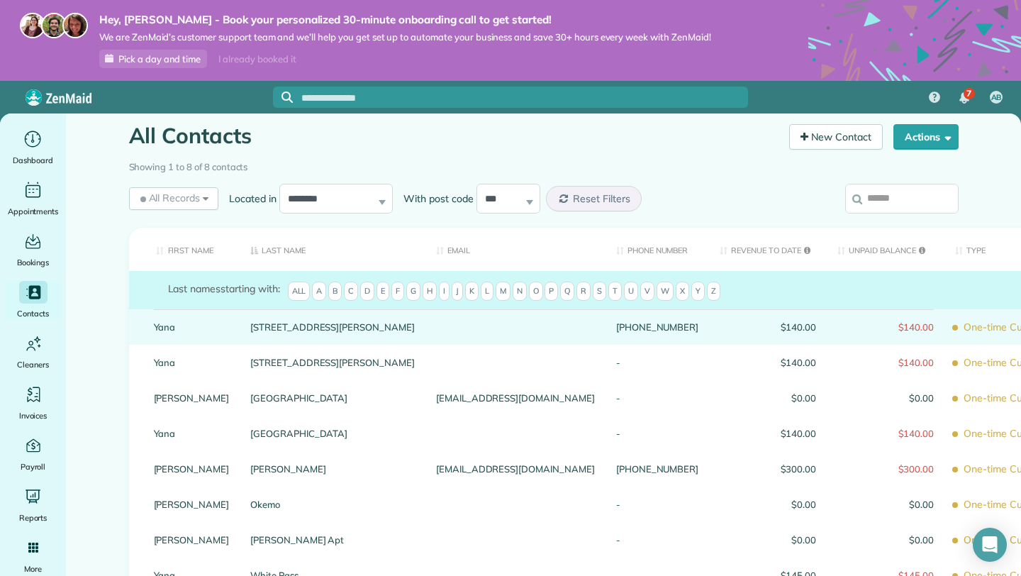
click at [425, 345] on div at bounding box center [515, 326] width 180 height 35
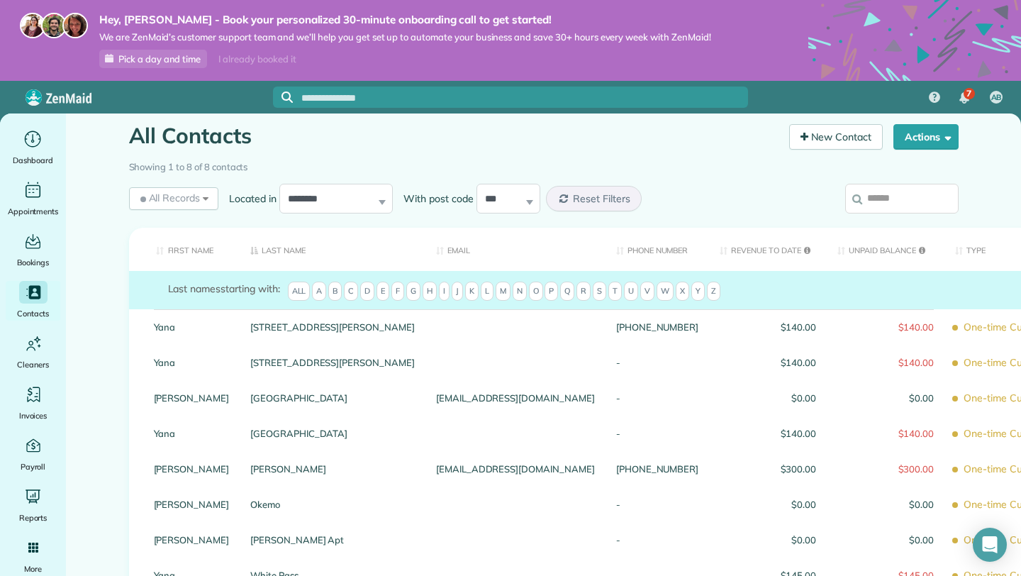
click at [425, 345] on div at bounding box center [515, 326] width 180 height 35
click at [946, 137] on span "button" at bounding box center [945, 136] width 11 height 11
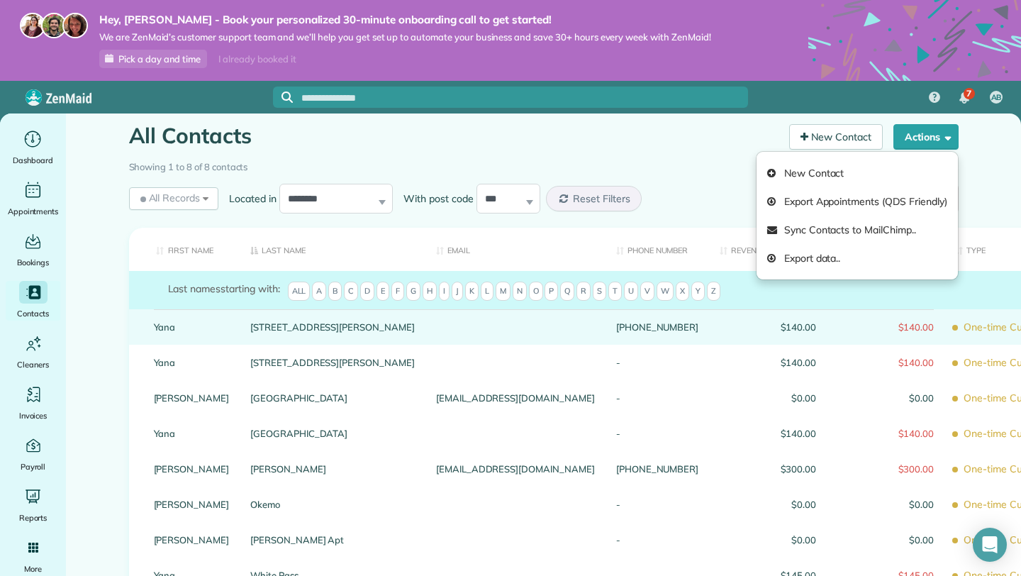
click at [281, 332] on link "330 Hightower Road #301" at bounding box center [332, 327] width 165 height 10
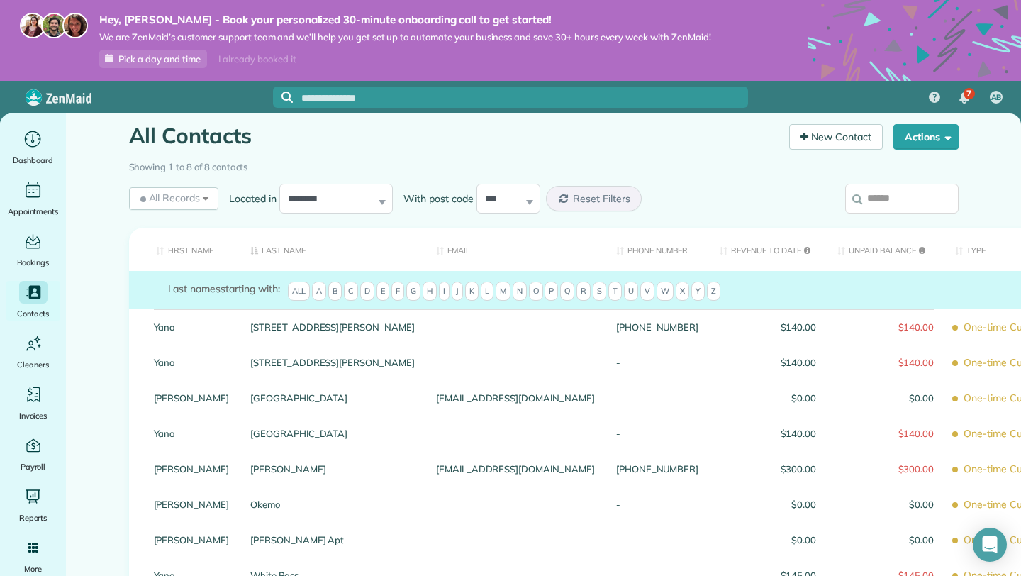
click at [281, 332] on link "330 Hightower Road #301" at bounding box center [332, 327] width 165 height 10
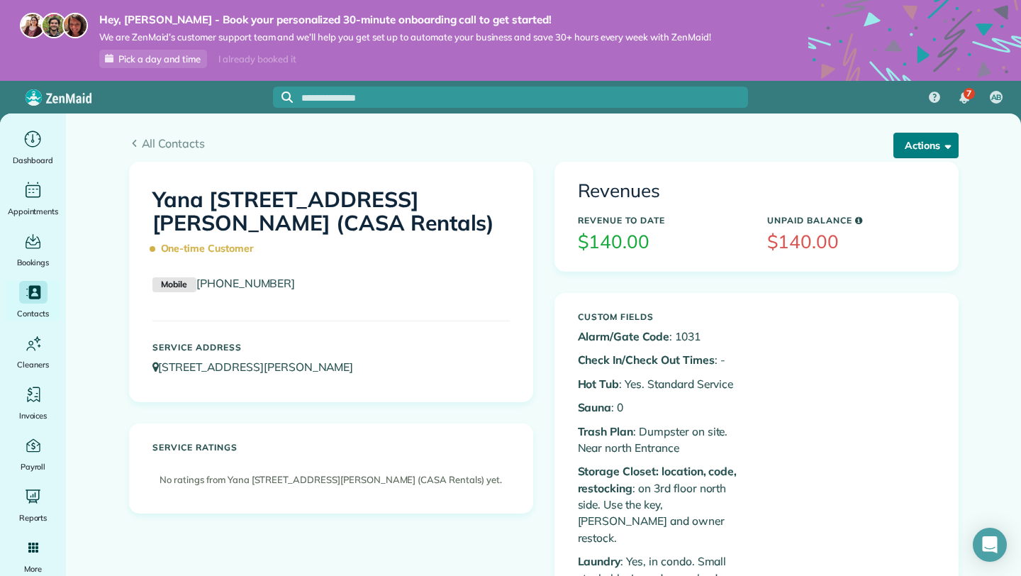
click at [940, 145] on span "button" at bounding box center [945, 145] width 11 height 11
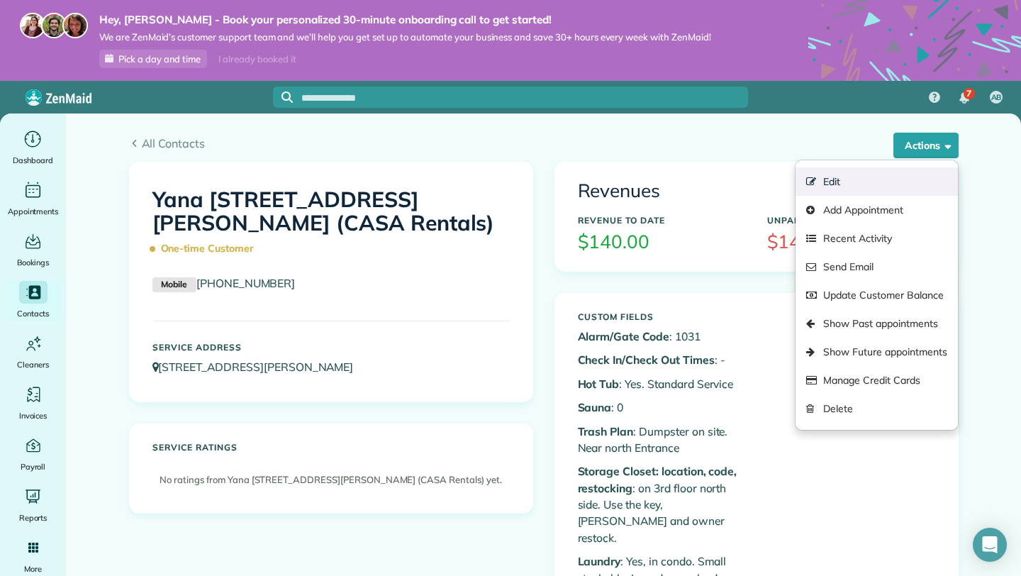
click at [835, 182] on link "Edit" at bounding box center [877, 181] width 162 height 28
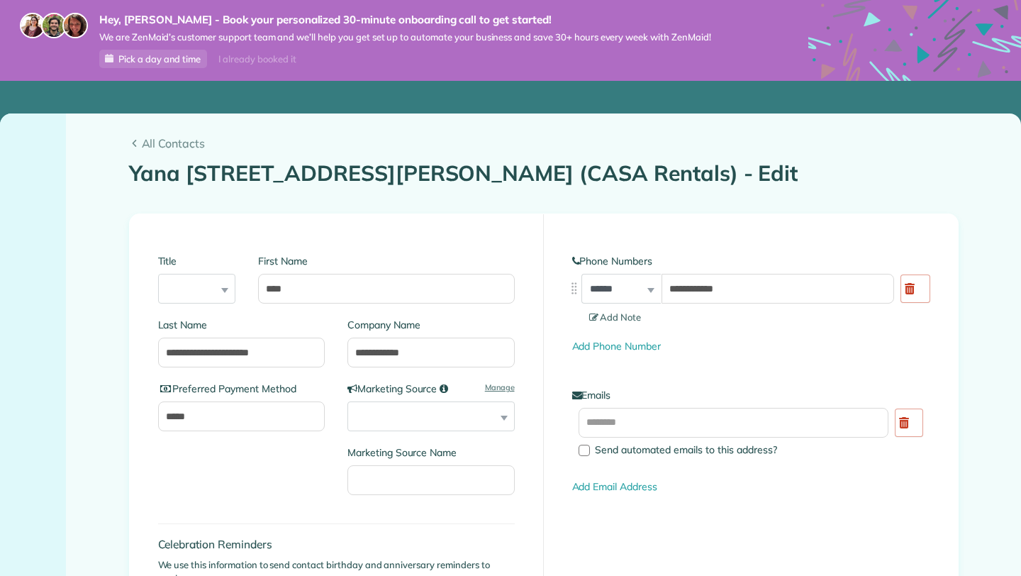
type input "**********"
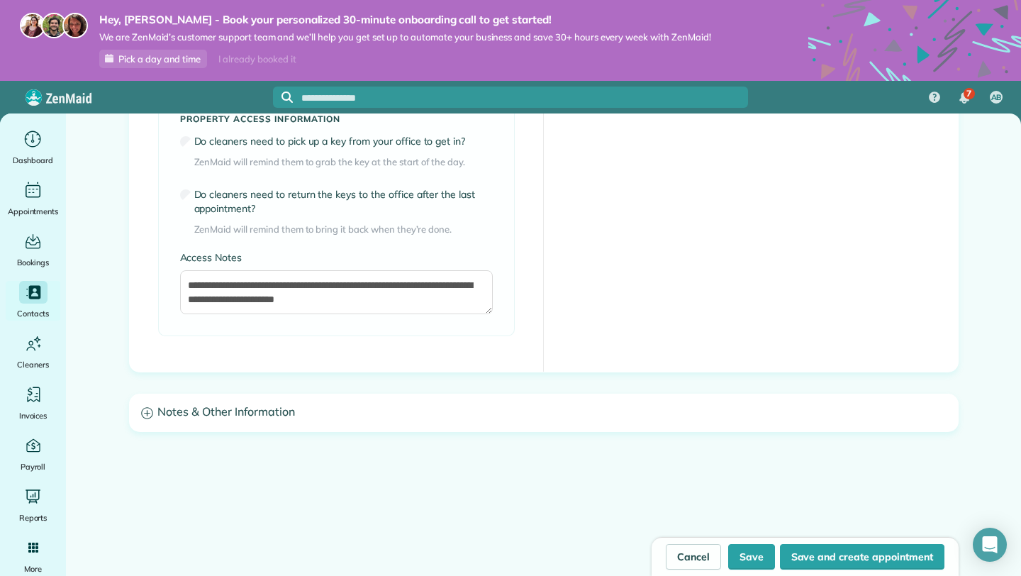
scroll to position [1136, 0]
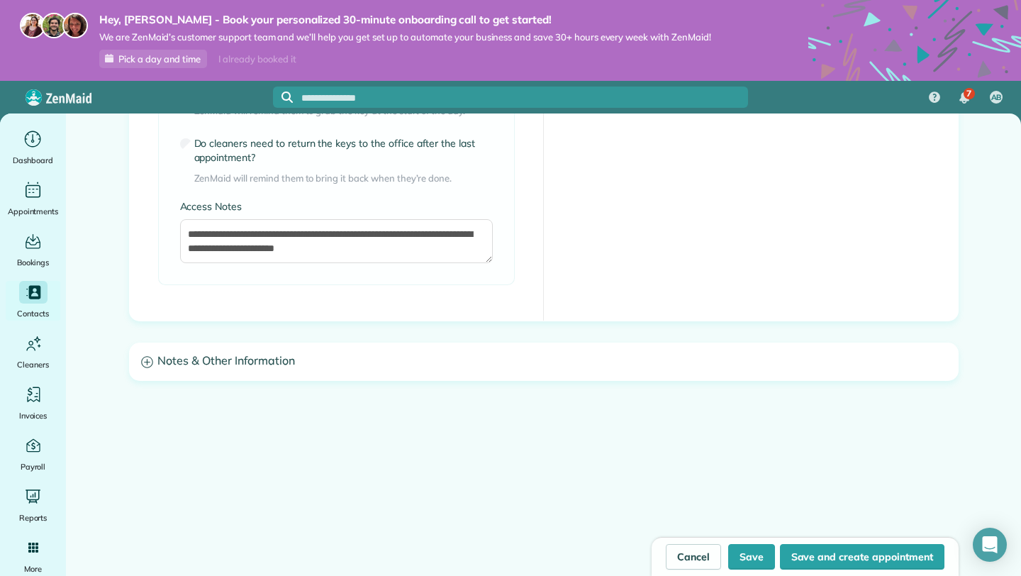
click at [287, 361] on h3 "Notes & Other Information" at bounding box center [544, 361] width 828 height 36
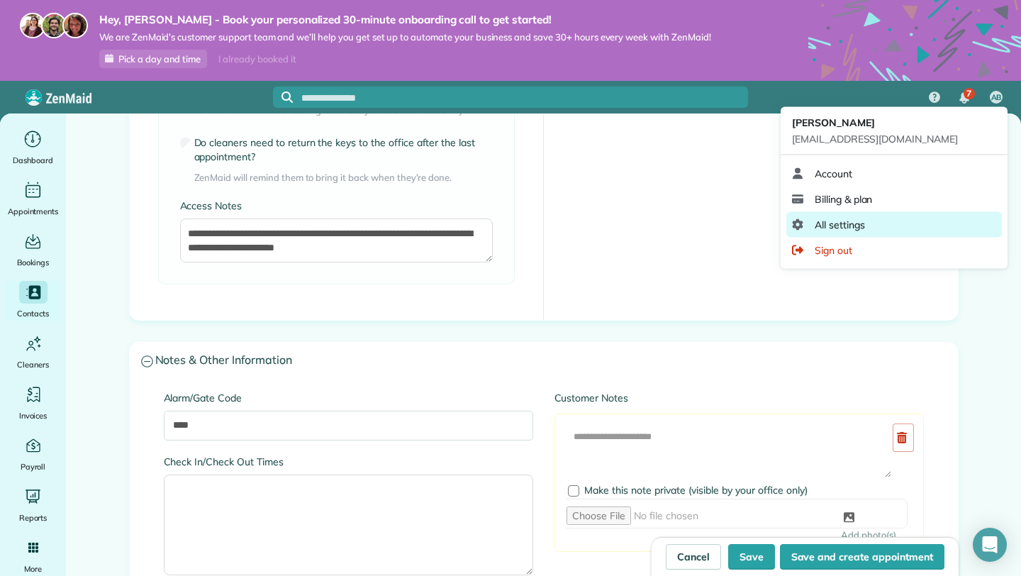
click at [903, 226] on link "All settings" at bounding box center [894, 225] width 216 height 26
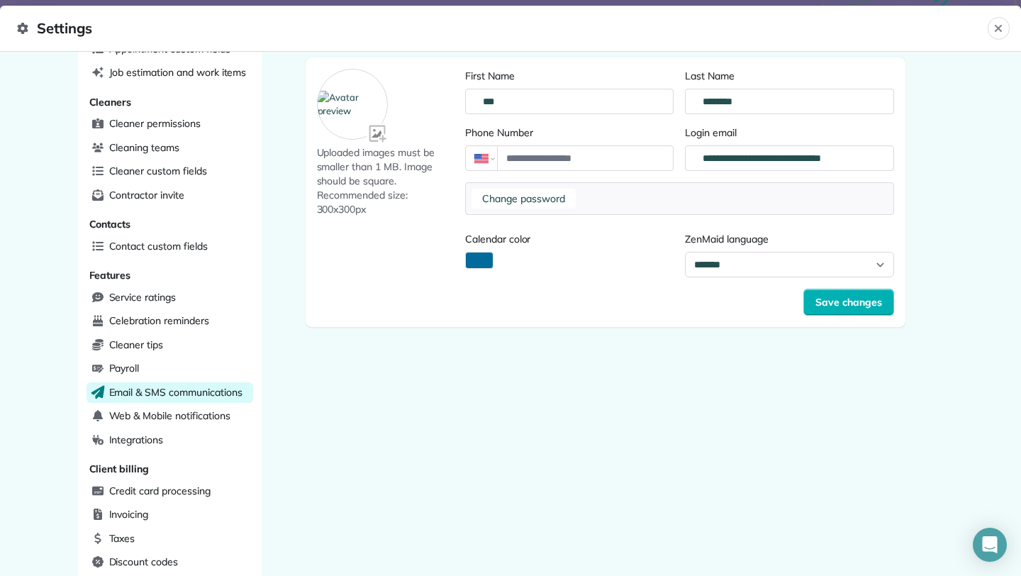
click at [233, 385] on span "Email & SMS communications" at bounding box center [175, 392] width 133 height 14
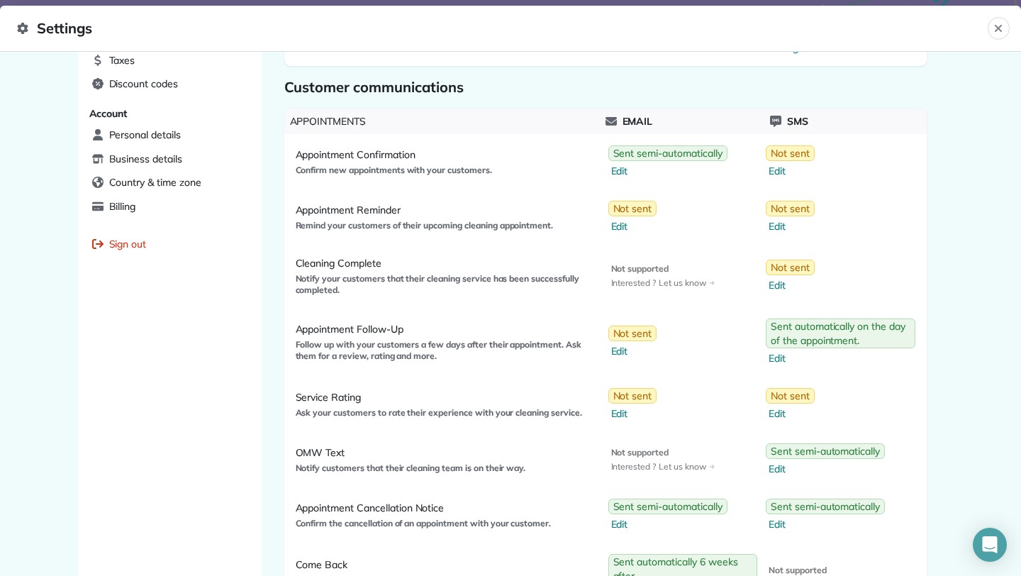
scroll to position [586, 0]
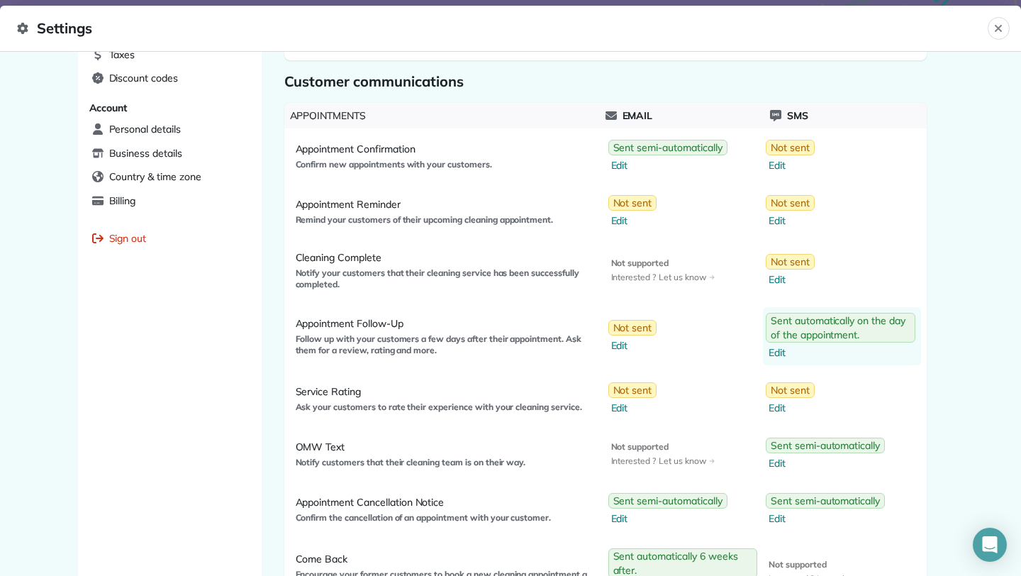
click at [777, 353] on span "Edit" at bounding box center [842, 352] width 147 height 14
select select "*"
select select "********"
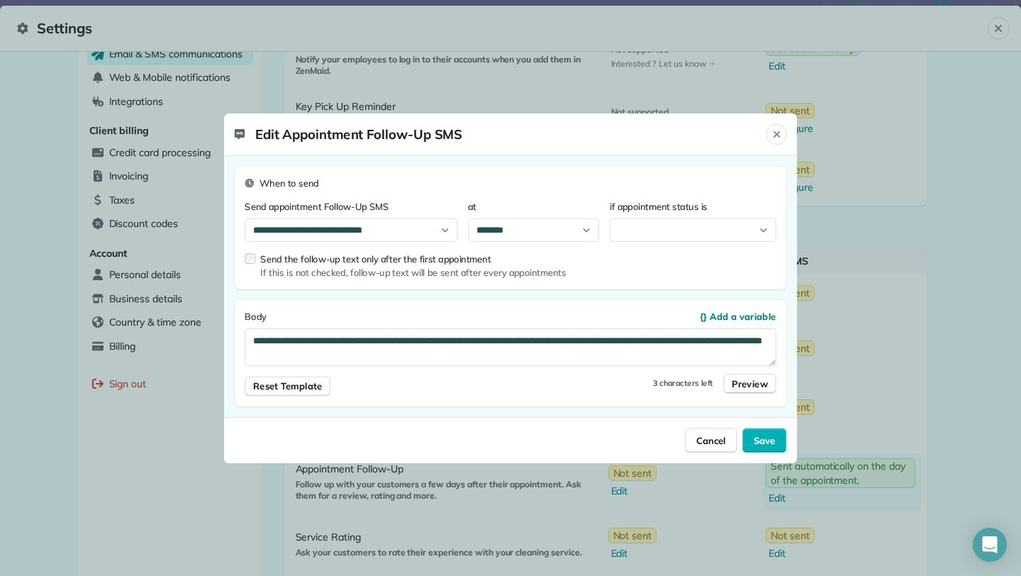
select select "*******"
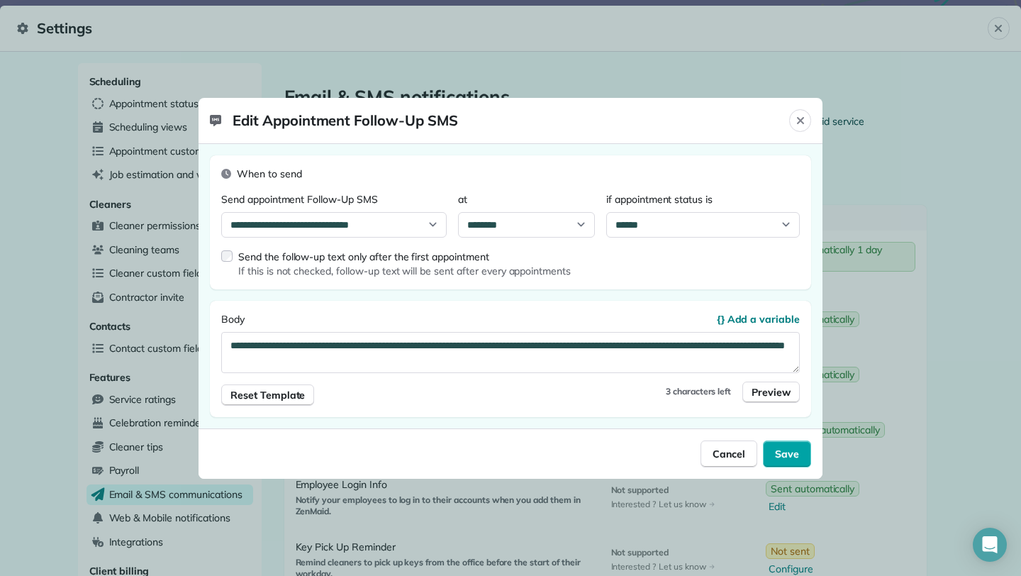
click at [792, 452] on span "Save" at bounding box center [787, 454] width 24 height 14
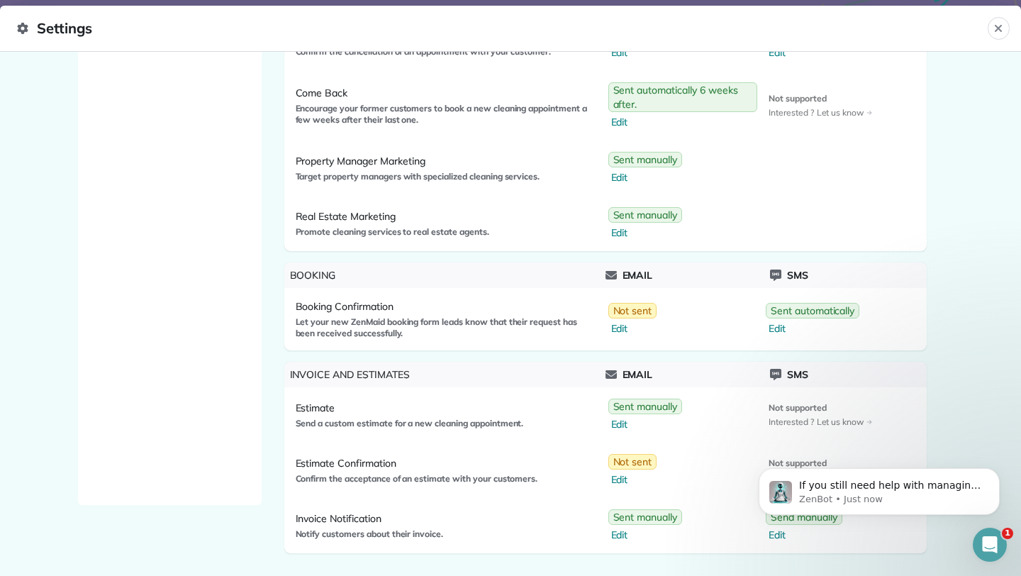
scroll to position [1050, 0]
click at [999, 23] on icon "Close" at bounding box center [998, 28] width 11 height 11
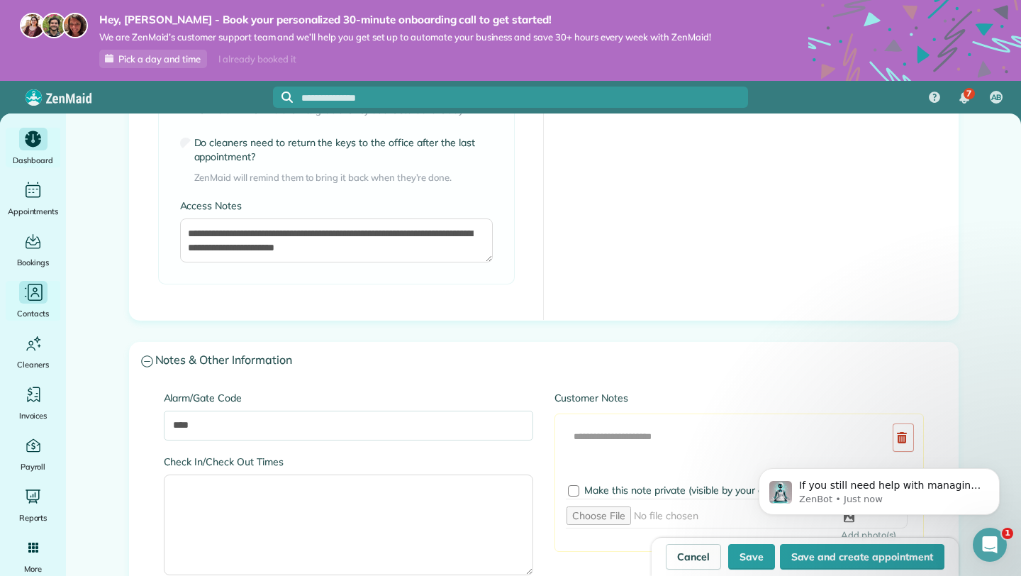
click at [28, 287] on icon "Main" at bounding box center [35, 292] width 15 height 17
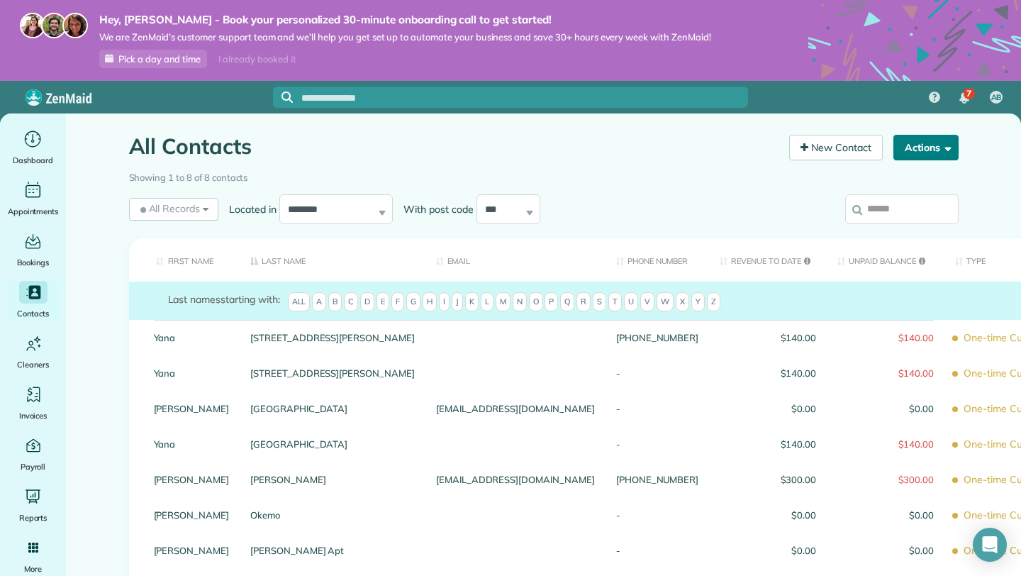
click at [952, 145] on button "Actions" at bounding box center [926, 148] width 65 height 26
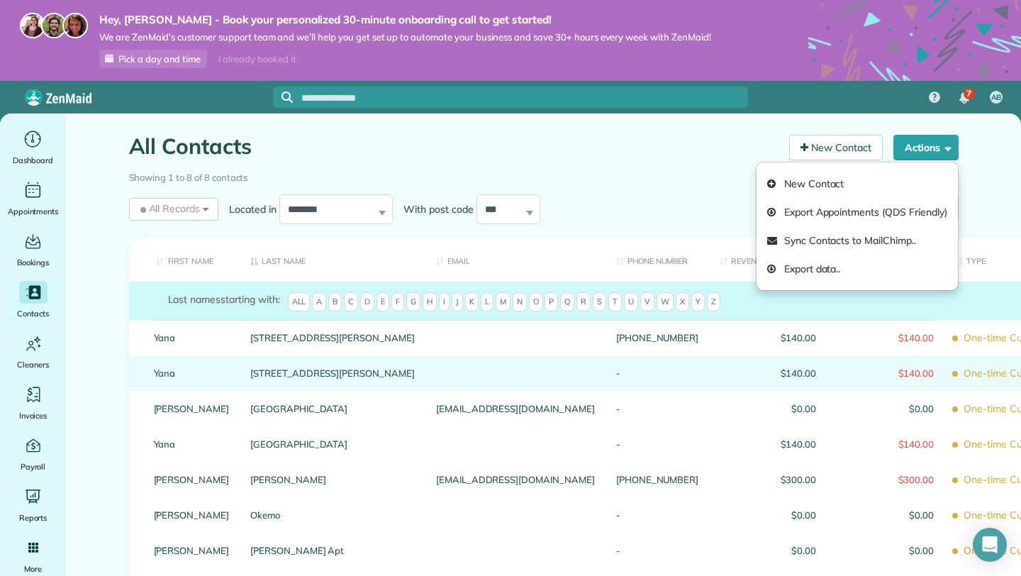
click at [287, 378] on link "[STREET_ADDRESS][PERSON_NAME]" at bounding box center [332, 373] width 165 height 10
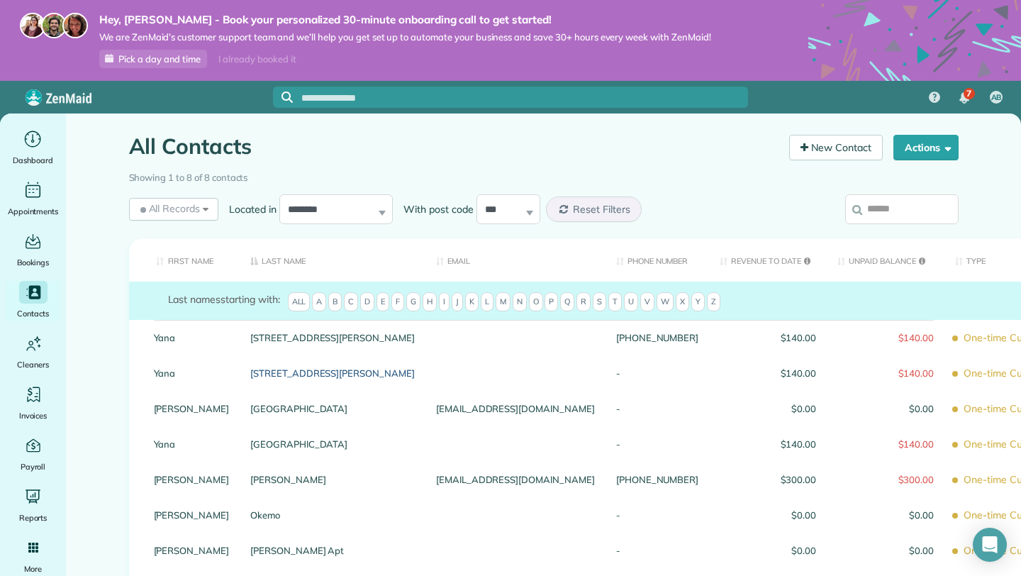
click at [287, 378] on link "[STREET_ADDRESS][PERSON_NAME]" at bounding box center [332, 373] width 165 height 10
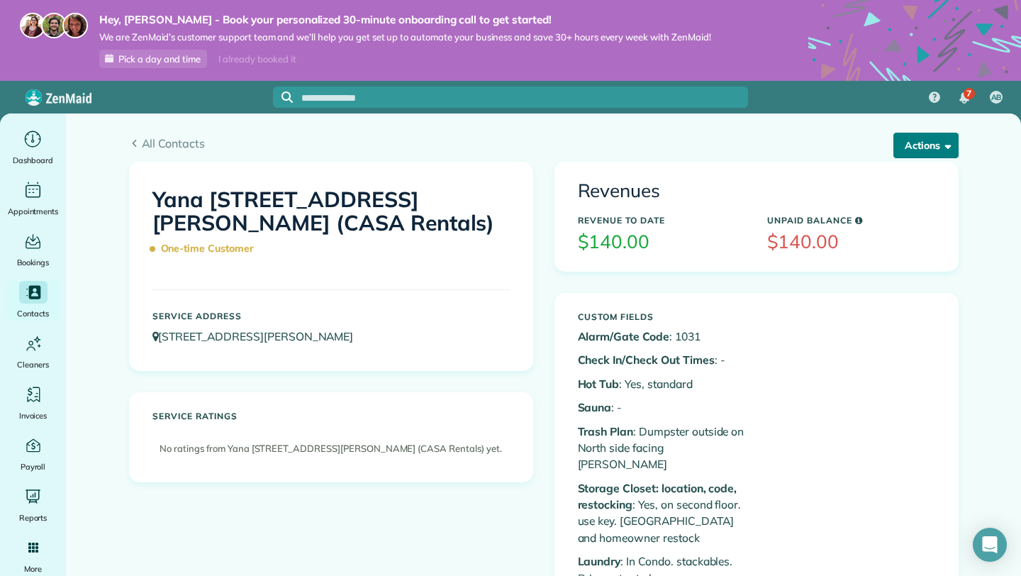
click at [944, 145] on span "button" at bounding box center [945, 145] width 11 height 11
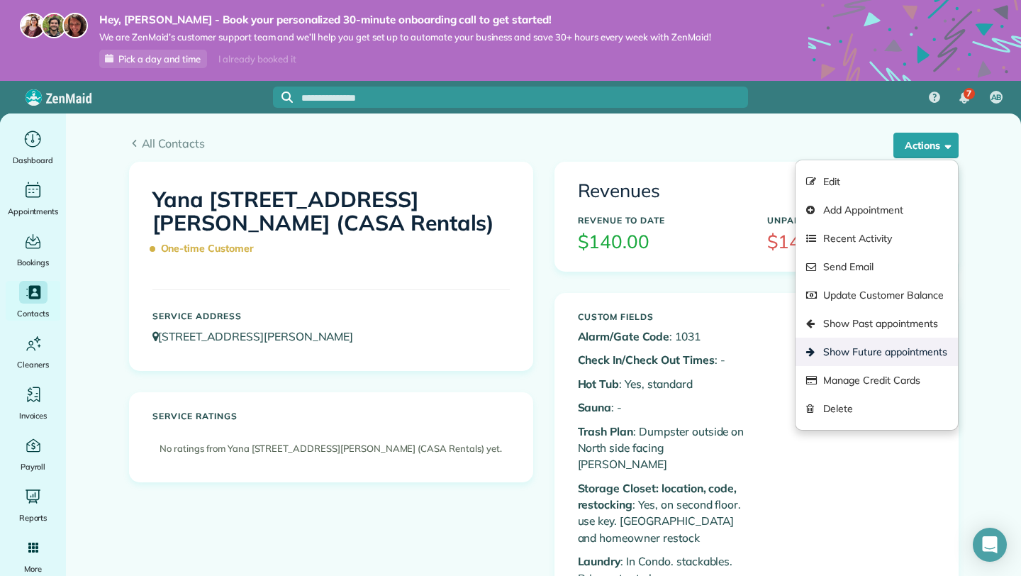
click at [906, 349] on link "Show Future appointments" at bounding box center [877, 352] width 162 height 28
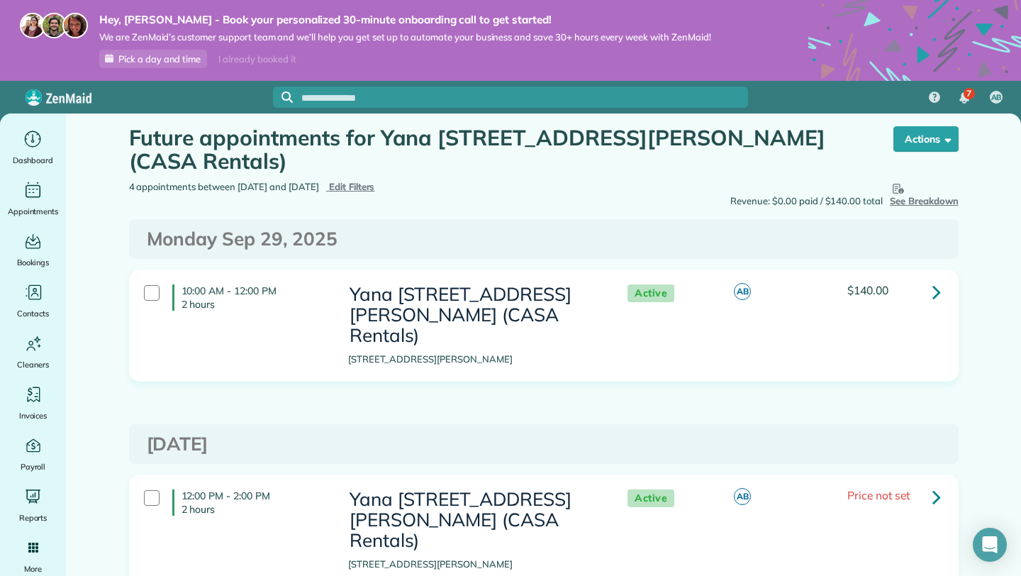
scroll to position [10, 0]
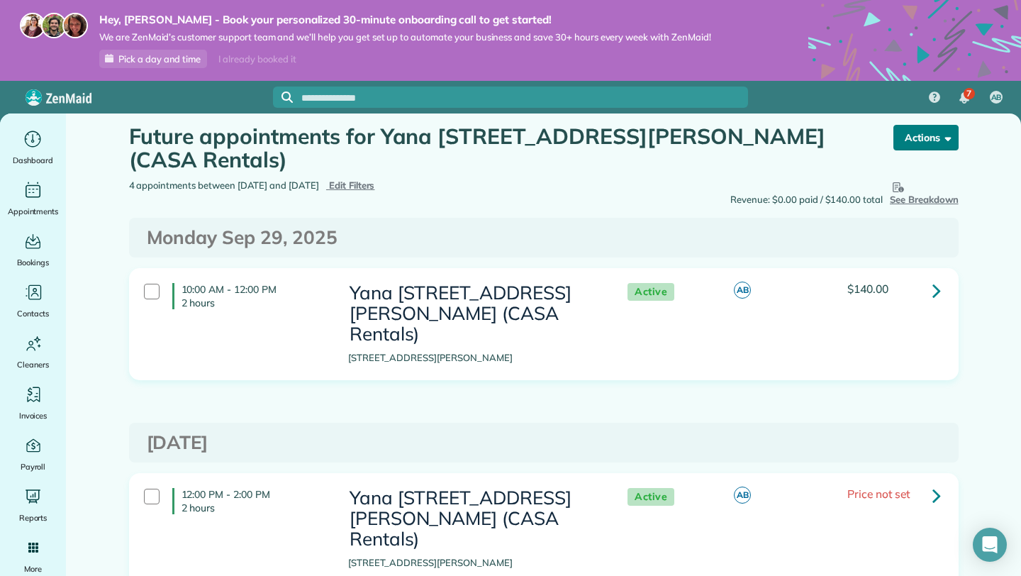
click at [926, 140] on button "Actions" at bounding box center [926, 138] width 65 height 26
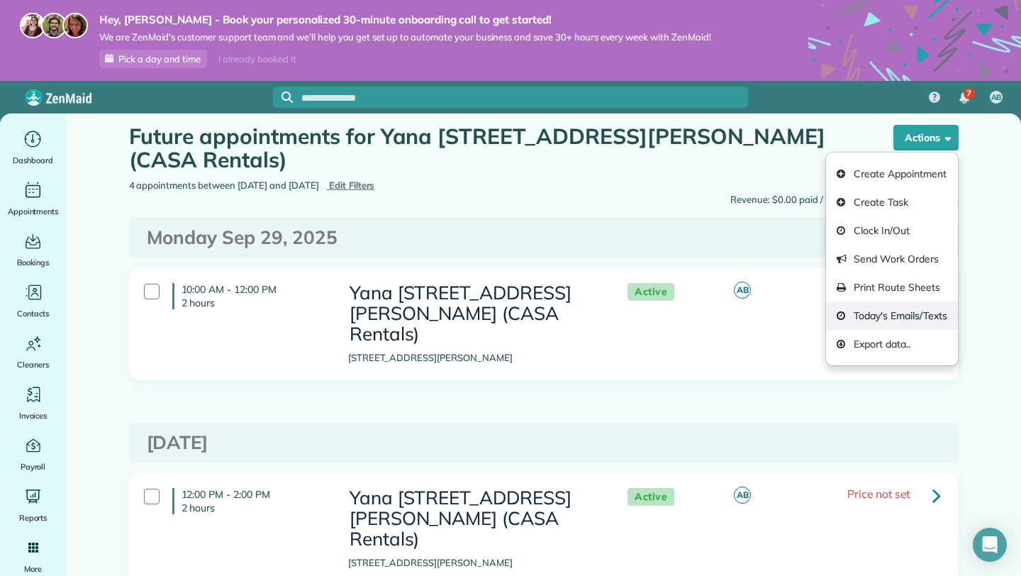
click at [911, 314] on link "Today's Emails/Texts" at bounding box center [891, 315] width 131 height 28
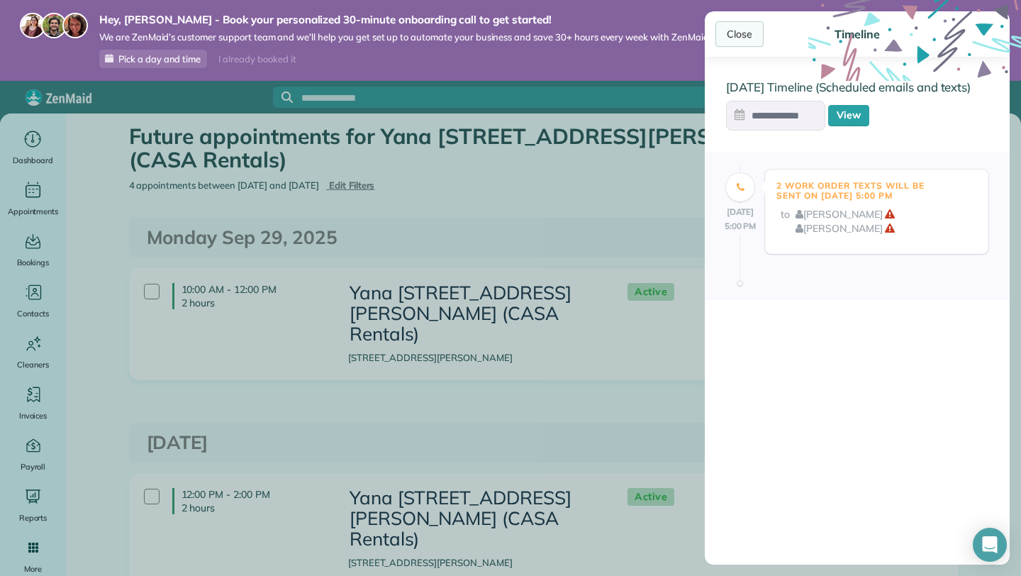
click at [747, 34] on div "Close" at bounding box center [740, 34] width 48 height 26
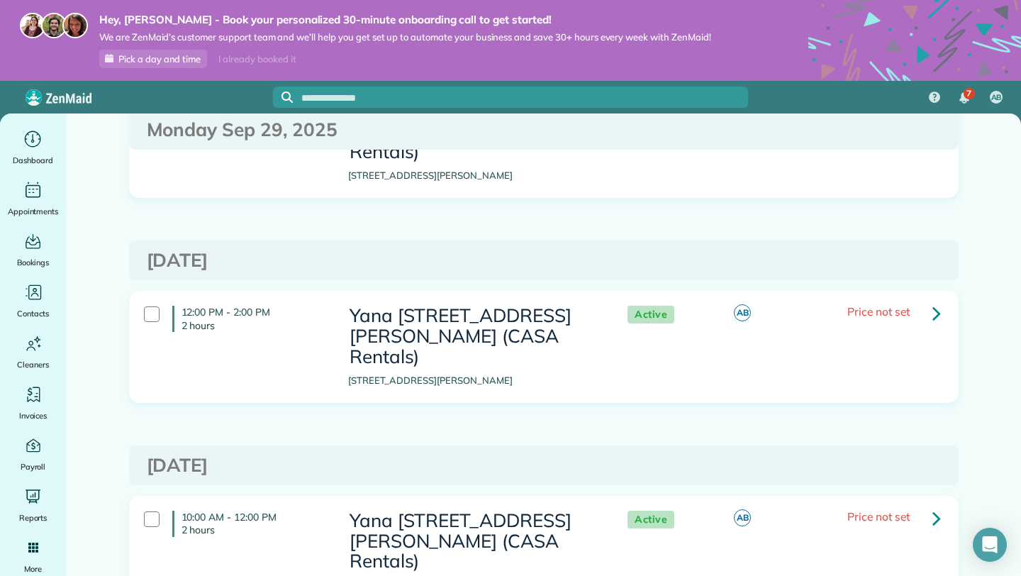
scroll to position [193, 0]
click at [934, 300] on icon at bounding box center [937, 312] width 9 height 25
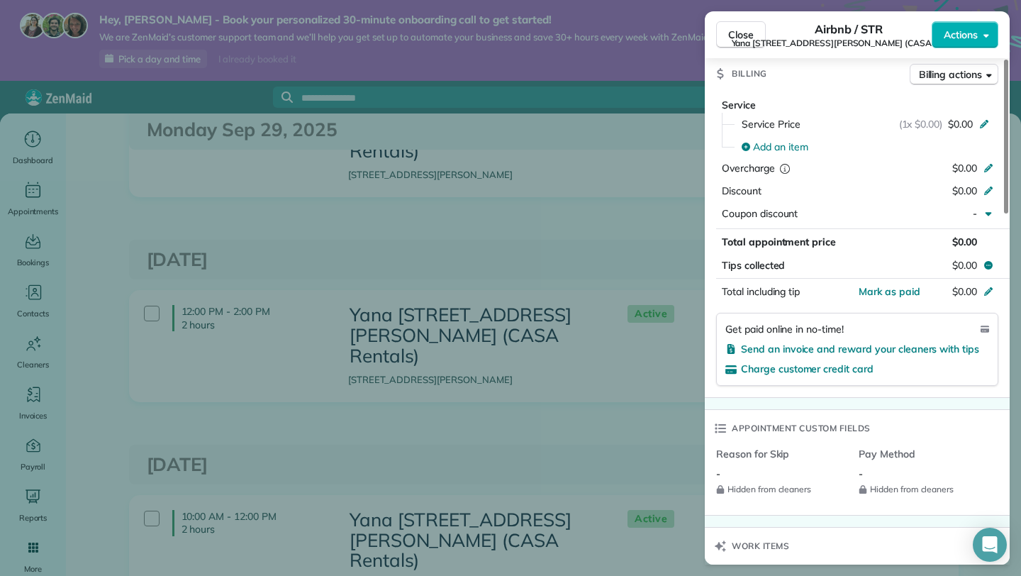
scroll to position [641, 0]
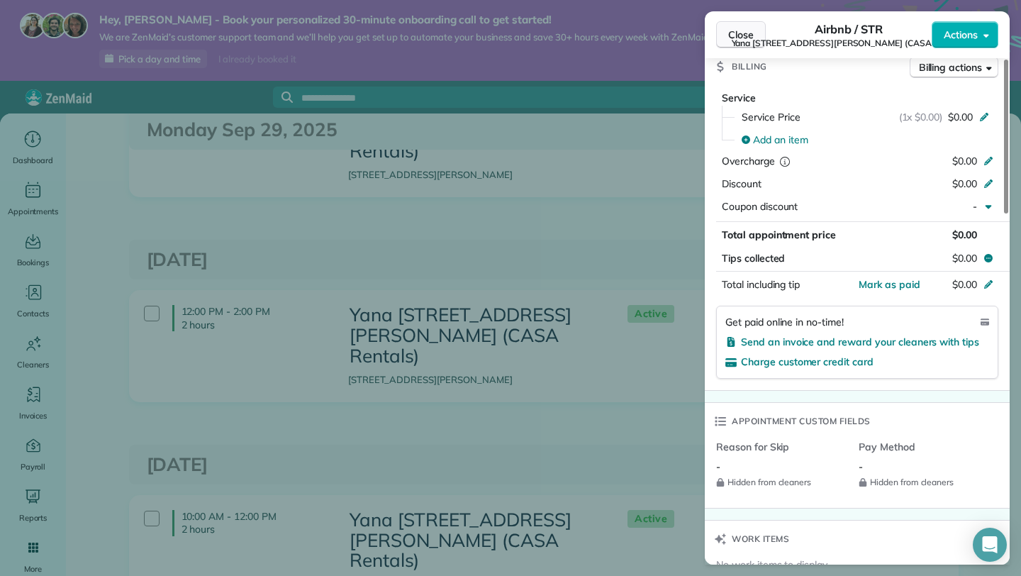
click at [736, 35] on span "Close" at bounding box center [741, 35] width 26 height 14
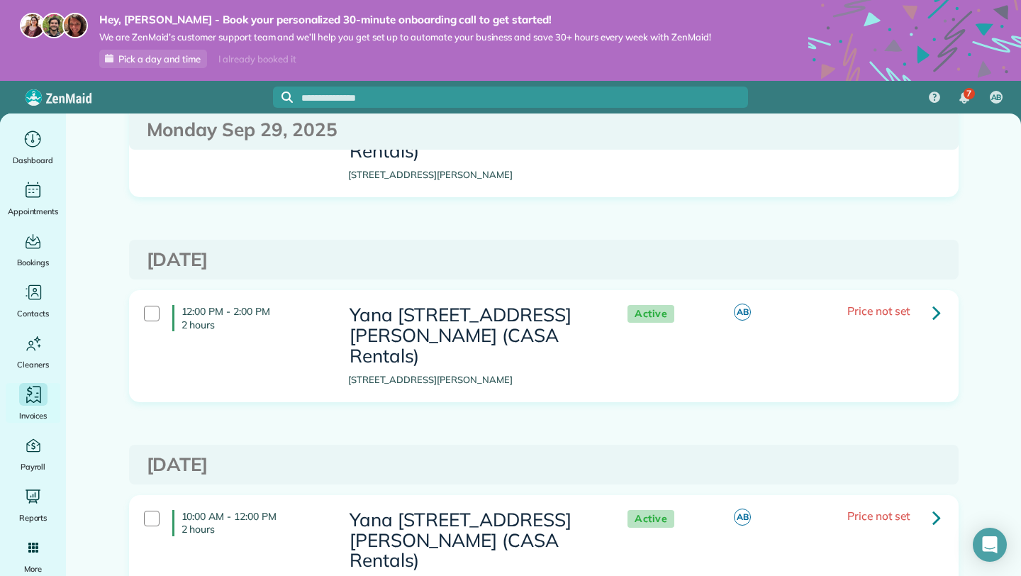
click at [36, 395] on icon "Main" at bounding box center [33, 394] width 21 height 21
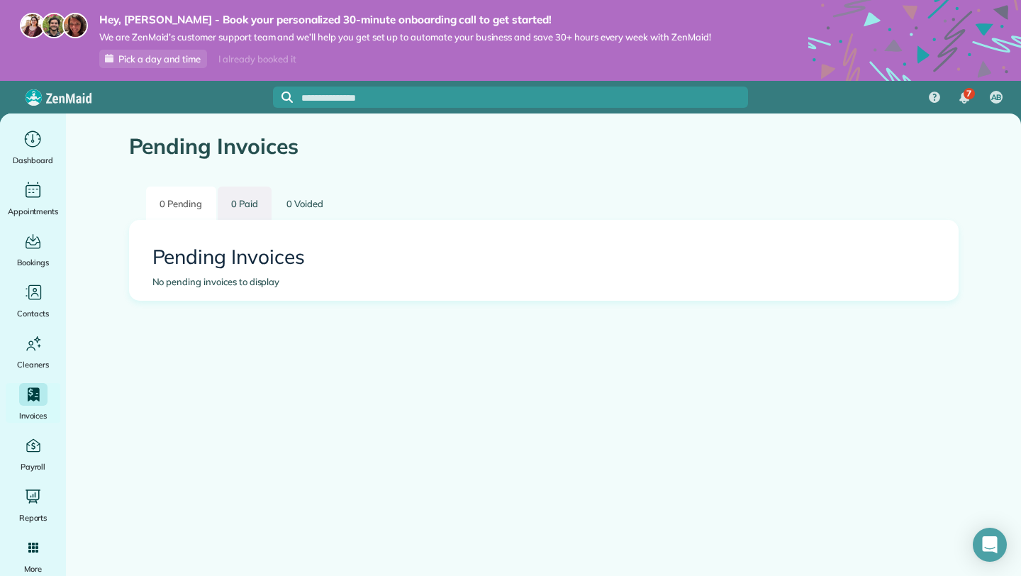
click at [247, 206] on link "0 Paid" at bounding box center [245, 203] width 54 height 33
click at [192, 208] on link "0 Pending" at bounding box center [181, 203] width 70 height 33
click at [36, 445] on icon "Main" at bounding box center [32, 445] width 19 height 19
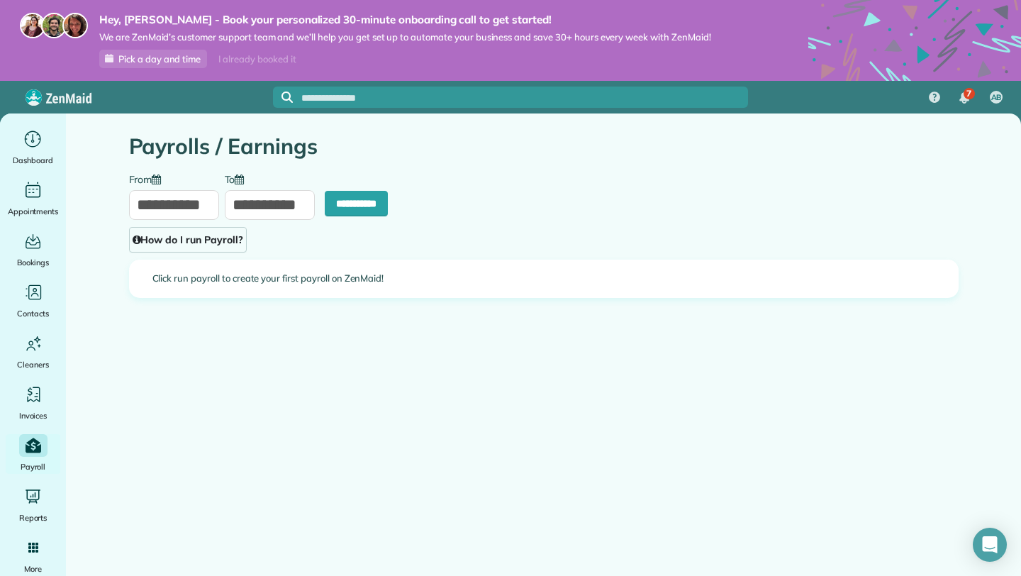
type input "**********"
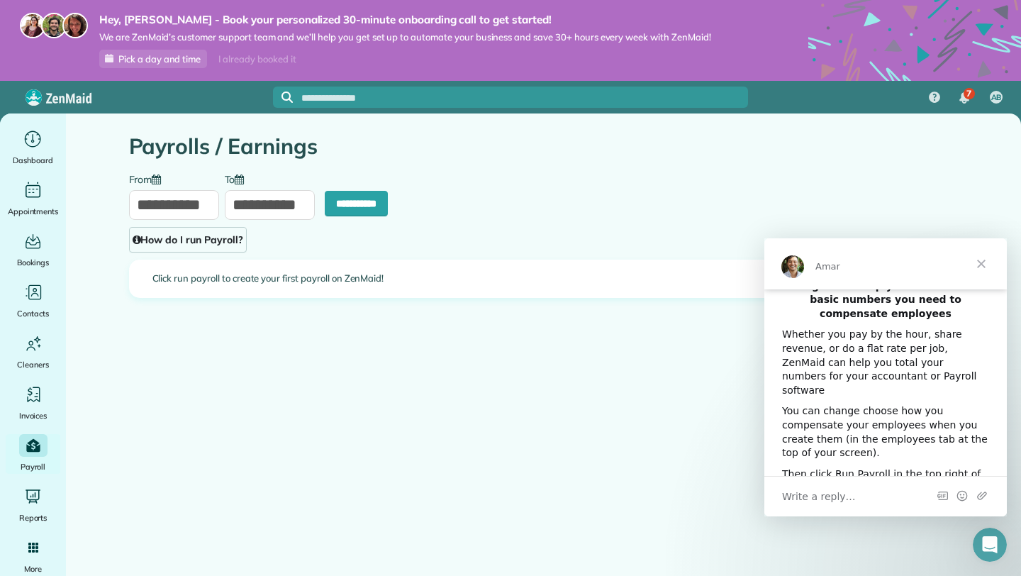
scroll to position [26, 0]
click at [996, 266] on span "Close" at bounding box center [981, 263] width 51 height 51
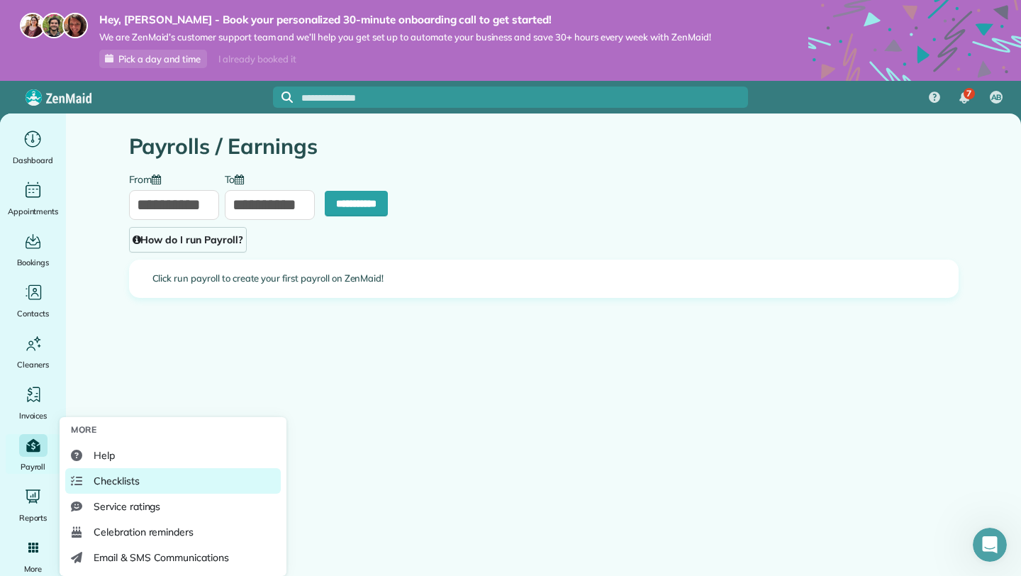
click at [136, 482] on span "Checklists" at bounding box center [117, 481] width 46 height 14
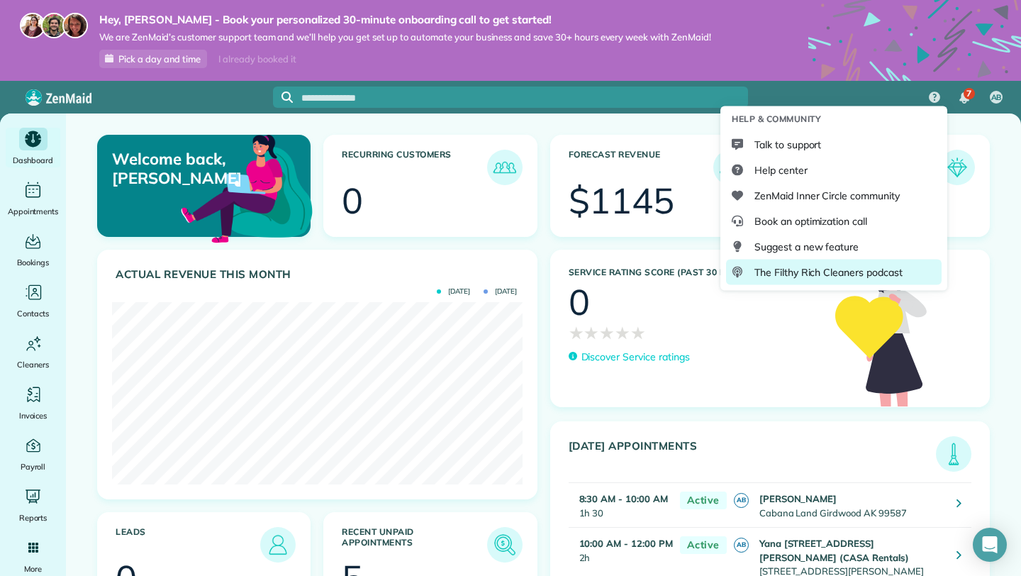
click at [893, 267] on span "The Filthy Rich Cleaners podcast" at bounding box center [829, 272] width 148 height 14
